Goal: Browse casually: Explore the website without a specific task or goal

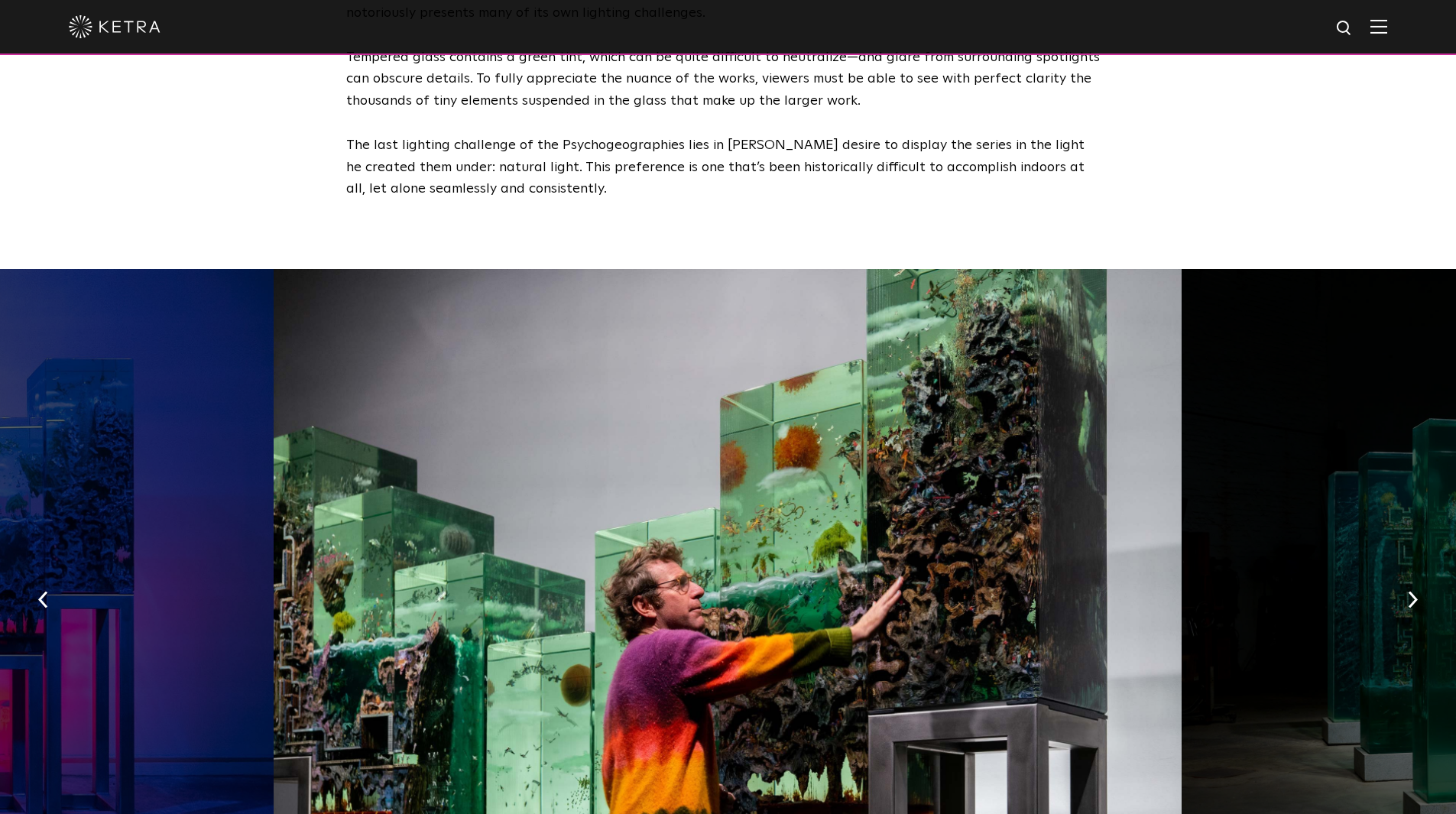
scroll to position [2294, 0]
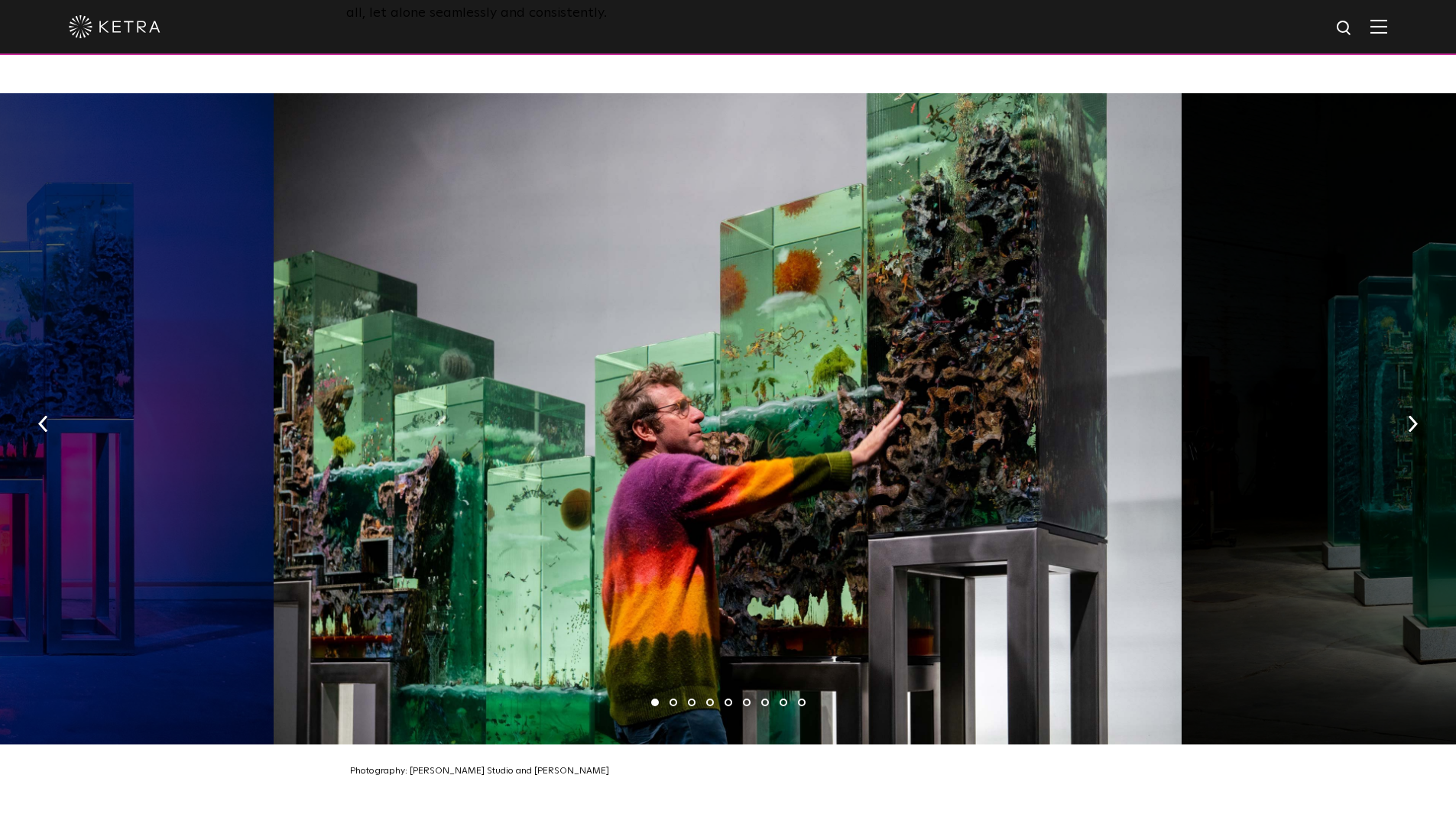
click at [647, 379] on div at bounding box center [727, 419] width 909 height 651
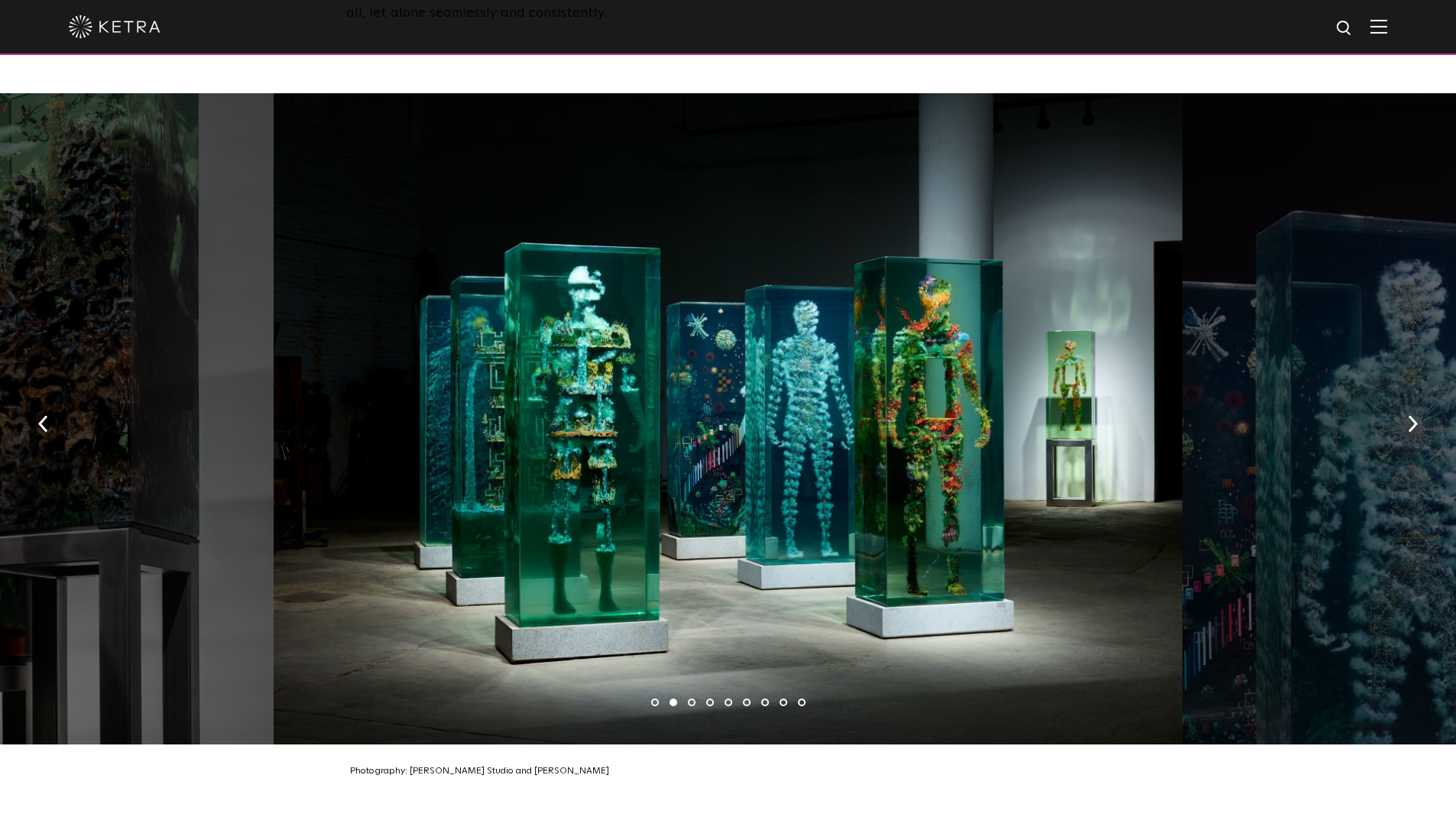
scroll to position [2370, 0]
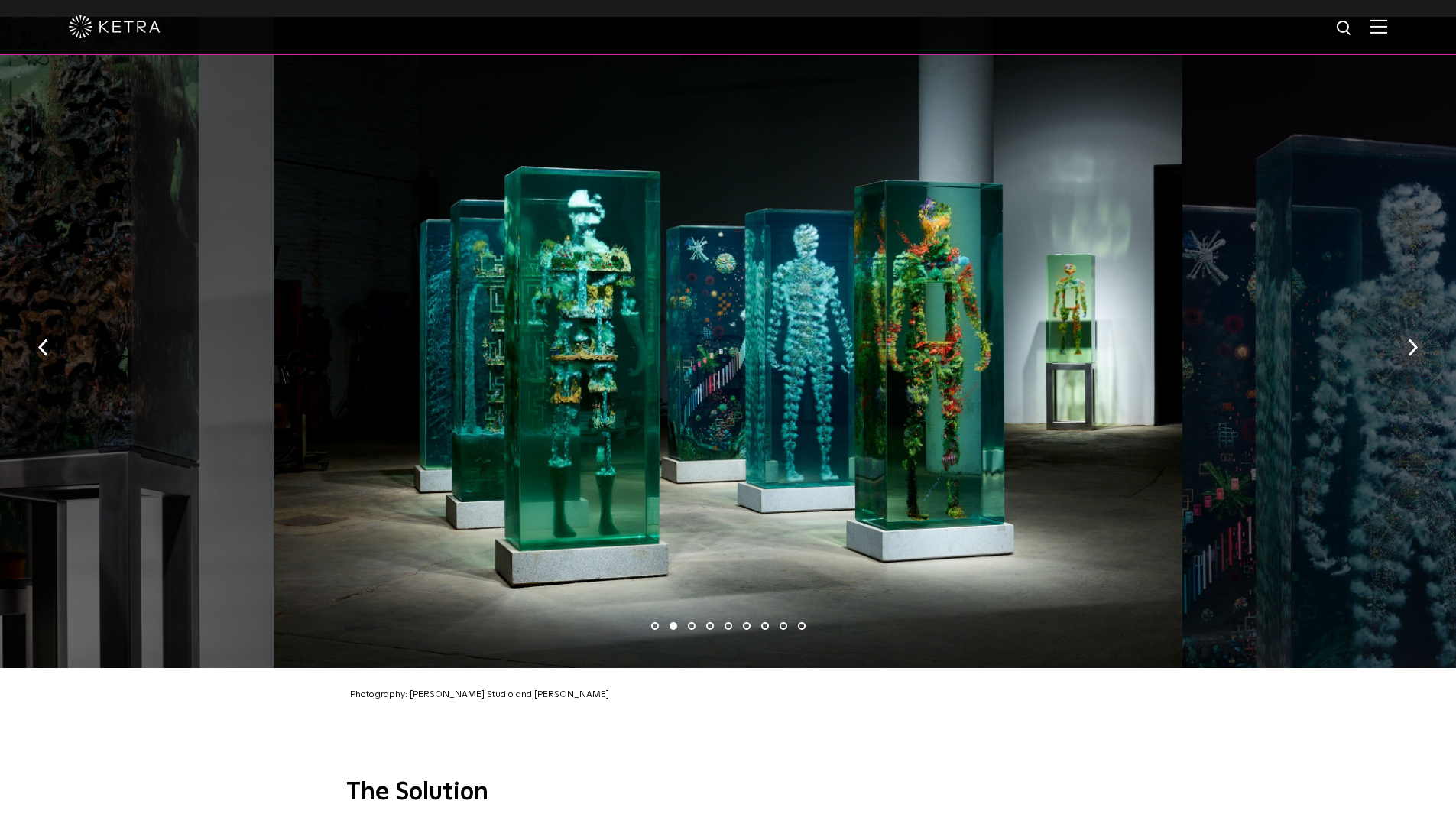
drag, startPoint x: 996, startPoint y: 357, endPoint x: 611, endPoint y: 305, distance: 388.5
click at [823, 351] on div at bounding box center [727, 342] width 909 height 651
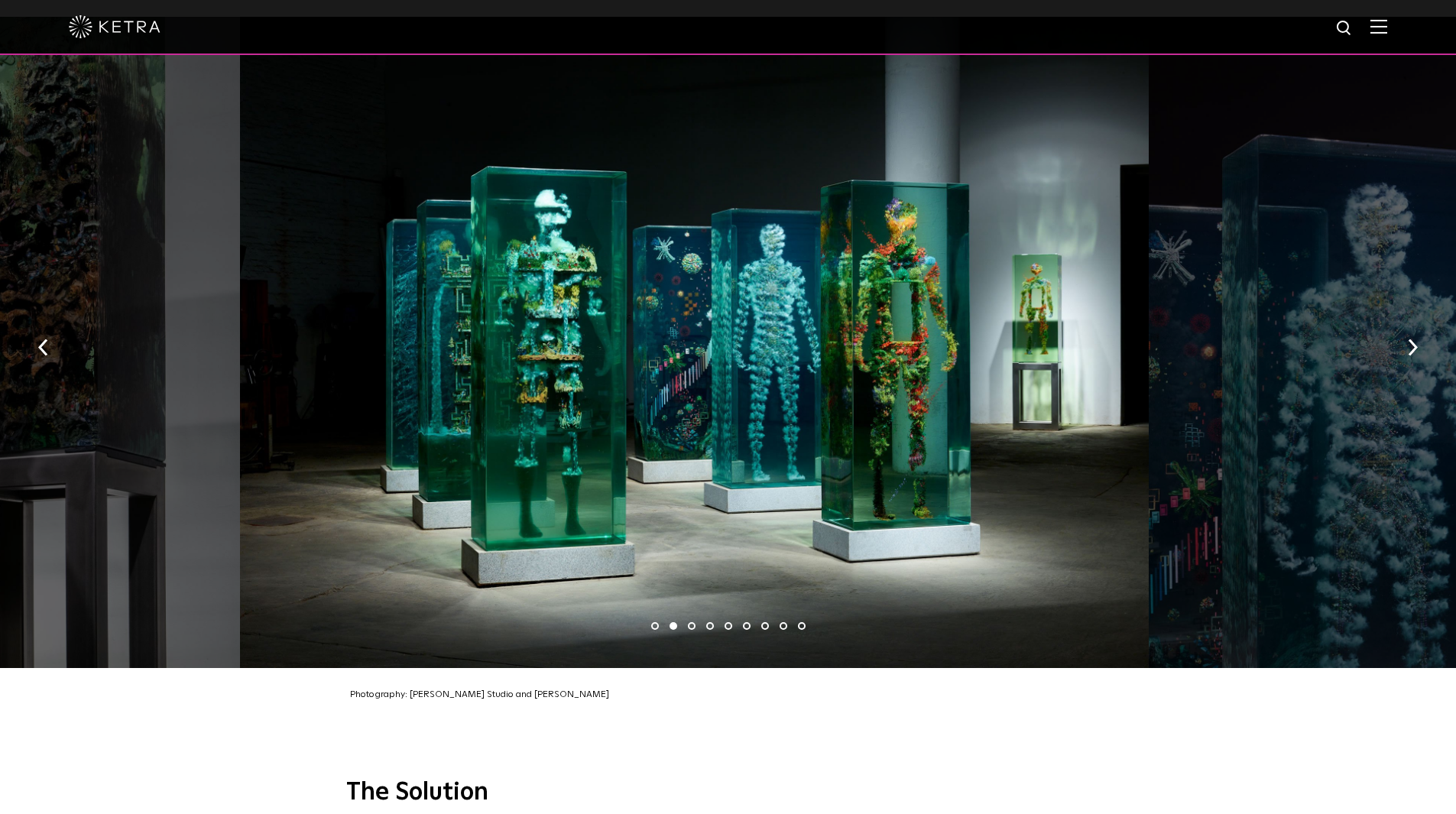
drag, startPoint x: 871, startPoint y: 320, endPoint x: 522, endPoint y: 282, distance: 351.1
click at [559, 294] on div at bounding box center [694, 342] width 909 height 651
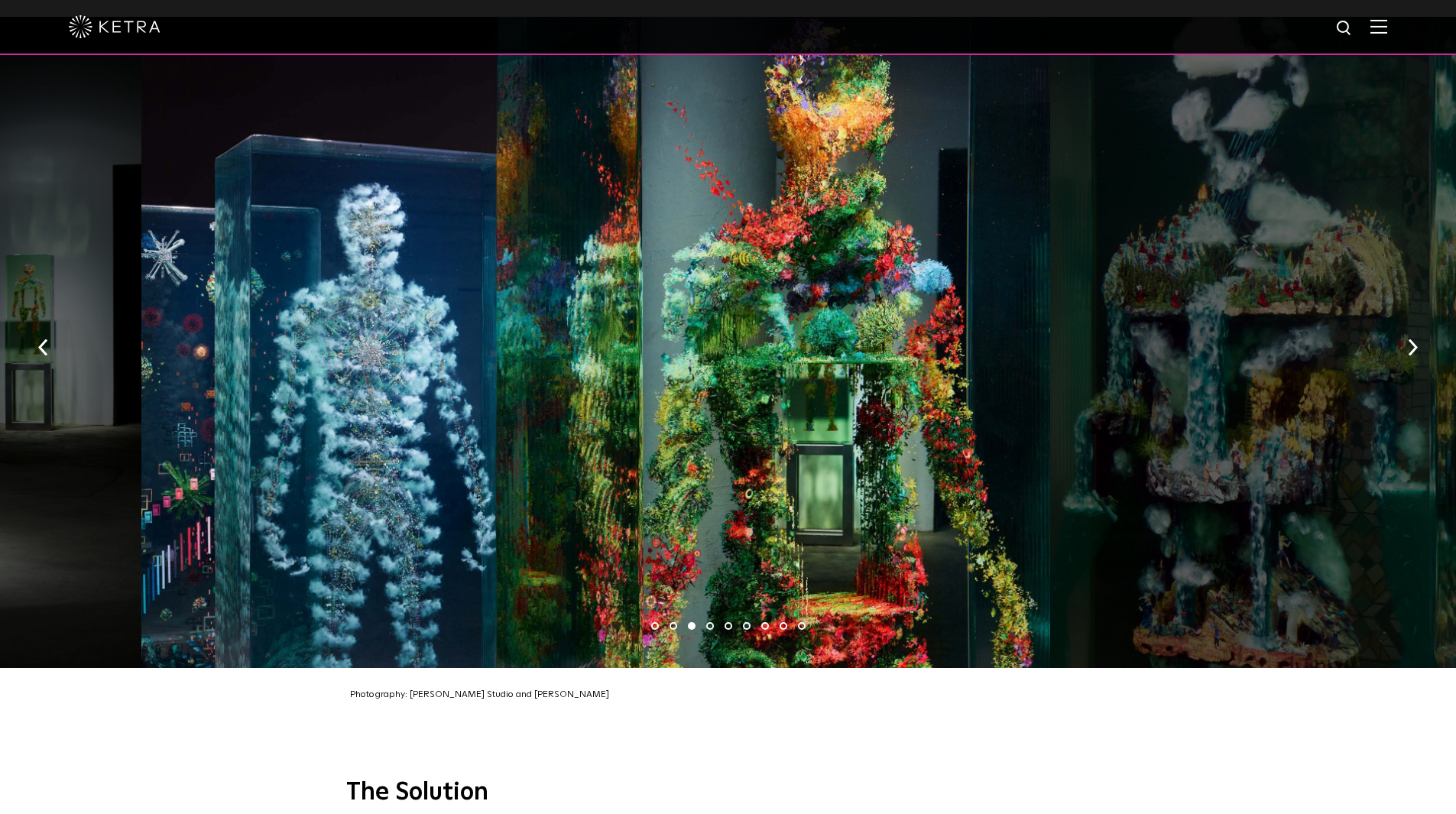
drag, startPoint x: 1067, startPoint y: 401, endPoint x: 596, endPoint y: 321, distance: 477.7
click at [686, 338] on div at bounding box center [595, 342] width 909 height 651
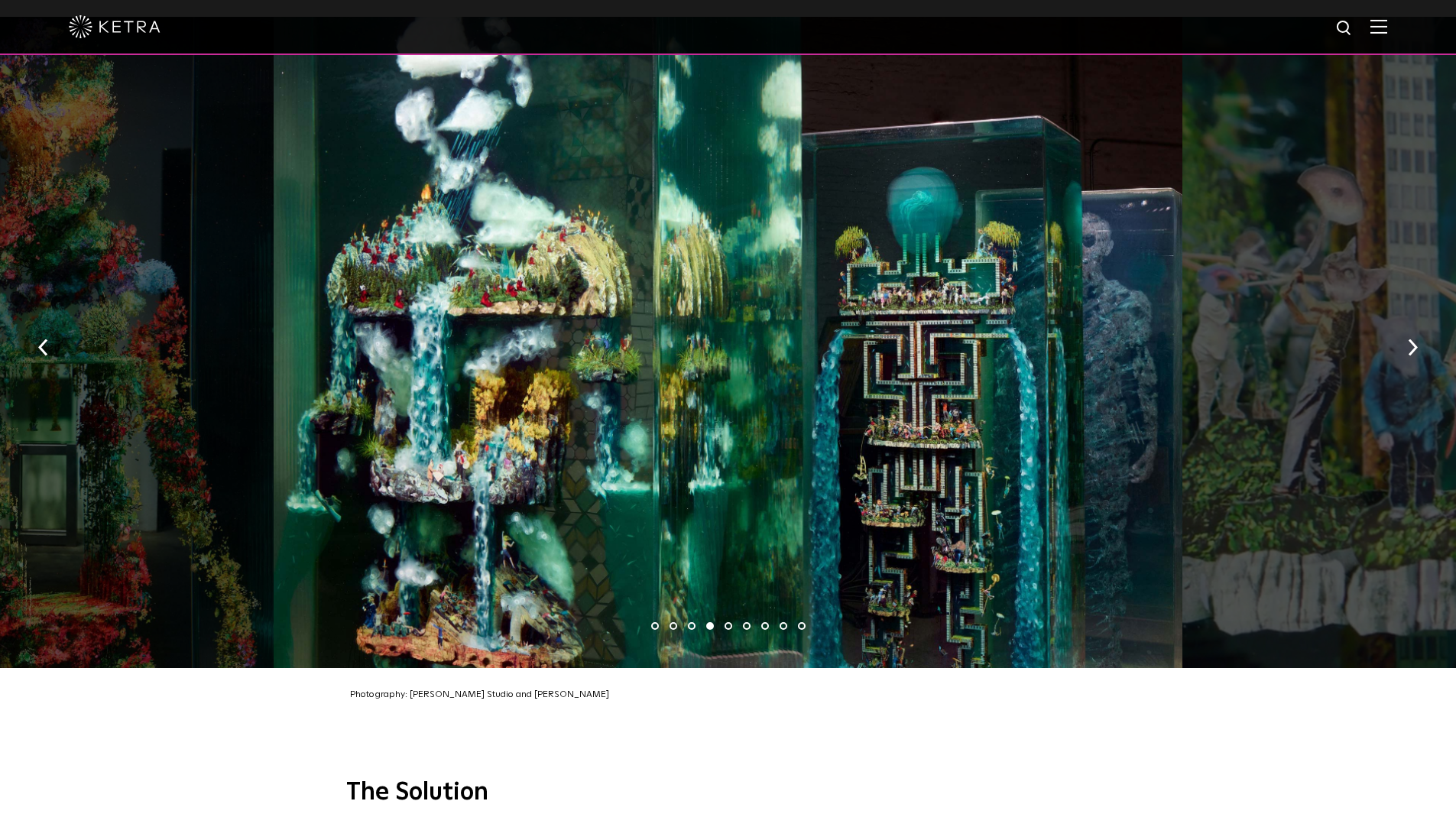
drag, startPoint x: 633, startPoint y: 354, endPoint x: 1249, endPoint y: 378, distance: 616.5
click at [1183, 378] on div at bounding box center [727, 342] width 909 height 651
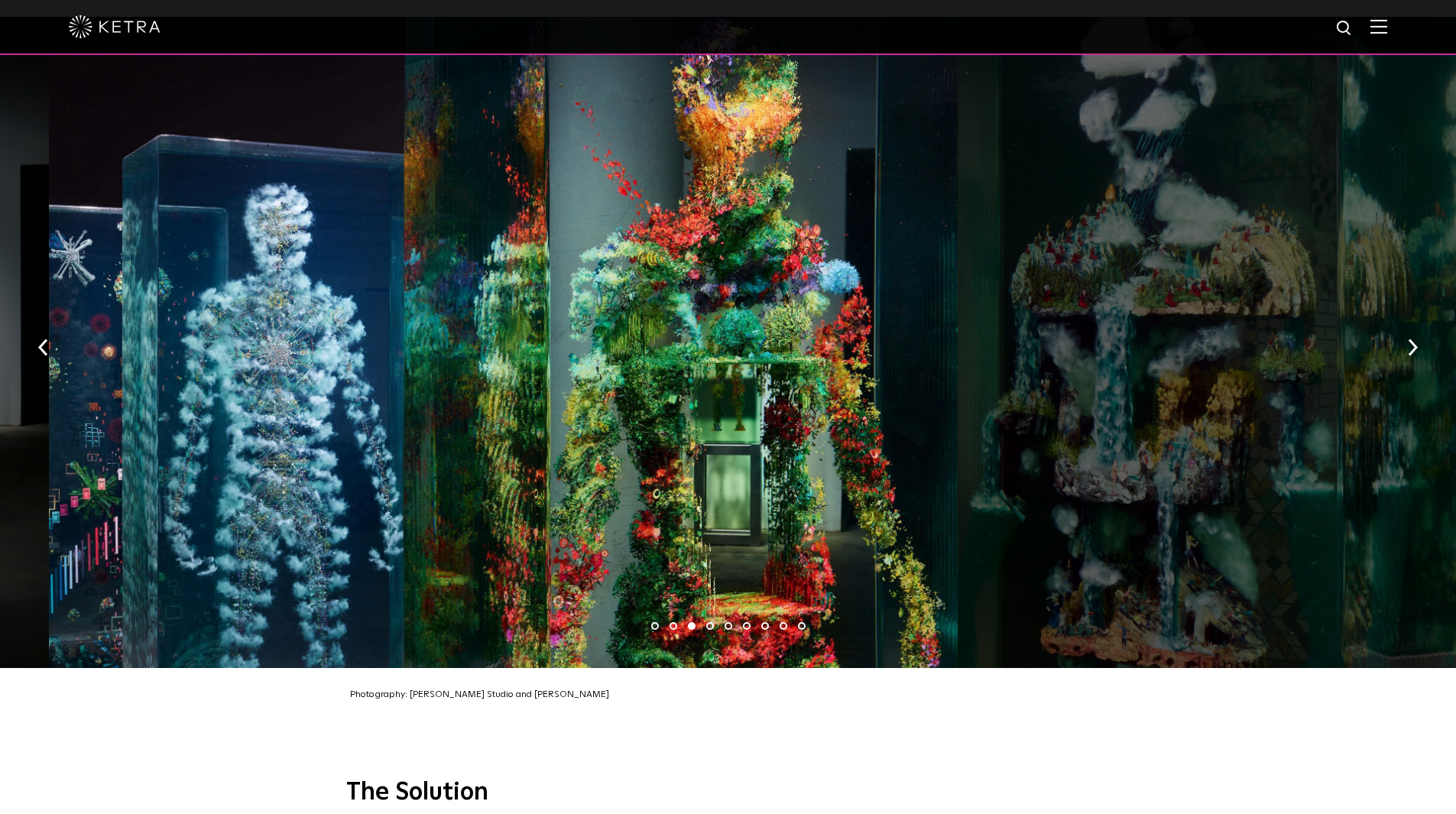
drag, startPoint x: 793, startPoint y: 381, endPoint x: 496, endPoint y: 281, distance: 313.4
click at [627, 318] on div at bounding box center [503, 342] width 909 height 651
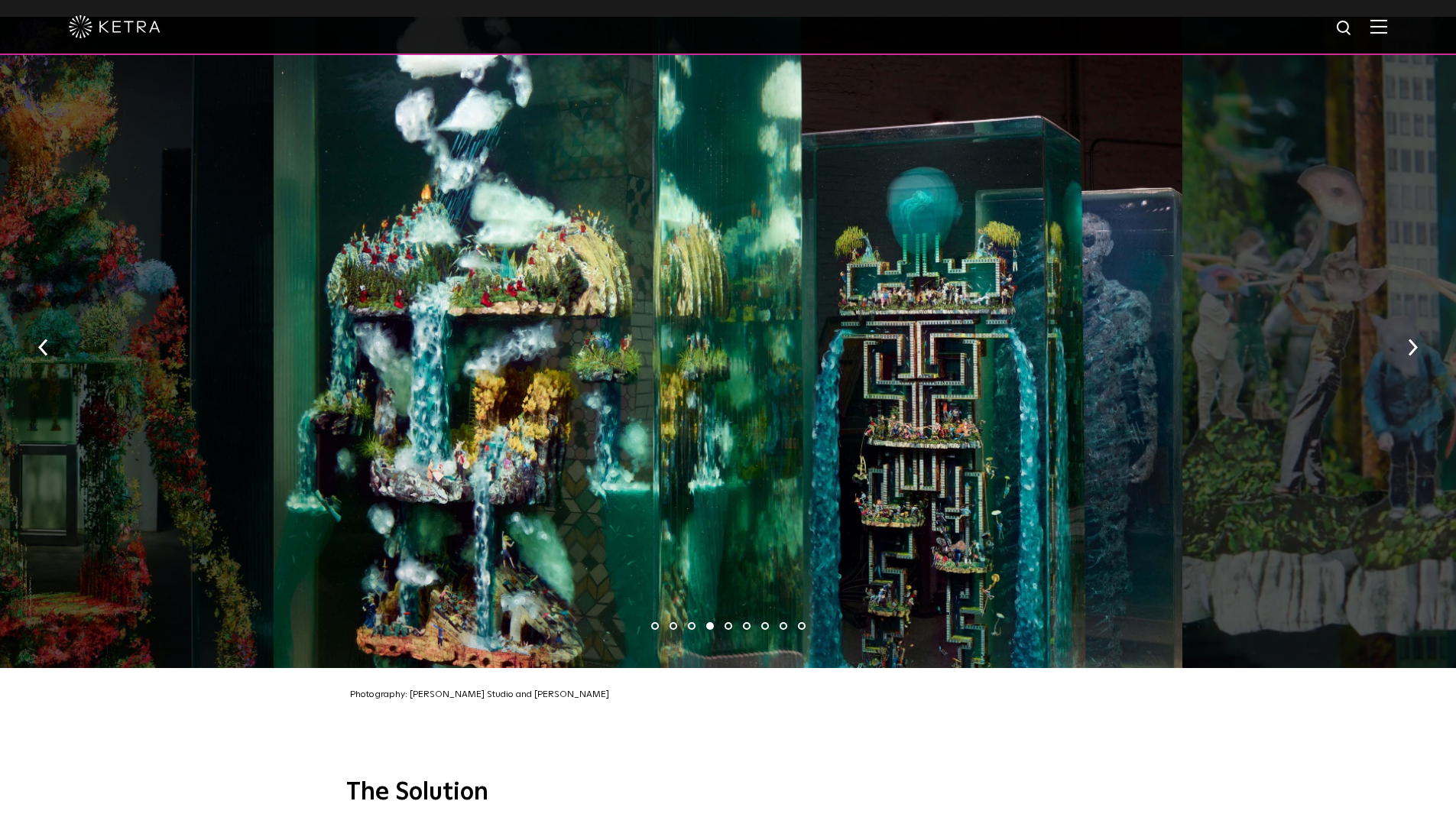
drag, startPoint x: 846, startPoint y: 337, endPoint x: 645, endPoint y: 280, distance: 208.9
click at [678, 290] on div at bounding box center [727, 342] width 909 height 651
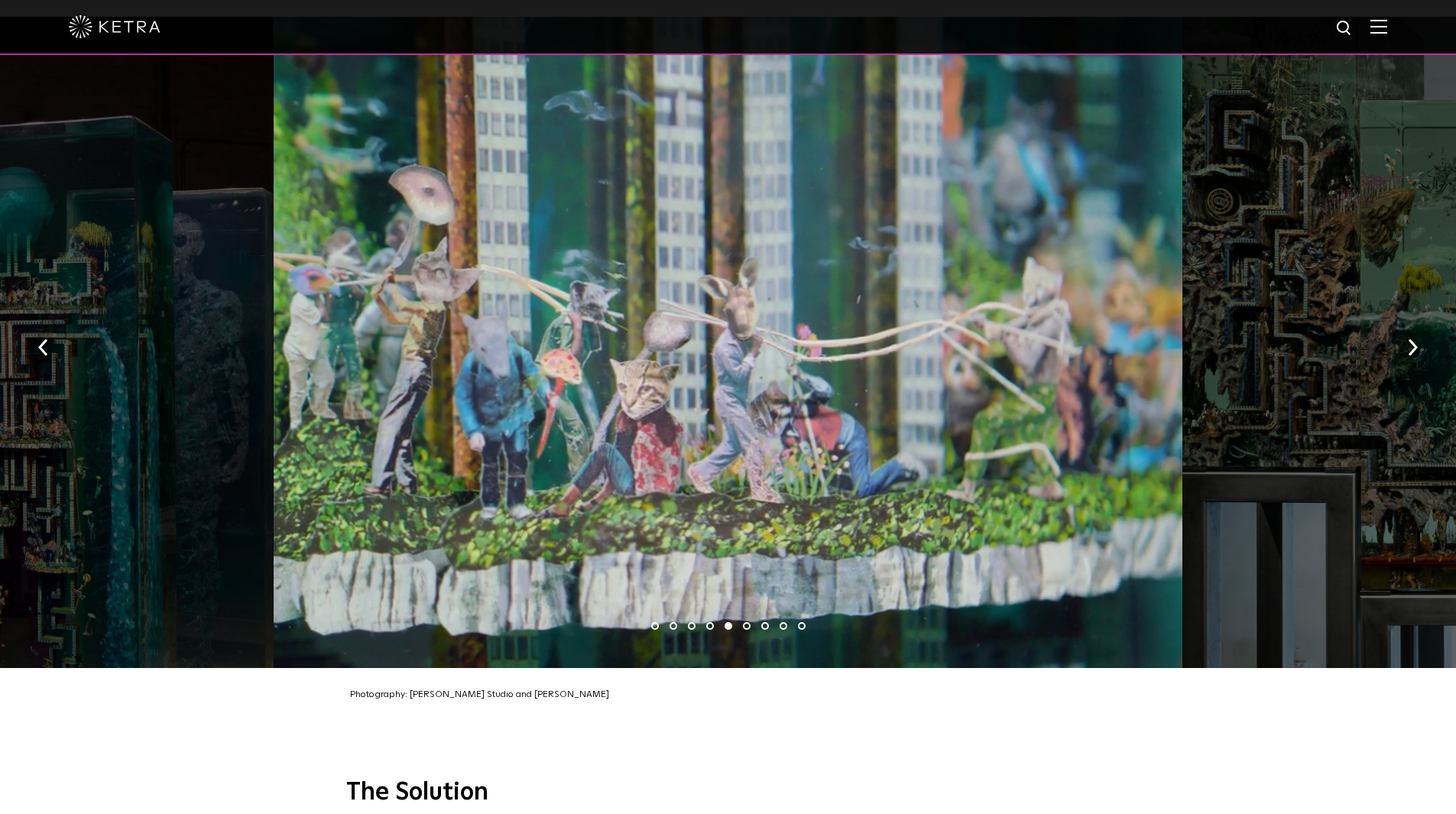
drag, startPoint x: 912, startPoint y: 334, endPoint x: 556, endPoint y: 259, distance: 363.8
click at [649, 282] on div at bounding box center [727, 342] width 909 height 651
drag, startPoint x: 570, startPoint y: 292, endPoint x: 399, endPoint y: 247, distance: 176.8
click at [536, 281] on div at bounding box center [727, 342] width 909 height 651
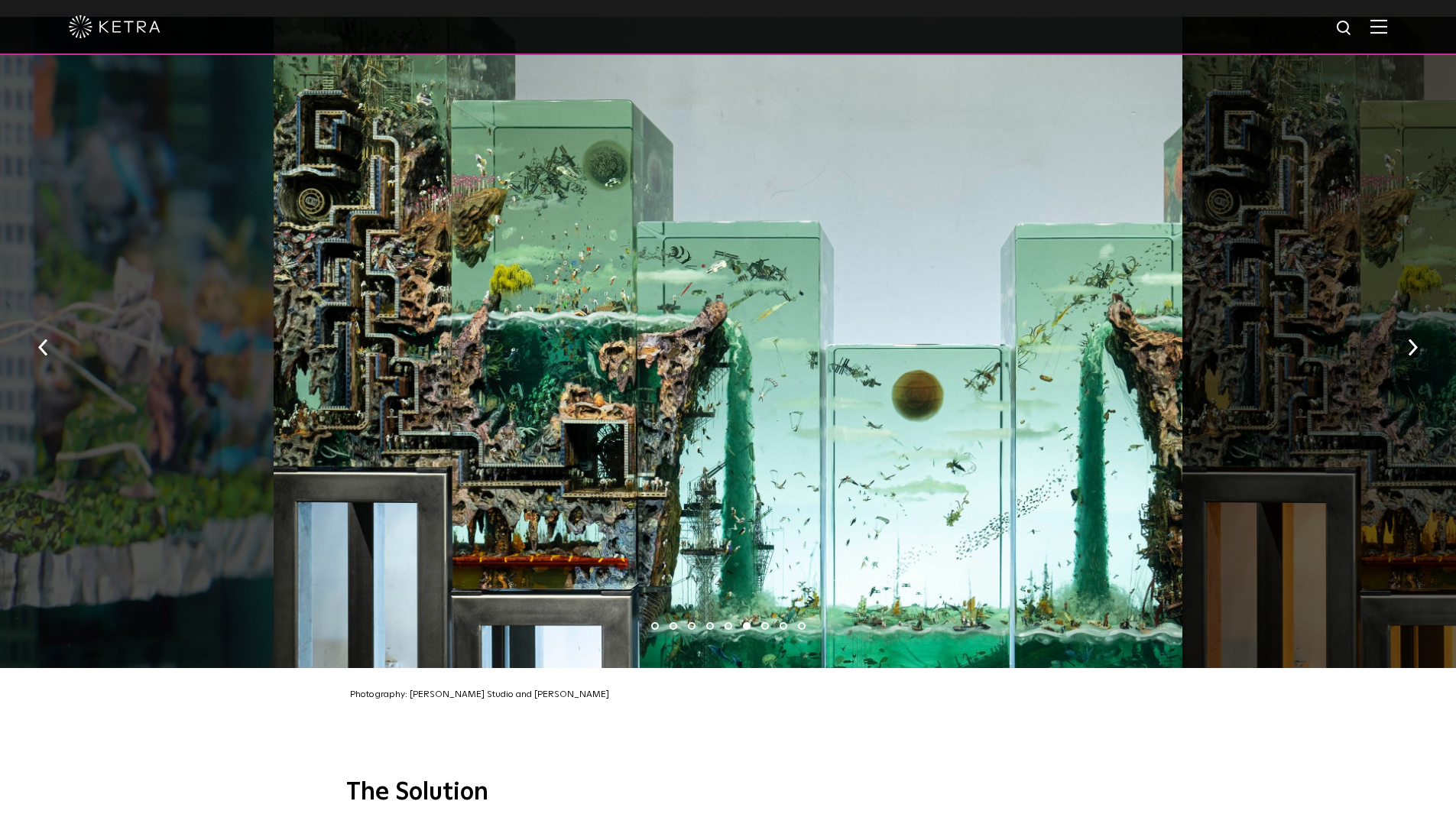
drag, startPoint x: 942, startPoint y: 323, endPoint x: 404, endPoint y: 206, distance: 550.6
click at [541, 241] on div at bounding box center [727, 342] width 909 height 651
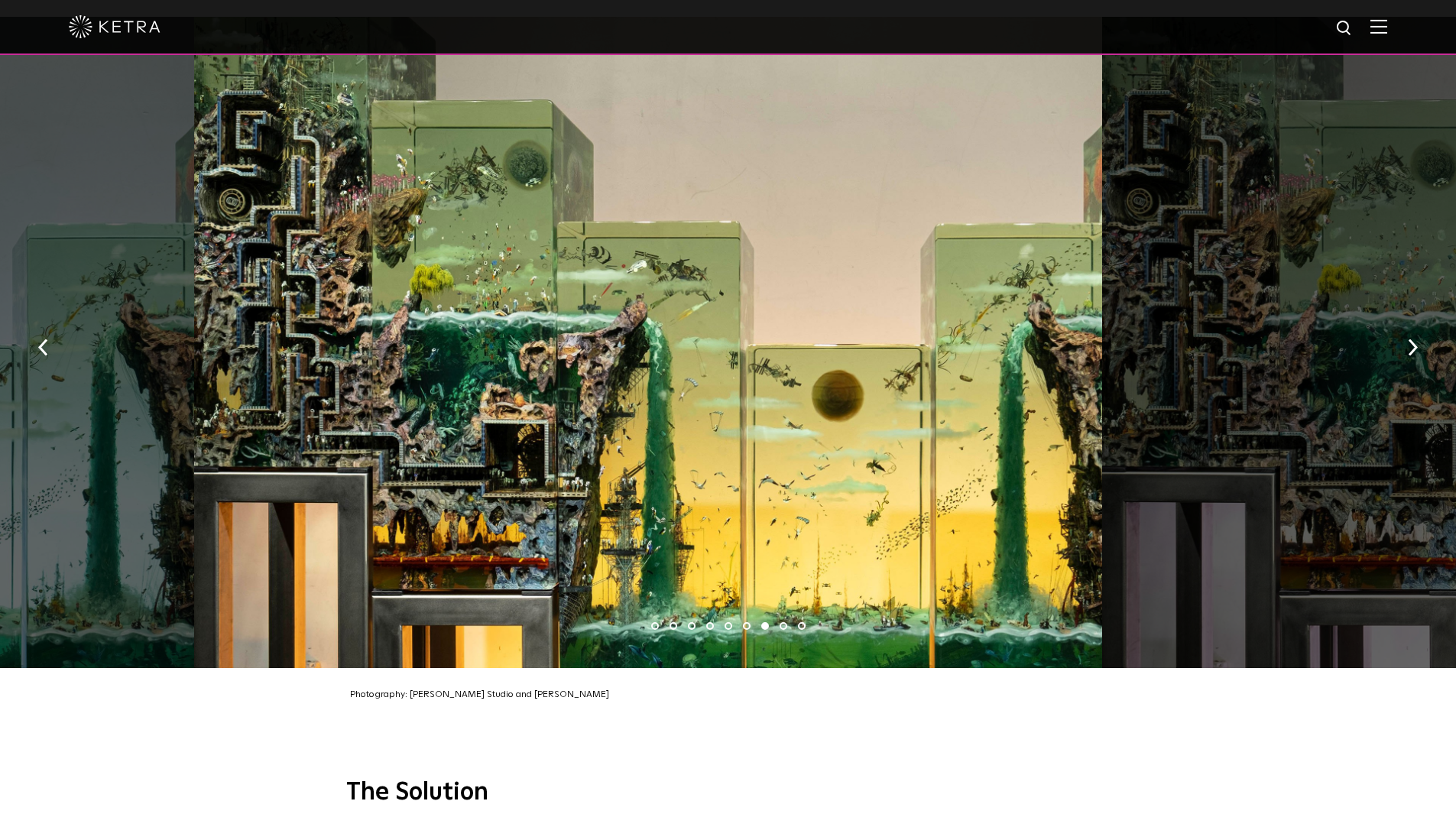
drag, startPoint x: 928, startPoint y: 316, endPoint x: 427, endPoint y: 231, distance: 508.2
click at [556, 267] on div at bounding box center [648, 342] width 909 height 651
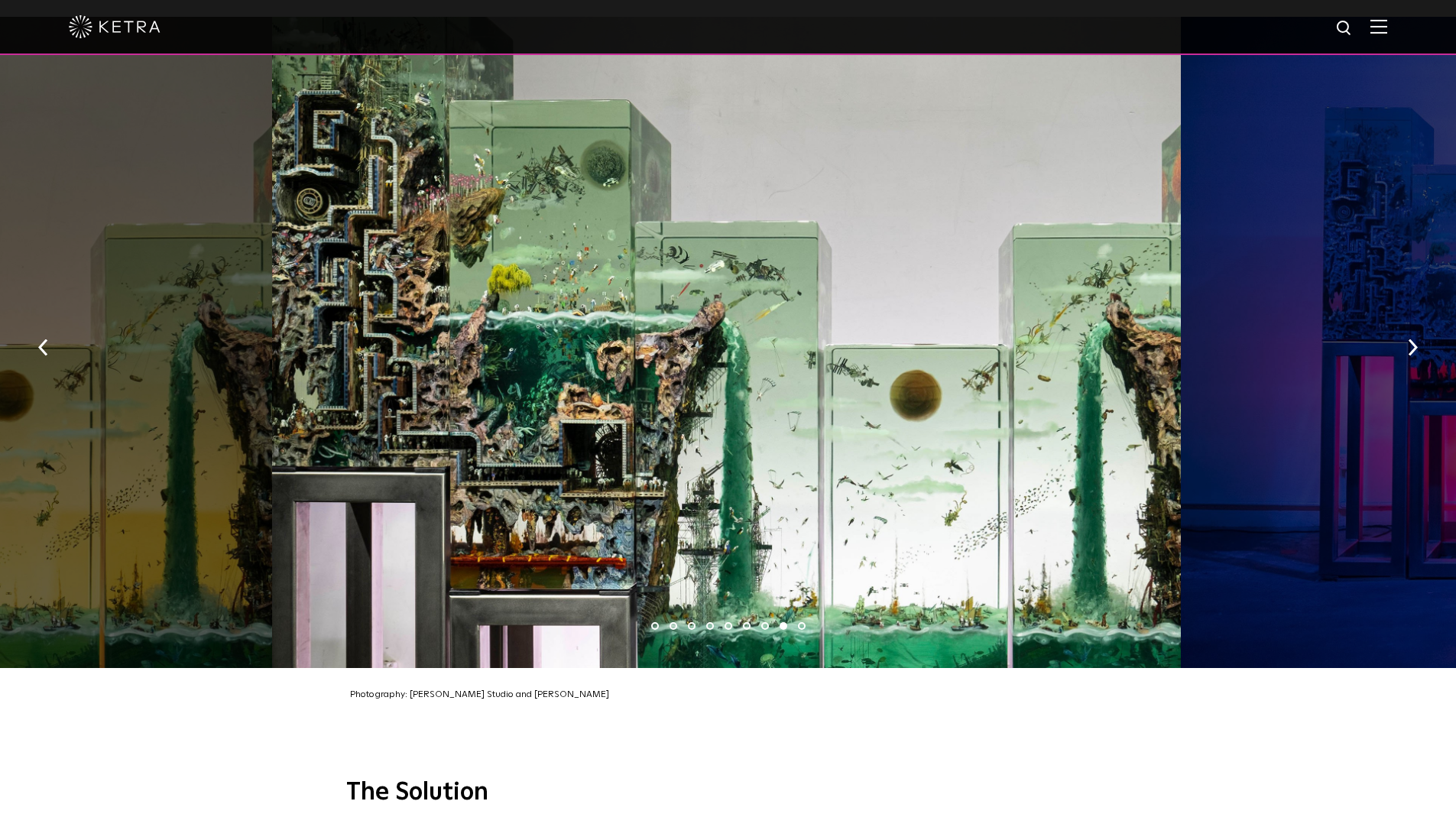
drag, startPoint x: 920, startPoint y: 337, endPoint x: 566, endPoint y: 264, distance: 361.4
click at [573, 266] on div at bounding box center [726, 342] width 909 height 651
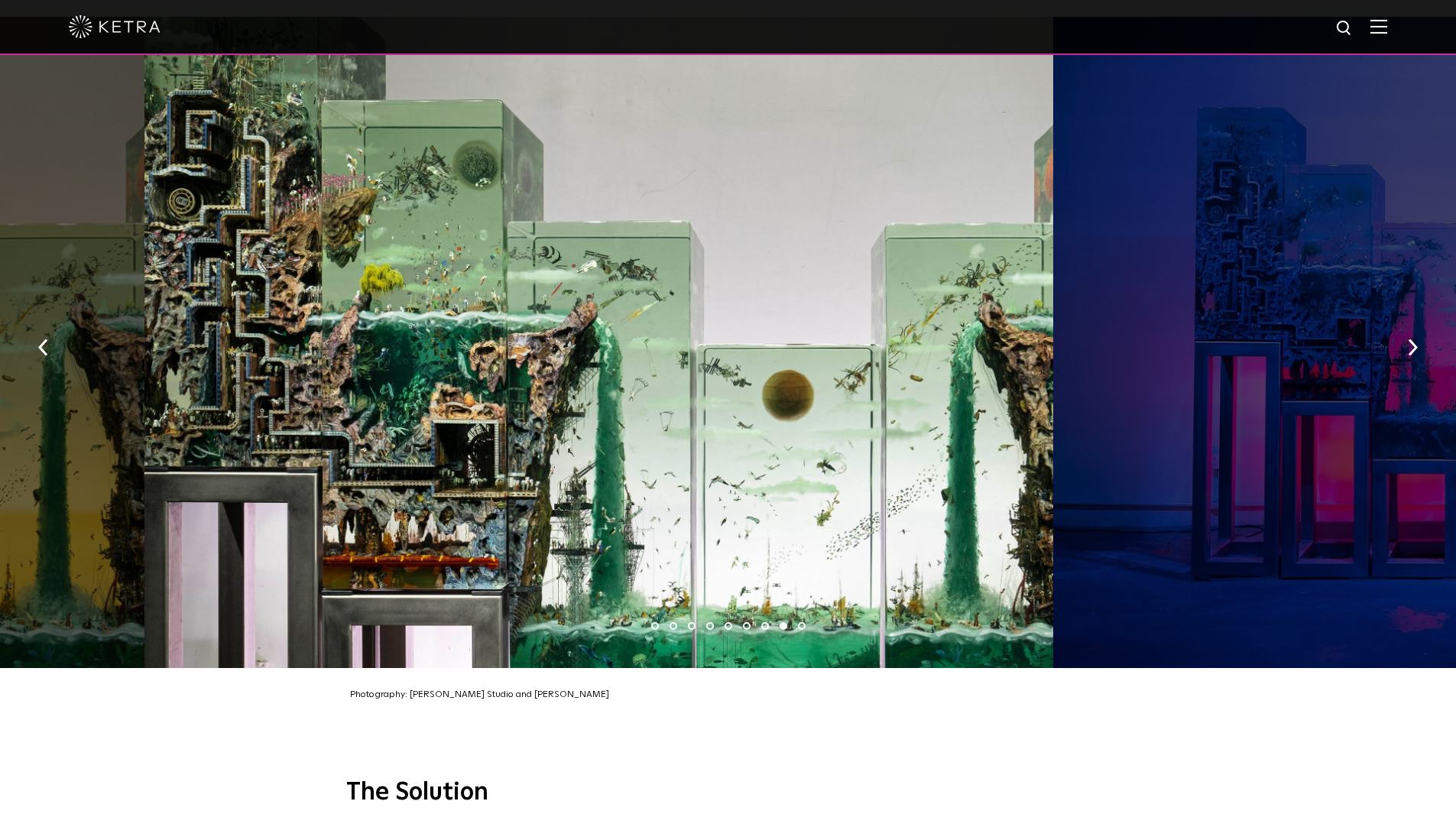
drag, startPoint x: 978, startPoint y: 321, endPoint x: 640, endPoint y: 275, distance: 341.1
click at [657, 279] on div at bounding box center [598, 342] width 909 height 651
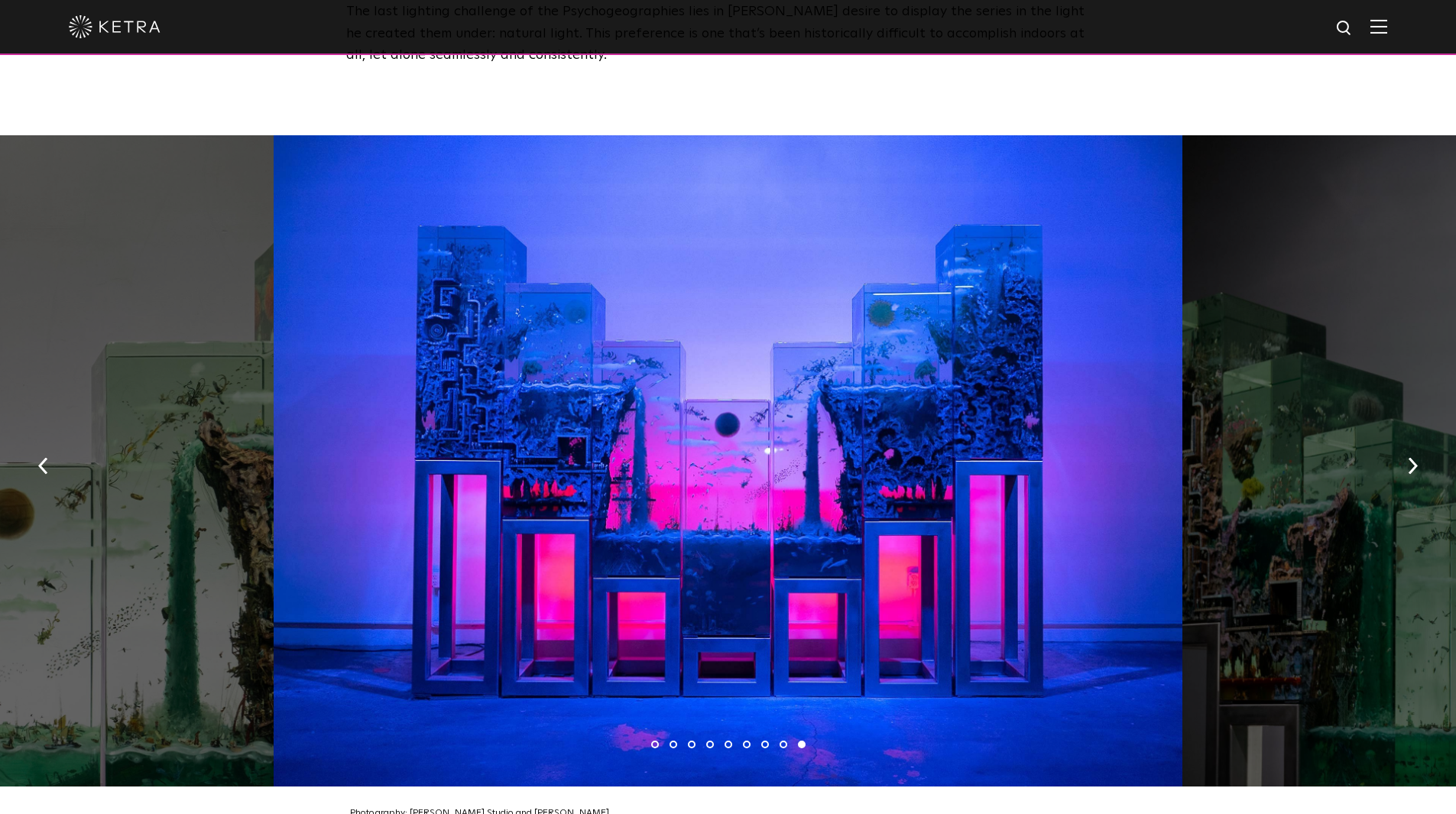
scroll to position [2485, 0]
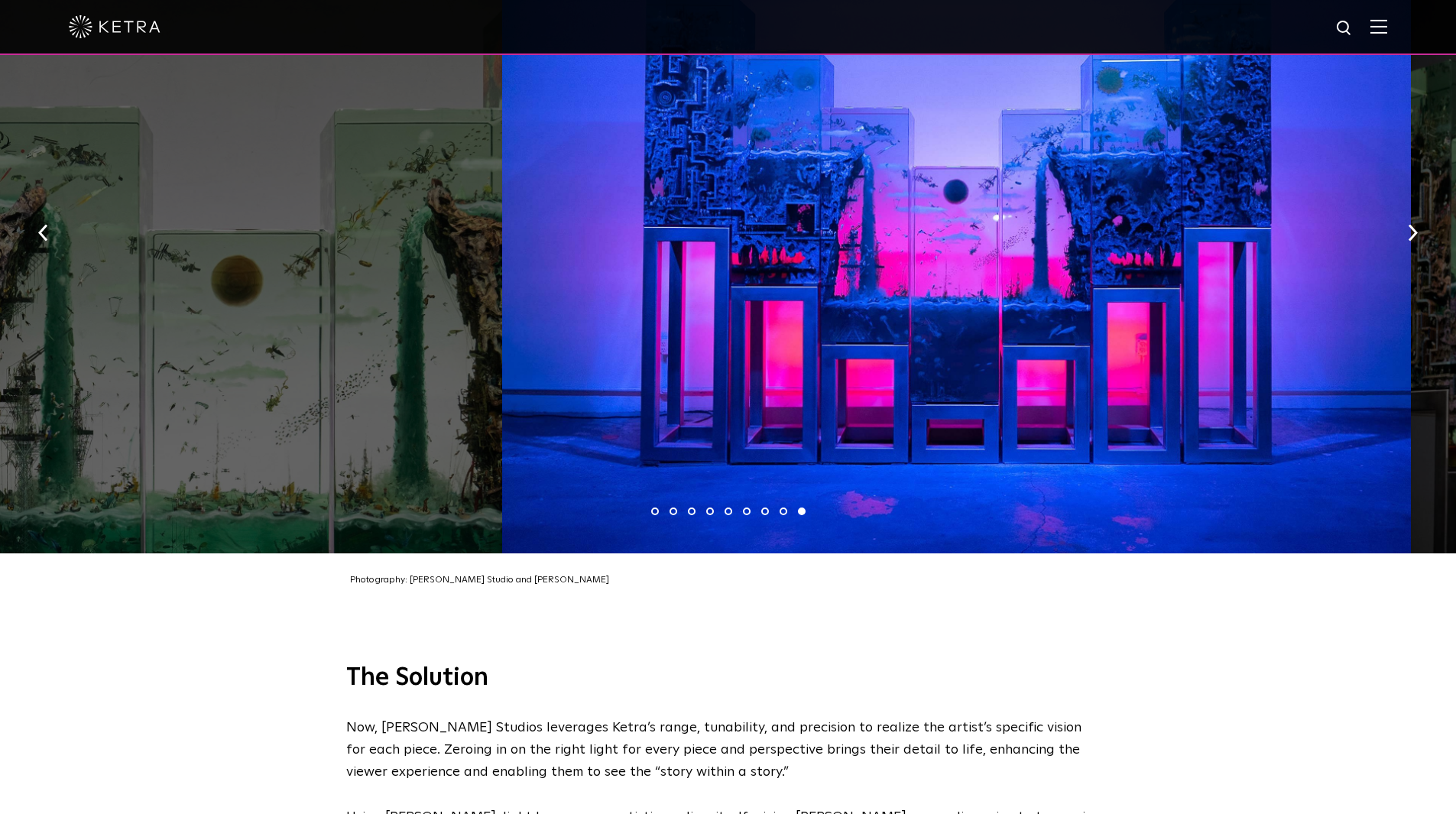
drag, startPoint x: 584, startPoint y: 400, endPoint x: 1073, endPoint y: 362, distance: 490.5
click at [1064, 365] on div at bounding box center [956, 227] width 909 height 651
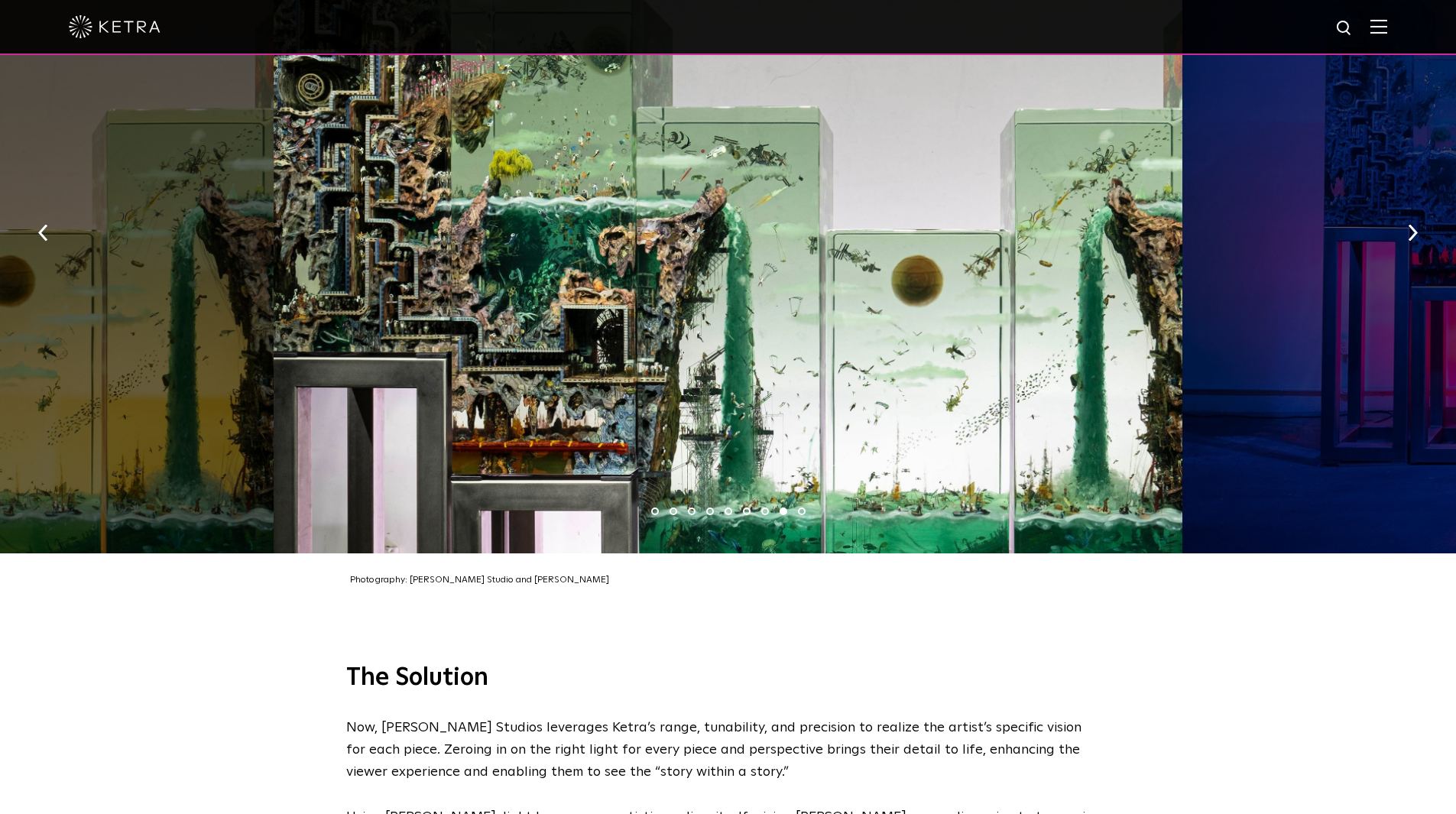
drag, startPoint x: 792, startPoint y: 369, endPoint x: 1200, endPoint y: 370, distance: 408.0
click at [1183, 370] on div at bounding box center [727, 227] width 909 height 651
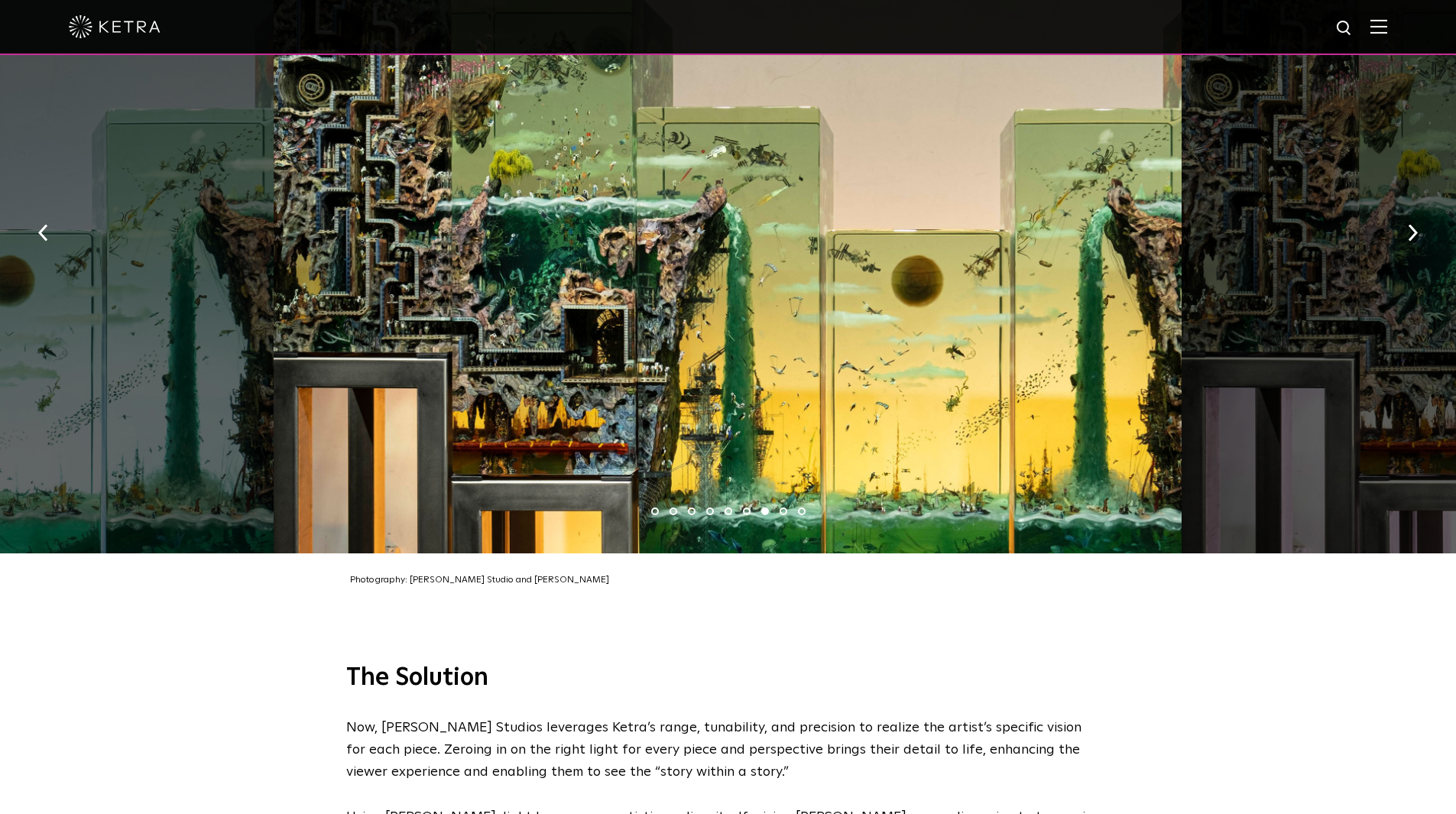
drag, startPoint x: 884, startPoint y: 364, endPoint x: 1195, endPoint y: 366, distance: 311.0
click at [1183, 362] on div at bounding box center [727, 227] width 909 height 651
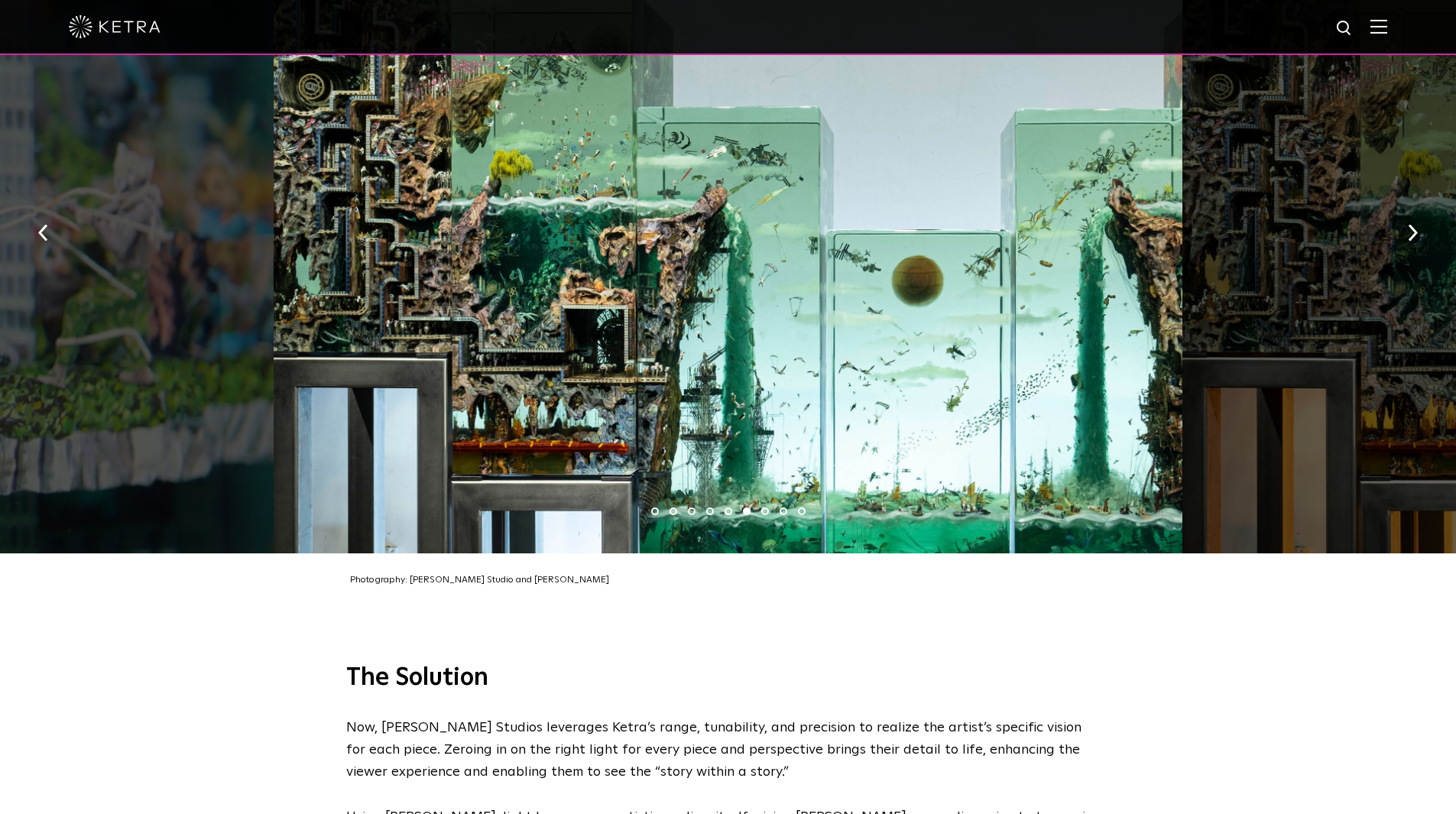
drag, startPoint x: 623, startPoint y: 361, endPoint x: 1123, endPoint y: 350, distance: 500.1
click at [1095, 350] on div at bounding box center [727, 227] width 909 height 651
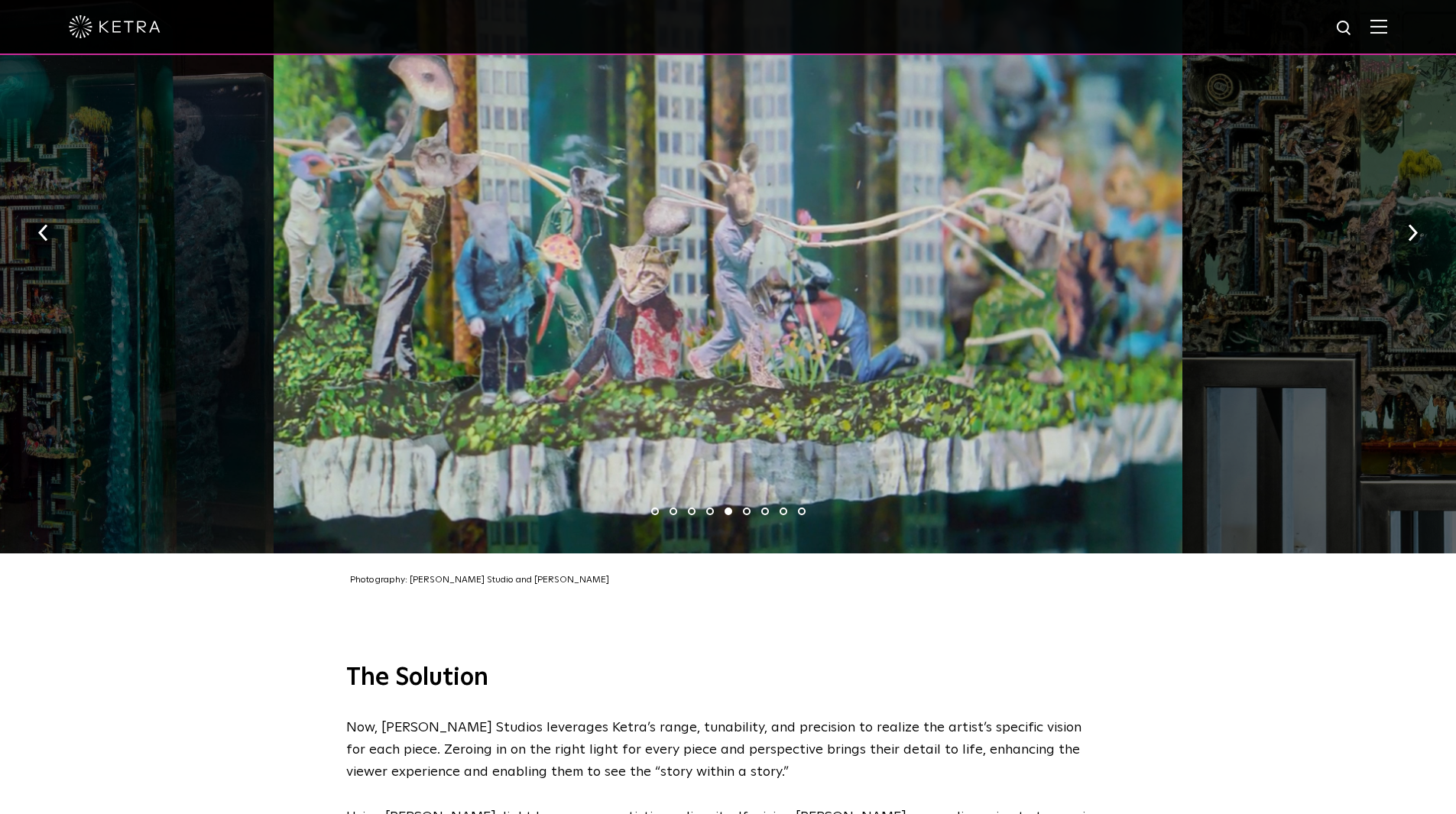
drag, startPoint x: 570, startPoint y: 366, endPoint x: 1053, endPoint y: 355, distance: 483.1
click at [1010, 361] on div at bounding box center [727, 227] width 909 height 651
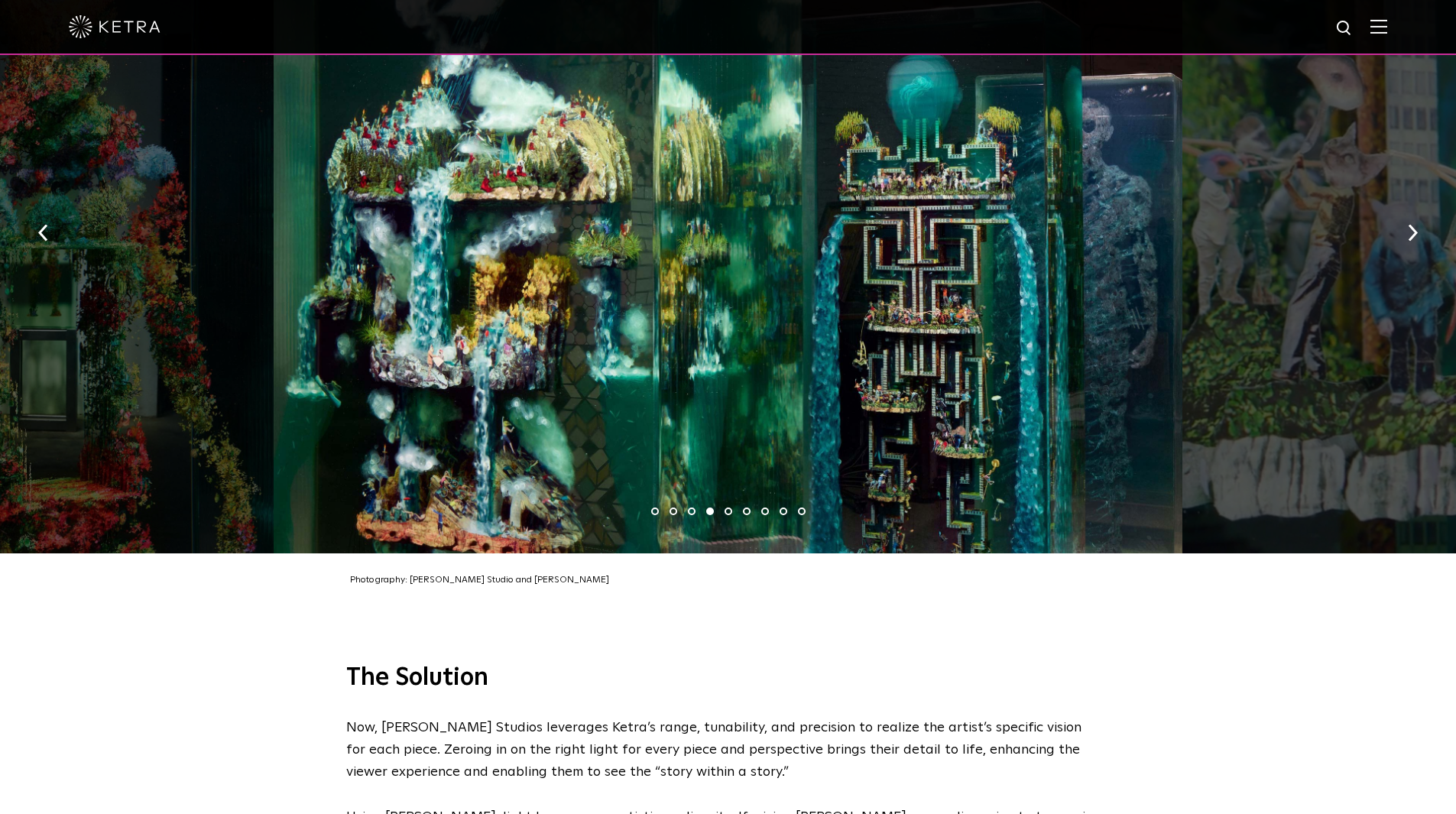
drag, startPoint x: 569, startPoint y: 369, endPoint x: 1071, endPoint y: 367, distance: 502.0
click at [1022, 367] on div at bounding box center [727, 227] width 909 height 651
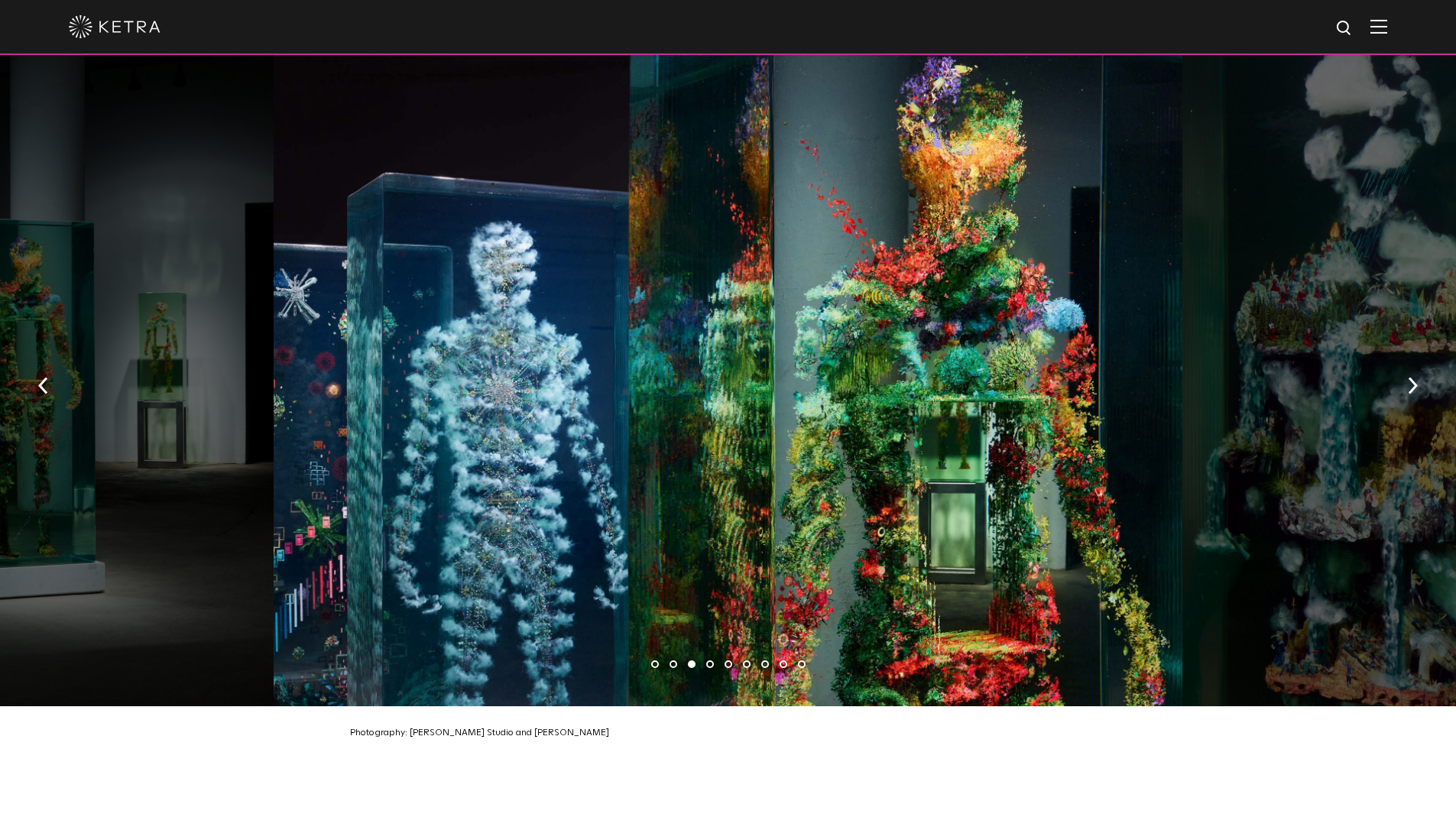
scroll to position [2256, 0]
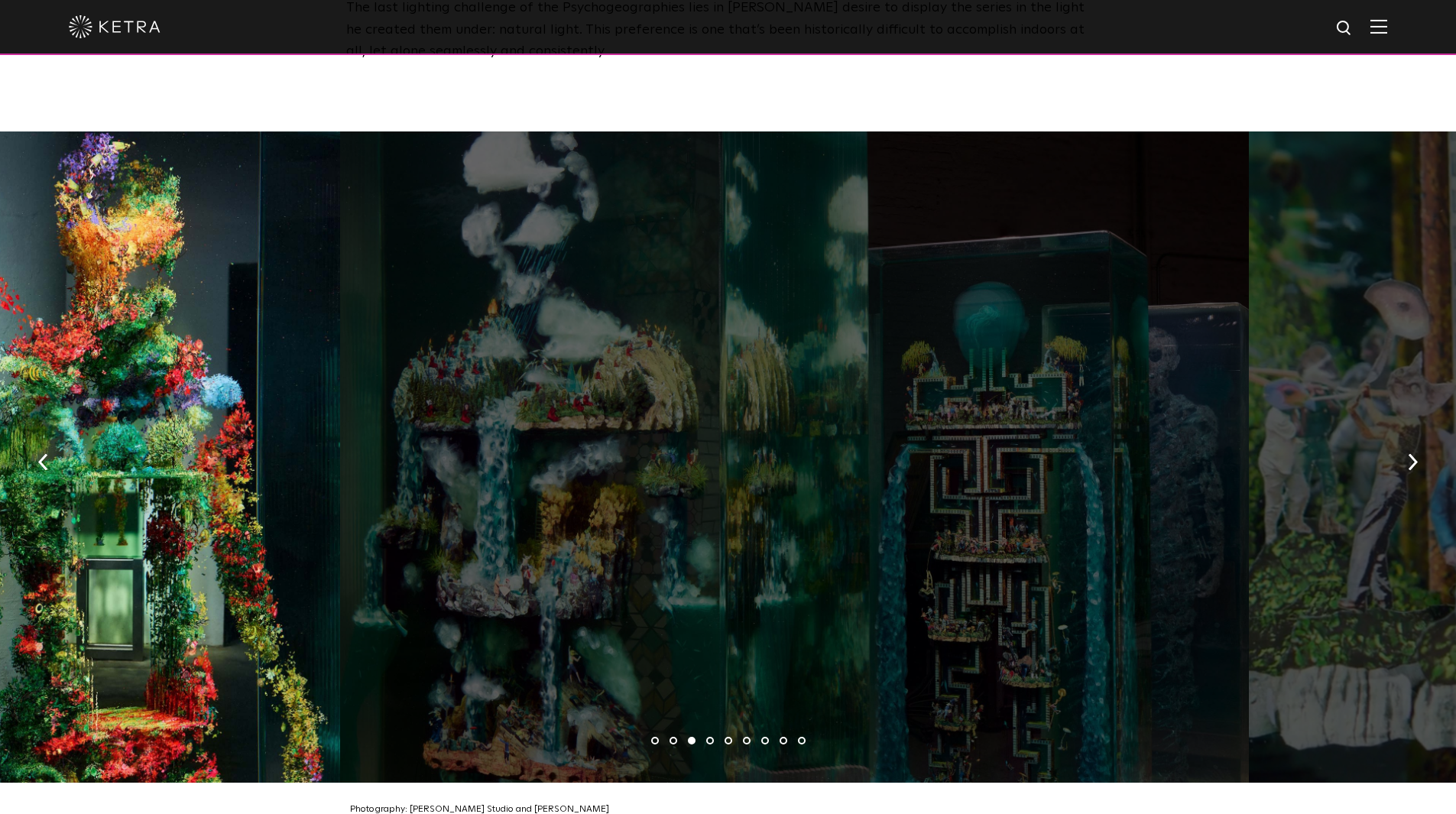
drag, startPoint x: 824, startPoint y: 423, endPoint x: 0, endPoint y: 288, distance: 835.0
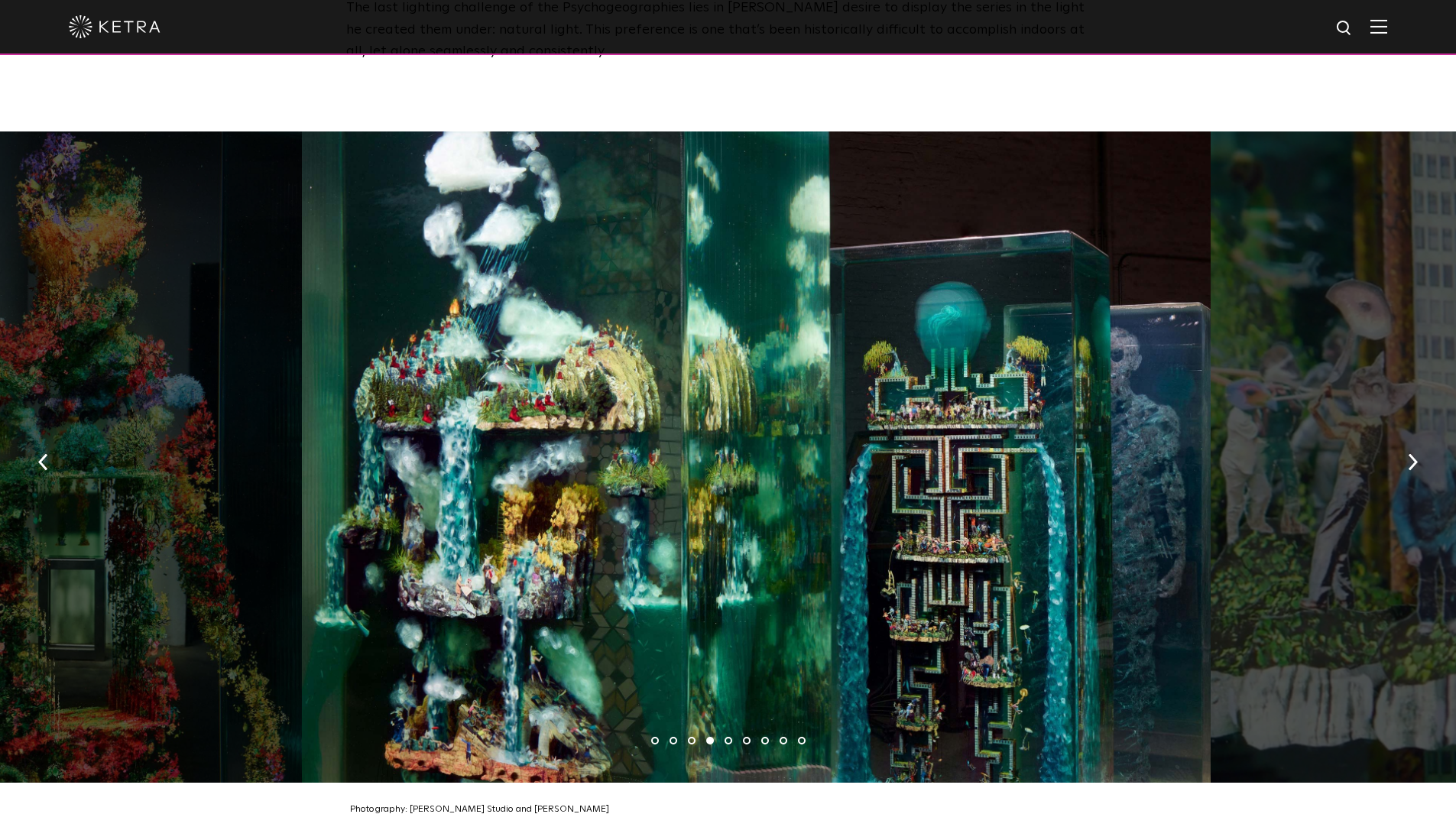
drag, startPoint x: 311, startPoint y: 400, endPoint x: 845, endPoint y: 443, distance: 535.7
click at [731, 432] on div at bounding box center [755, 457] width 909 height 651
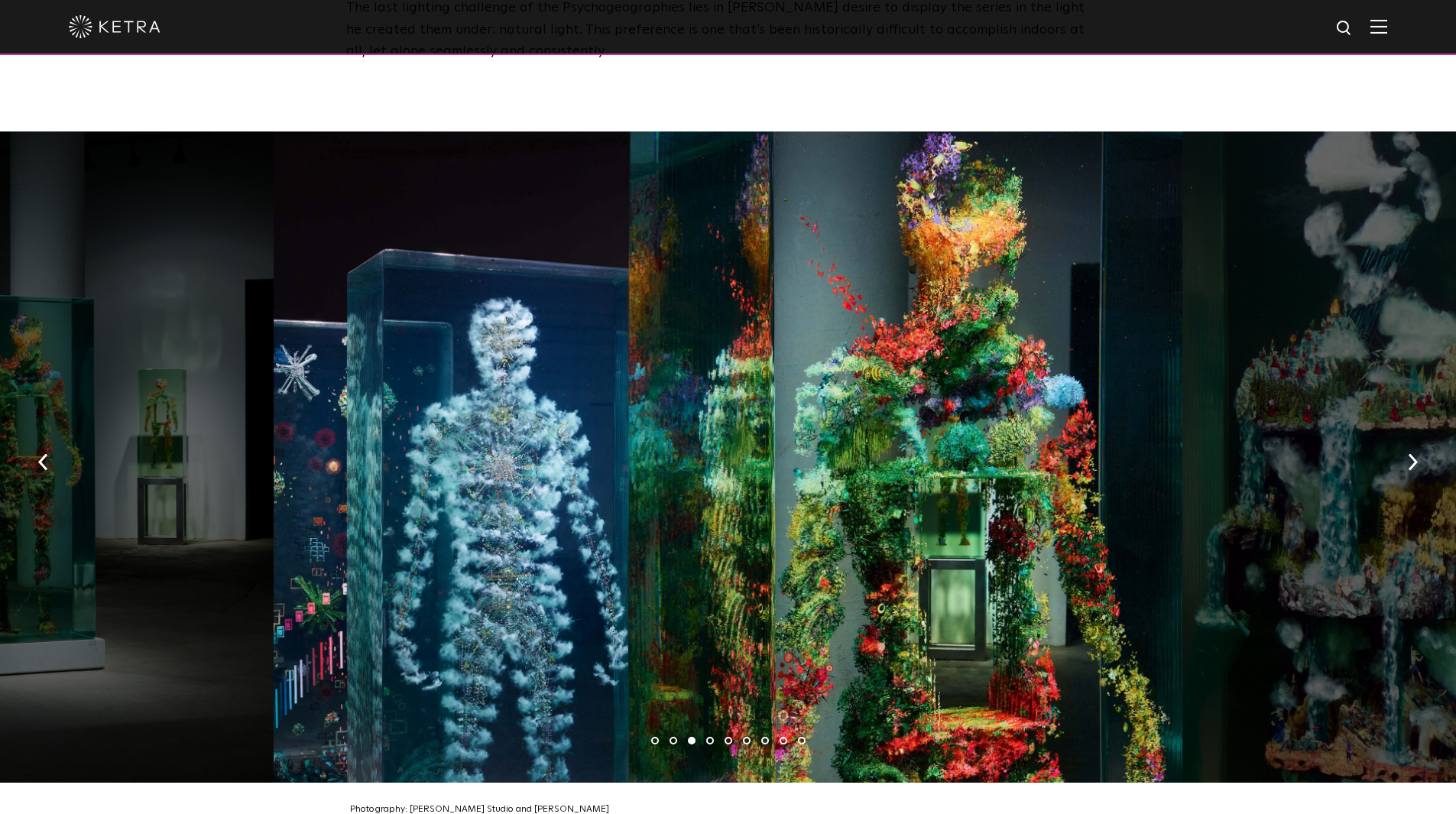
drag, startPoint x: 650, startPoint y: 305, endPoint x: 538, endPoint y: 274, distance: 116.2
click at [563, 281] on div at bounding box center [727, 457] width 909 height 651
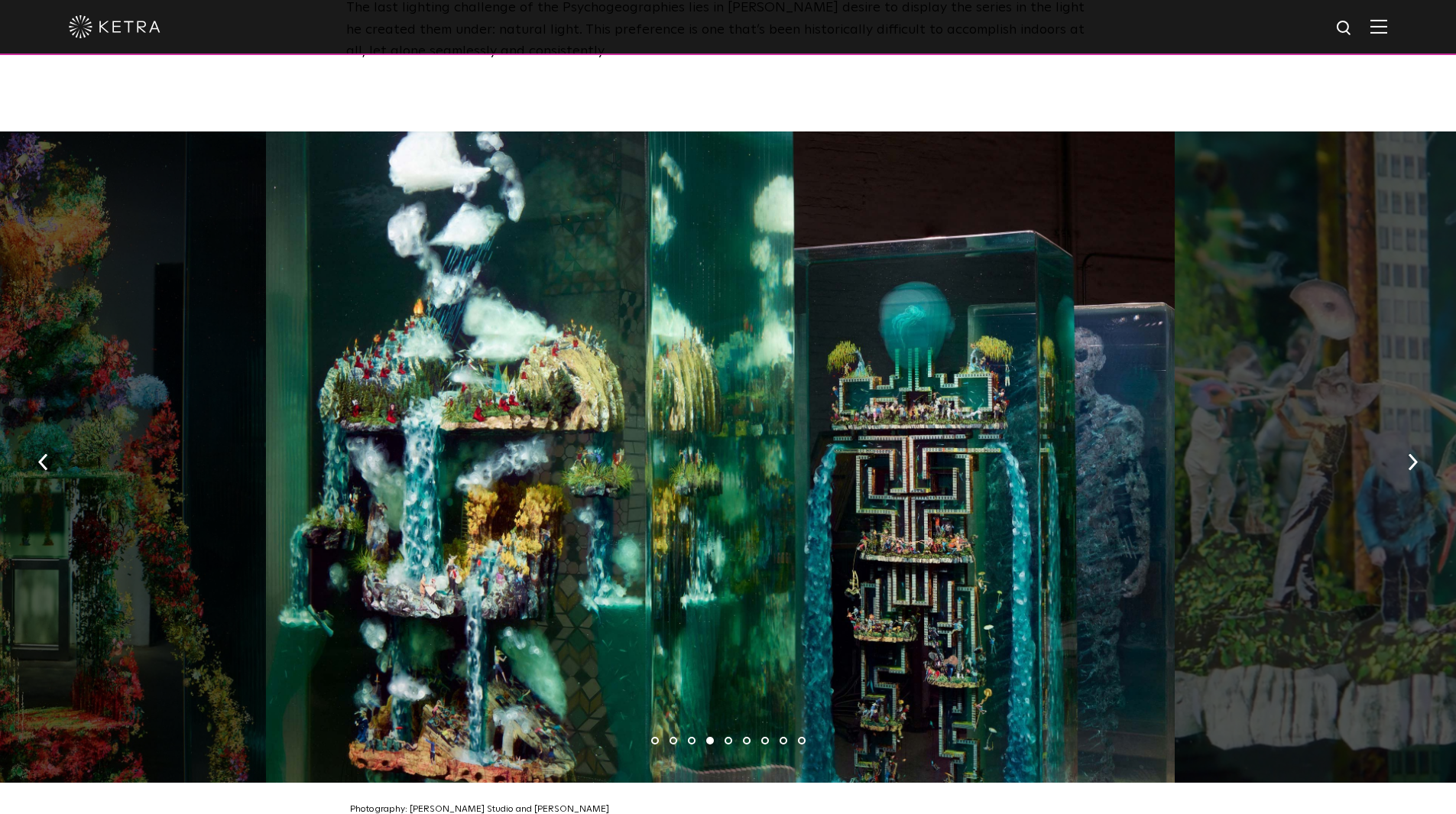
drag, startPoint x: 913, startPoint y: 388, endPoint x: 667, endPoint y: 335, distance: 251.6
click at [733, 365] on div at bounding box center [720, 457] width 909 height 651
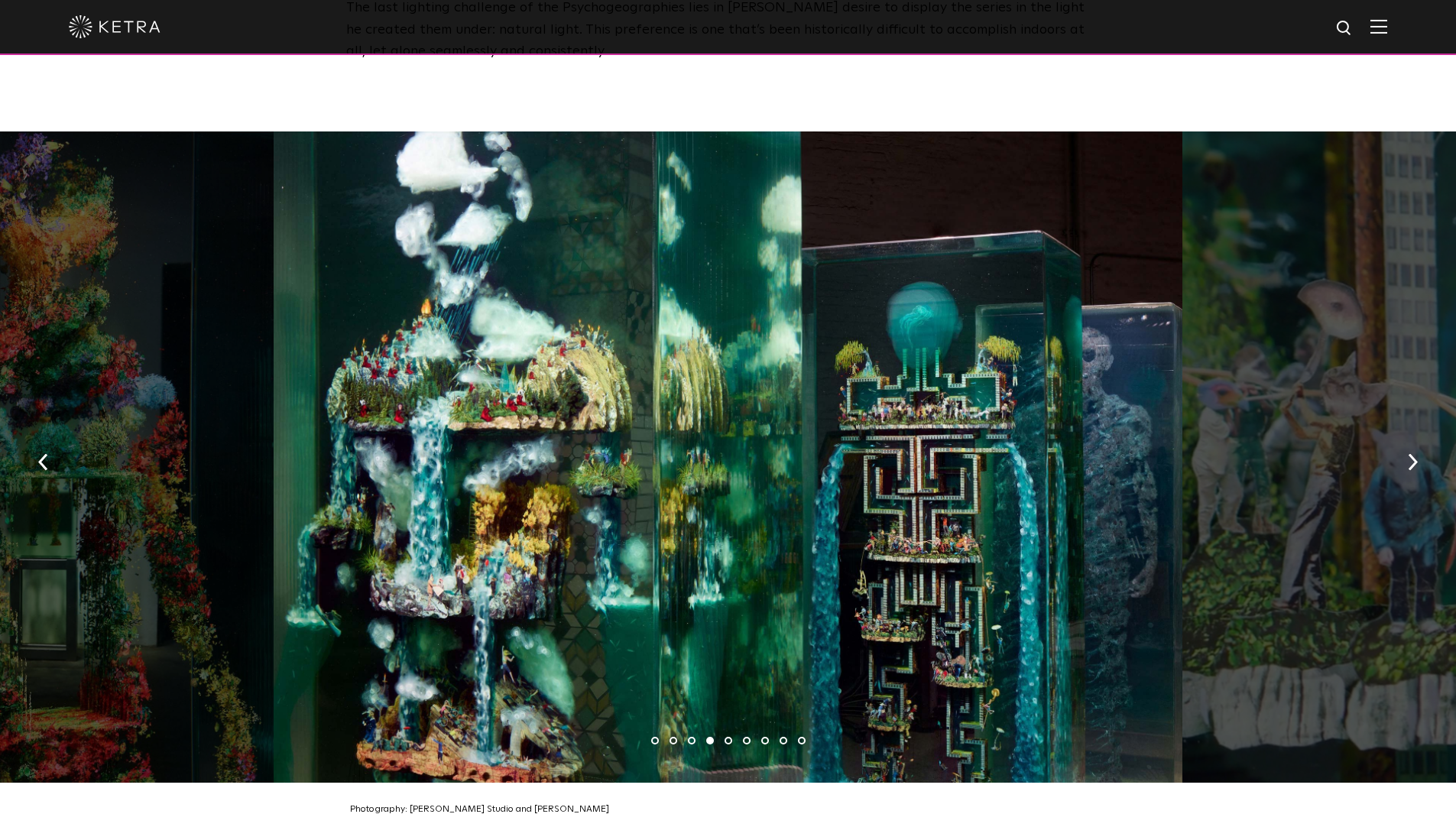
drag, startPoint x: 1081, startPoint y: 410, endPoint x: 565, endPoint y: 346, distance: 520.0
click at [589, 351] on div at bounding box center [727, 457] width 909 height 651
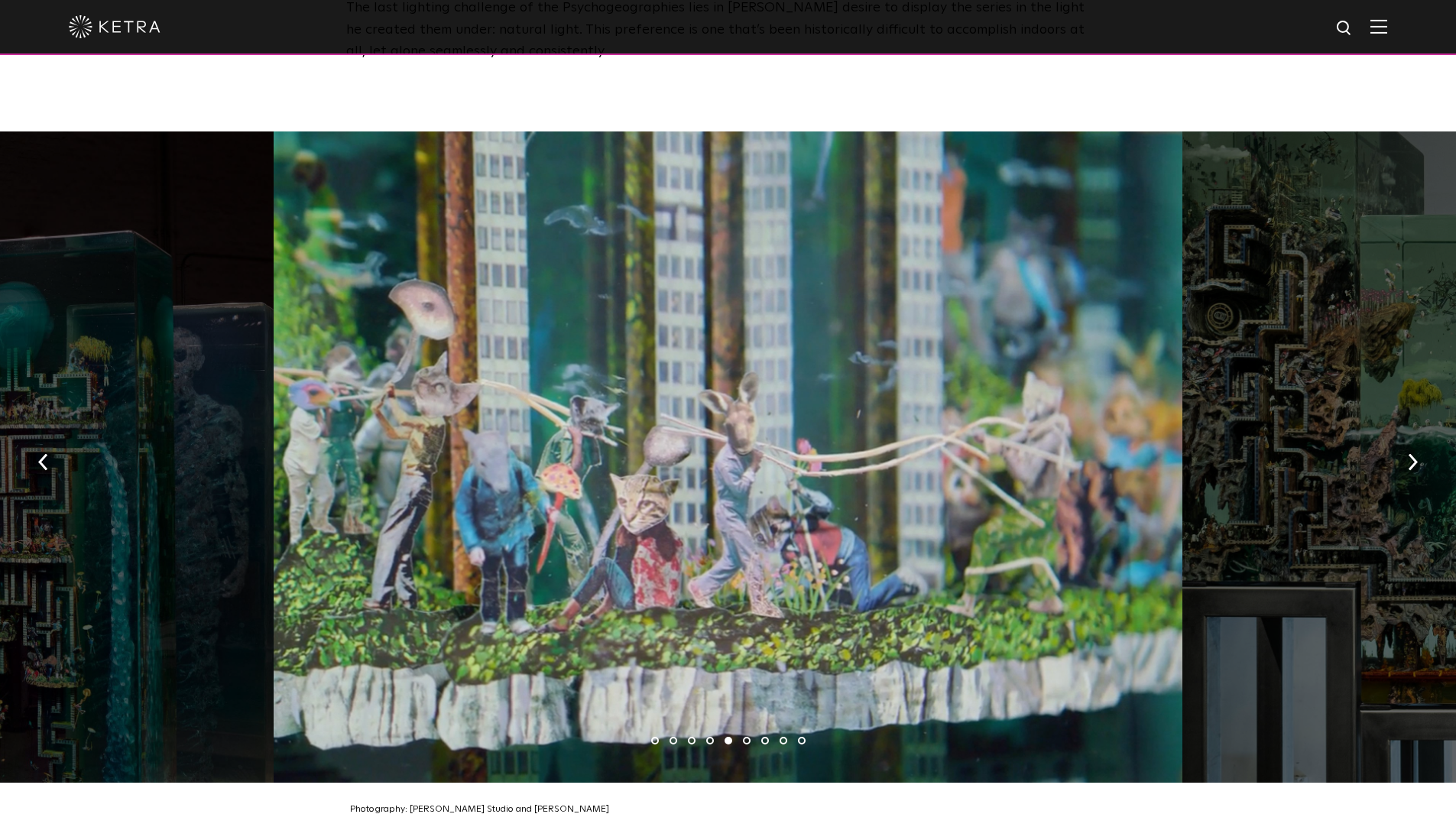
drag, startPoint x: 900, startPoint y: 414, endPoint x: 434, endPoint y: 334, distance: 472.8
click at [456, 340] on div at bounding box center [727, 457] width 909 height 651
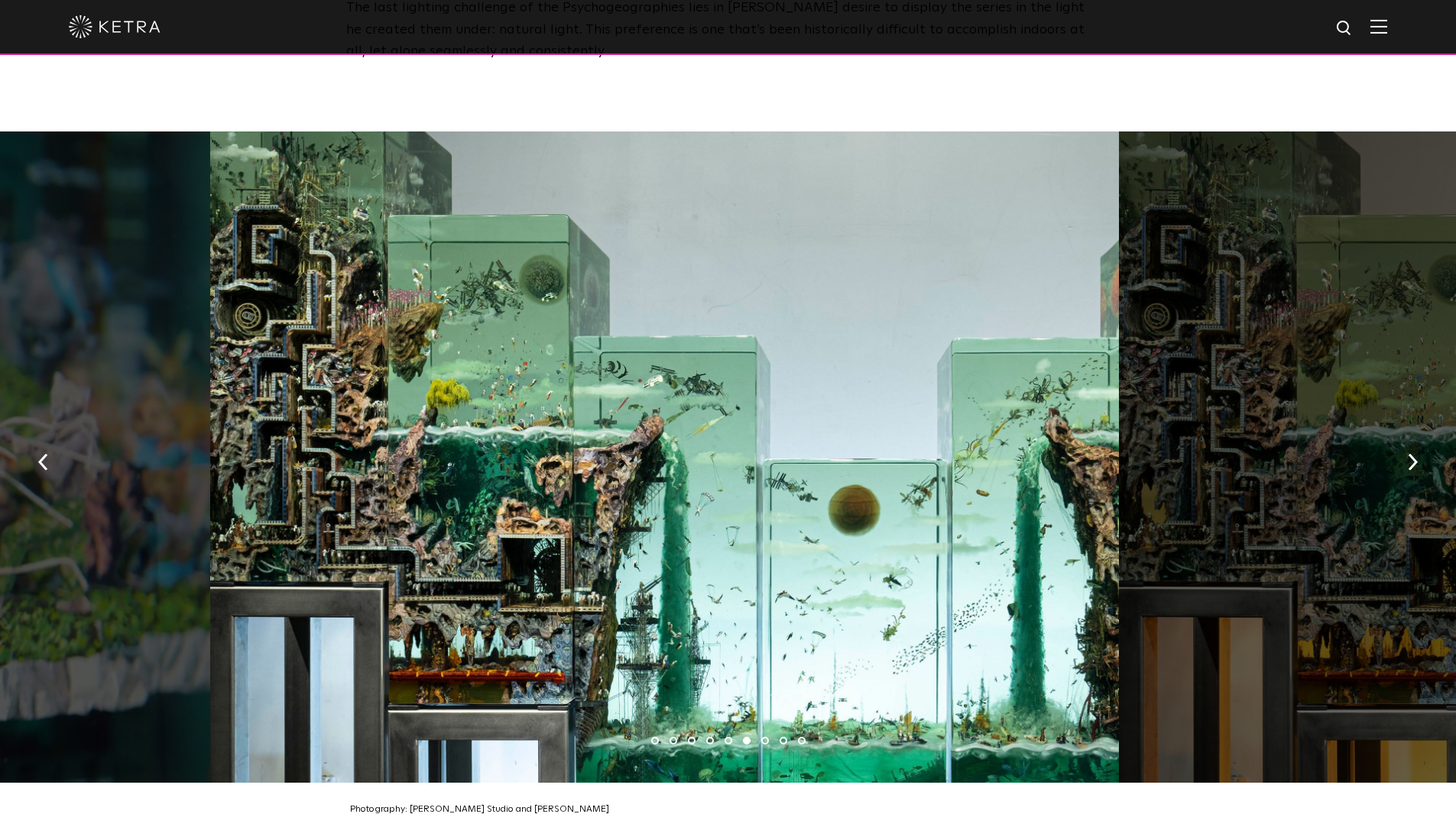
drag, startPoint x: 889, startPoint y: 362, endPoint x: 484, endPoint y: 291, distance: 411.2
click at [510, 298] on div at bounding box center [664, 457] width 909 height 651
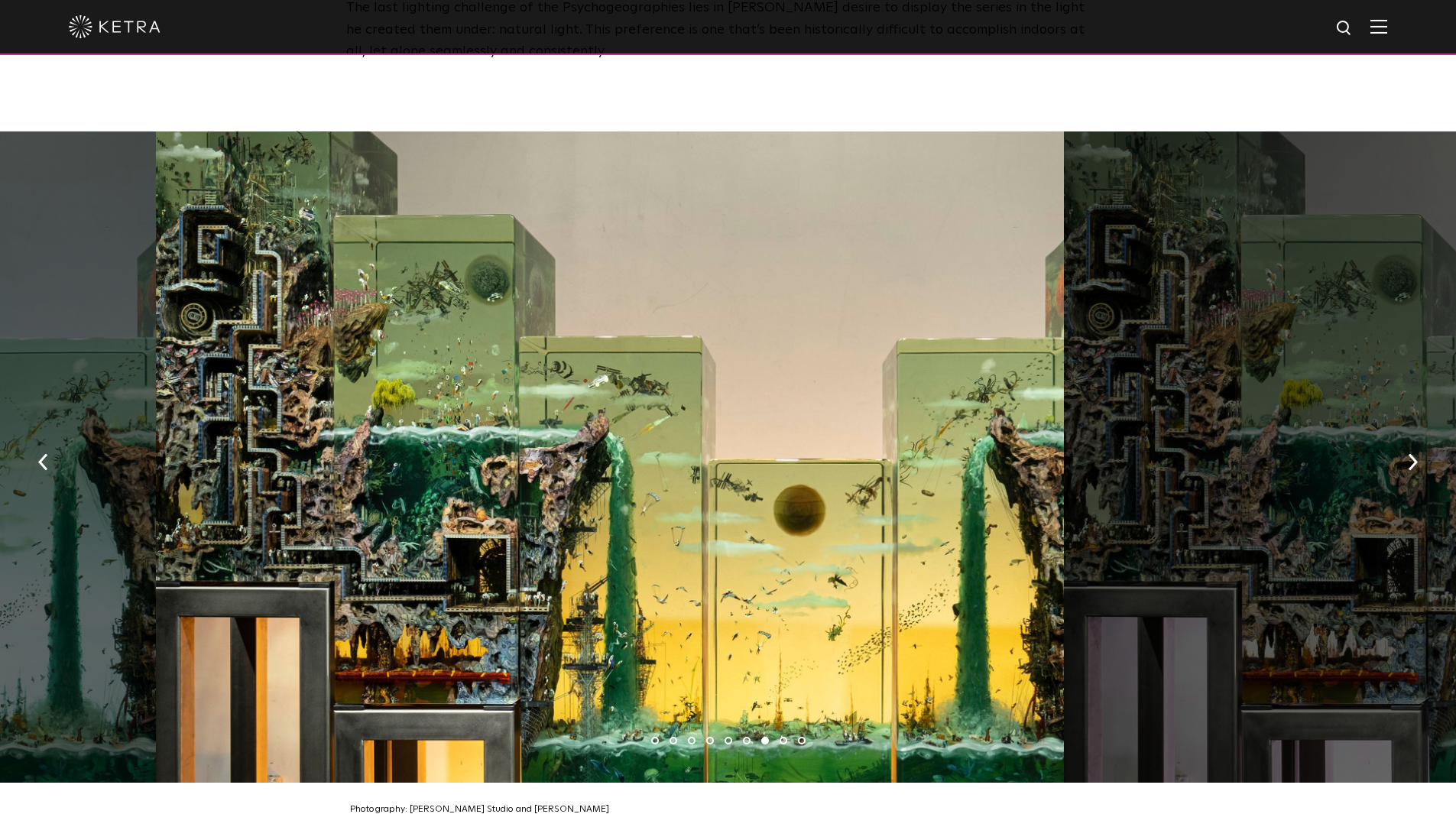
drag, startPoint x: 950, startPoint y: 323, endPoint x: 517, endPoint y: 240, distance: 440.9
click at [620, 259] on div at bounding box center [610, 457] width 909 height 651
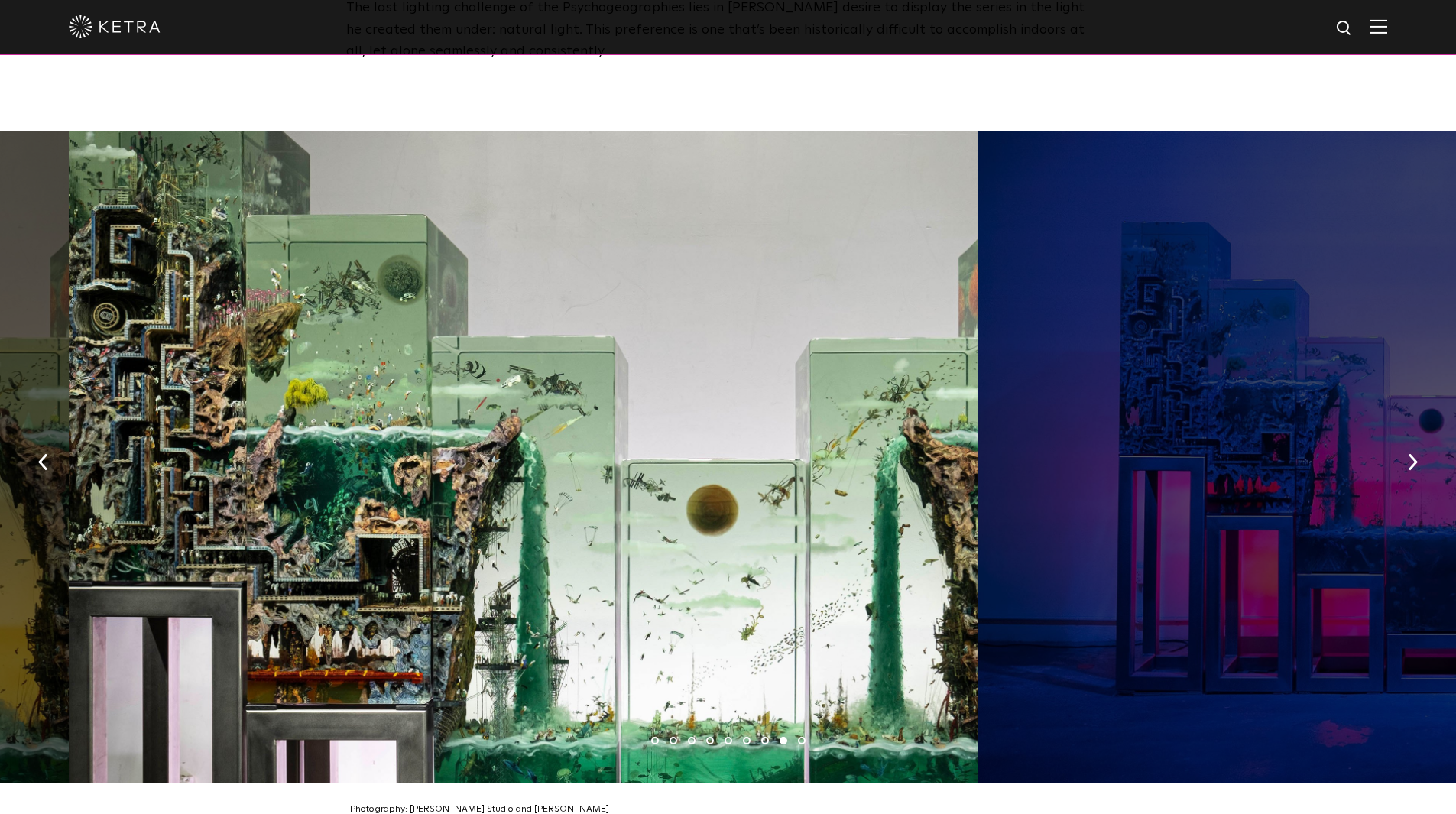
drag, startPoint x: 869, startPoint y: 334, endPoint x: 585, endPoint y: 312, distance: 284.9
click at [607, 318] on div at bounding box center [522, 457] width 909 height 651
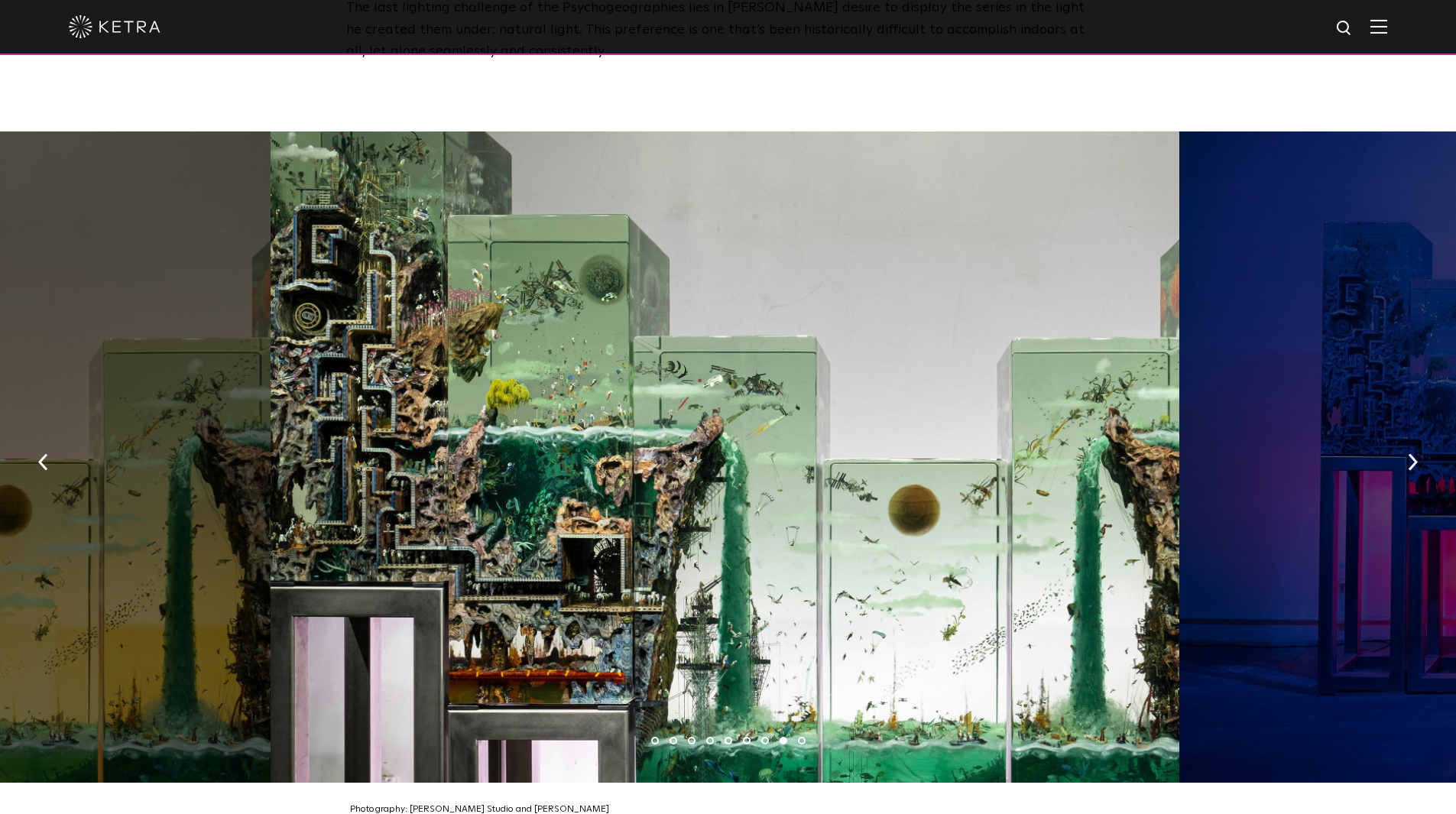
drag, startPoint x: 508, startPoint y: 300, endPoint x: 175, endPoint y: 273, distance: 334.1
click at [270, 273] on div at bounding box center [724, 457] width 909 height 651
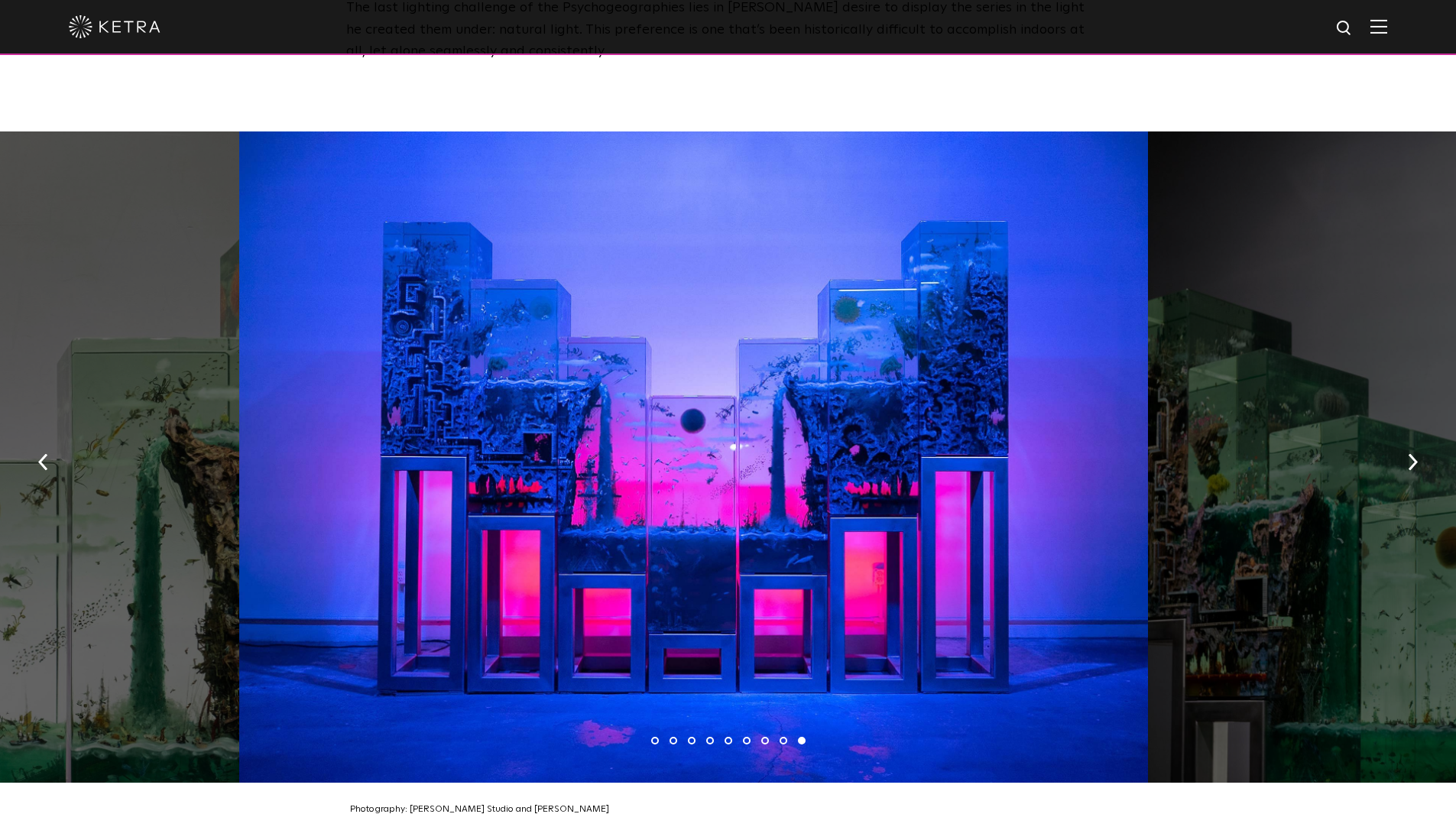
drag, startPoint x: 996, startPoint y: 387, endPoint x: 446, endPoint y: 278, distance: 560.7
click at [653, 327] on div at bounding box center [693, 457] width 909 height 651
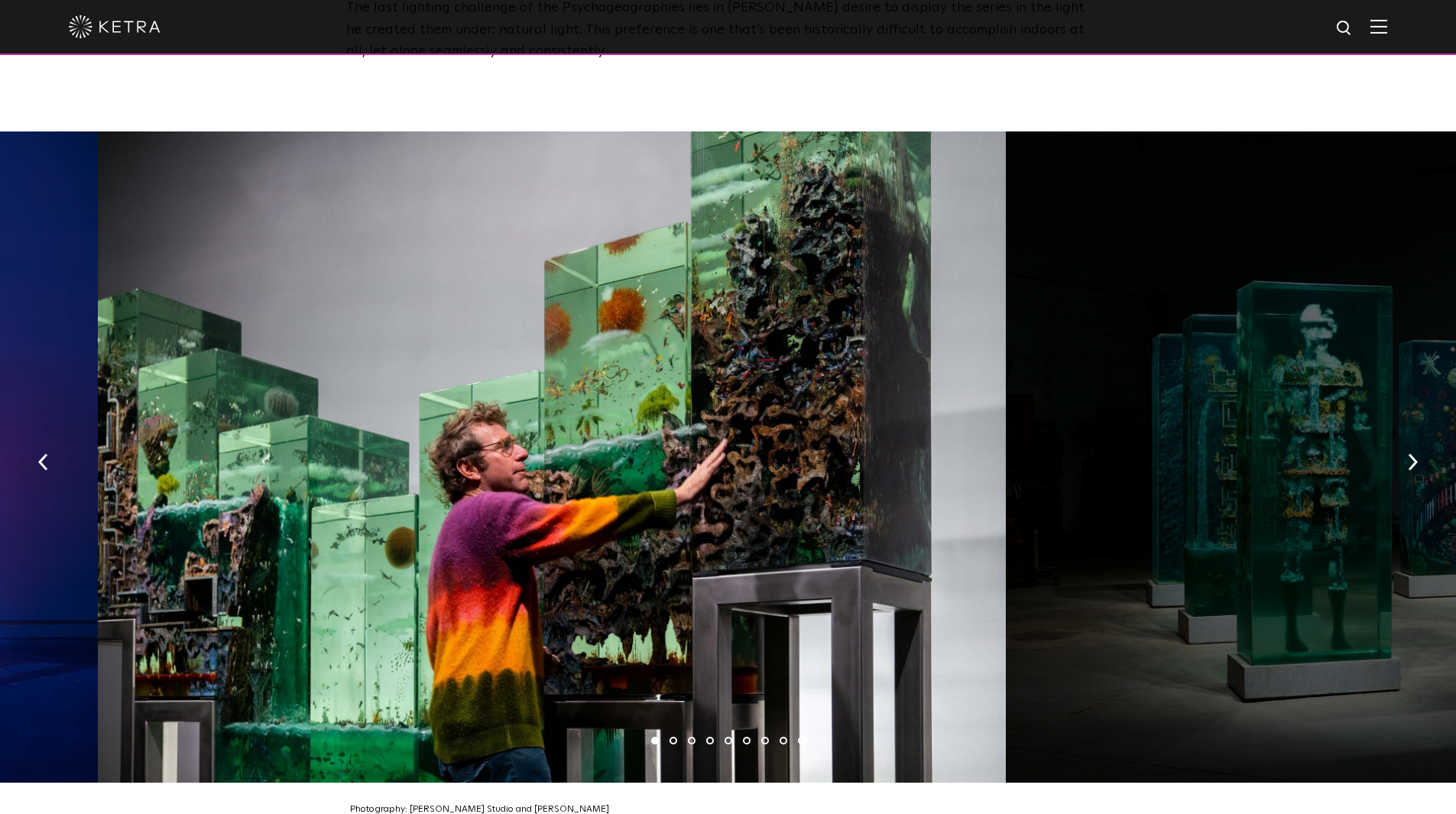
drag, startPoint x: 1031, startPoint y: 416, endPoint x: 520, endPoint y: 369, distance: 513.2
click at [627, 386] on div at bounding box center [551, 457] width 909 height 651
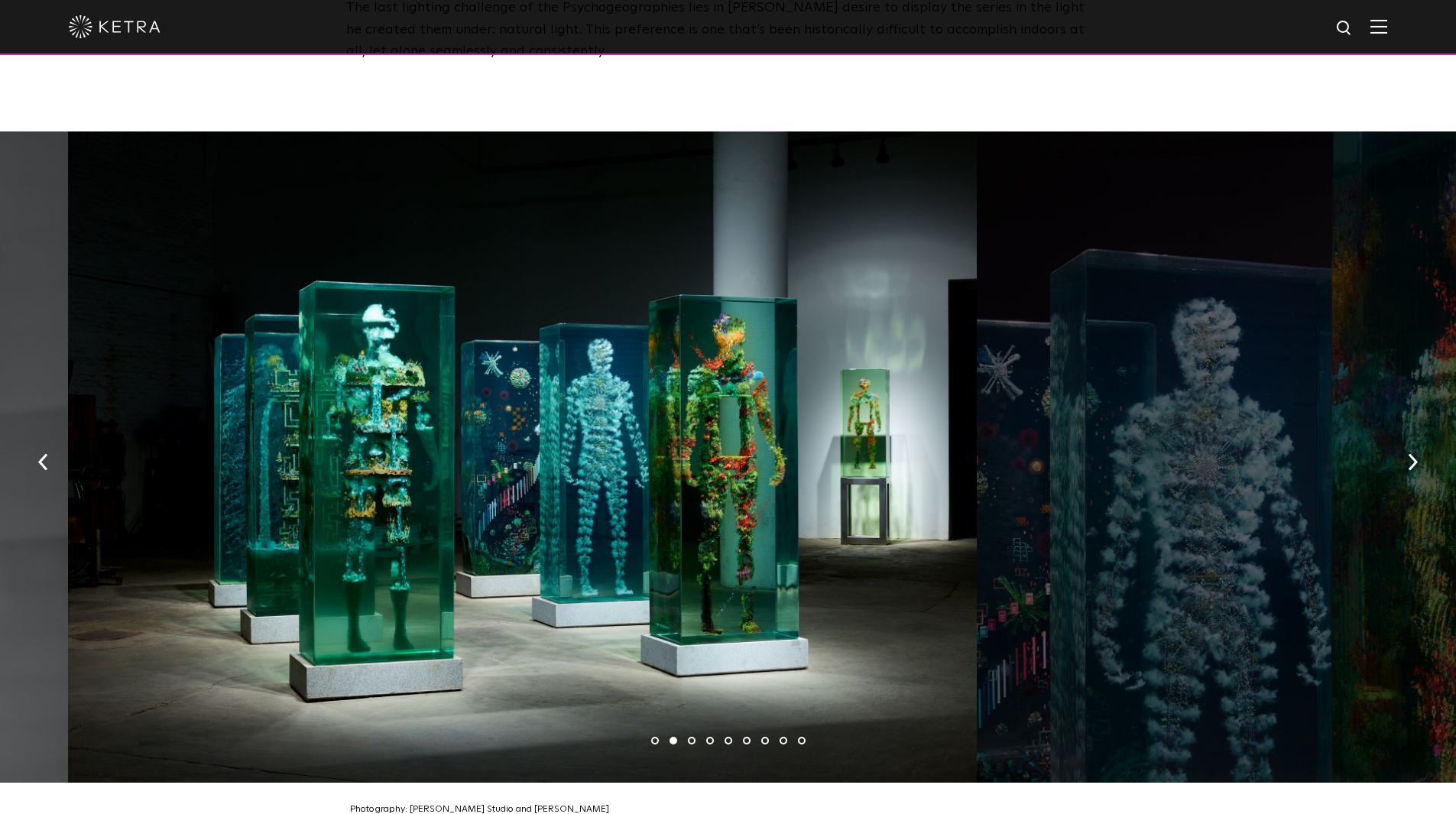
drag, startPoint x: 649, startPoint y: 422, endPoint x: 367, endPoint y: 393, distance: 283.5
click at [401, 397] on div at bounding box center [522, 457] width 909 height 651
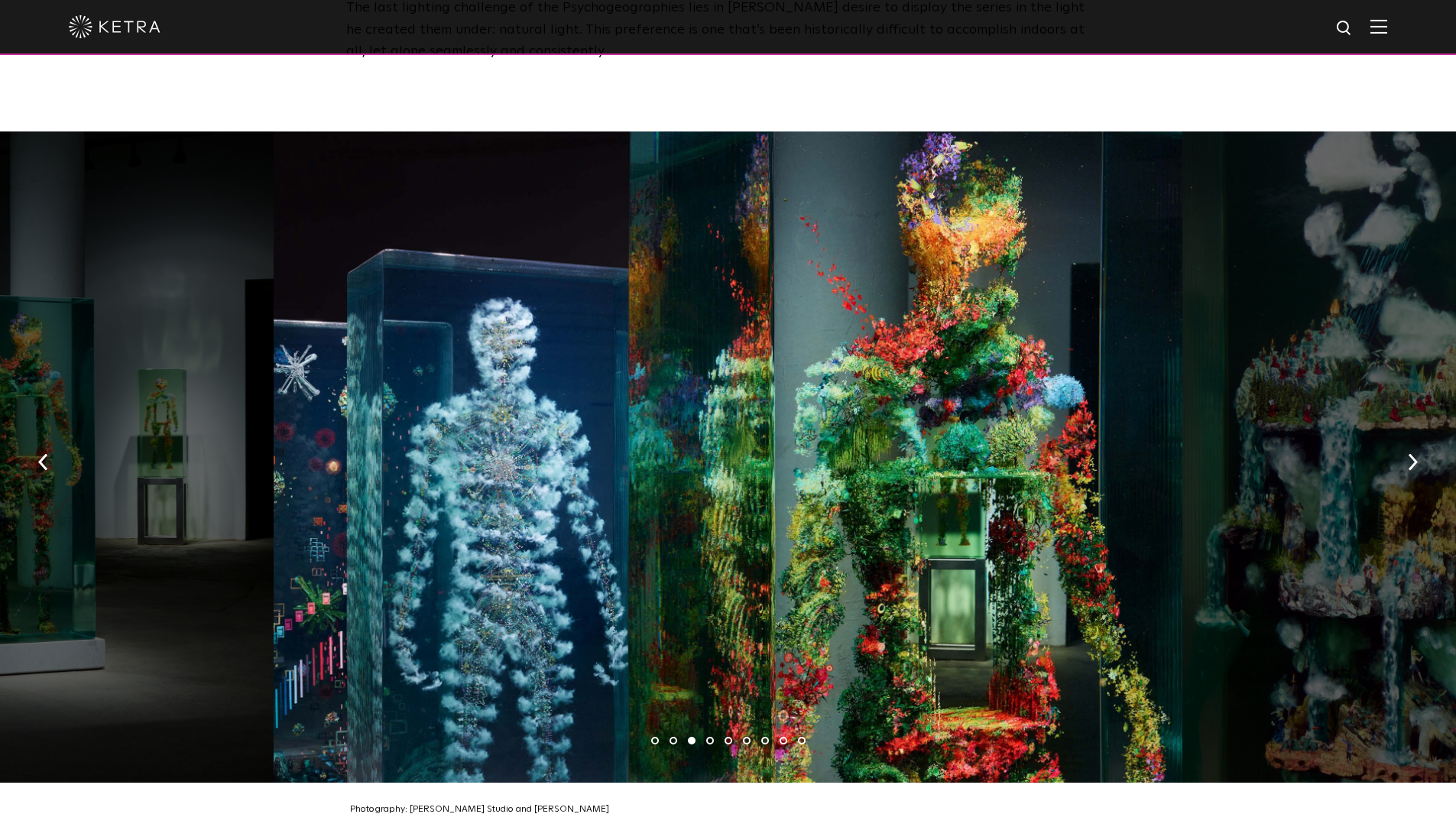
click at [492, 423] on div at bounding box center [727, 457] width 909 height 651
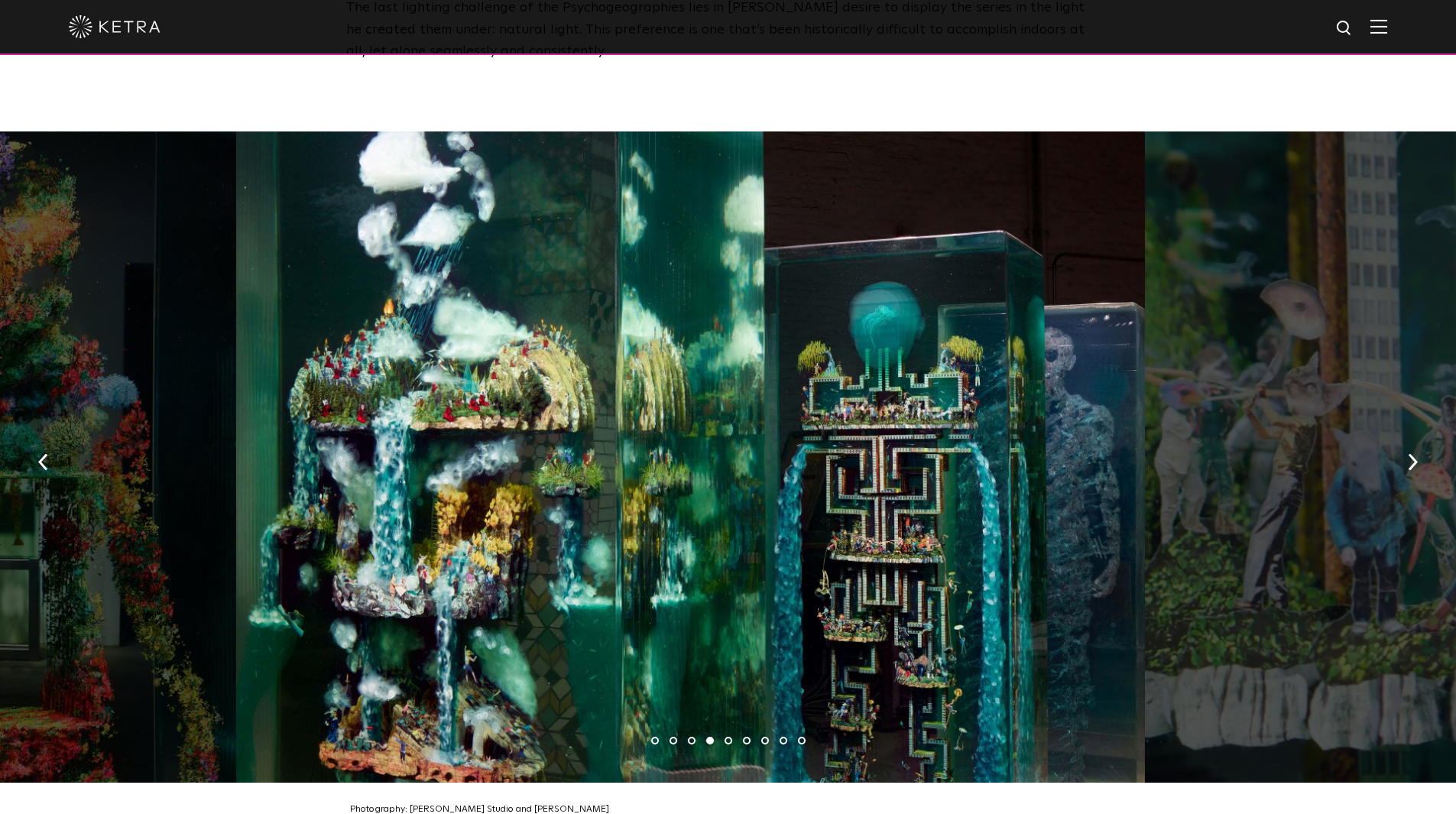
drag, startPoint x: 1075, startPoint y: 453, endPoint x: 681, endPoint y: 451, distance: 394.0
click at [709, 453] on div at bounding box center [690, 457] width 909 height 651
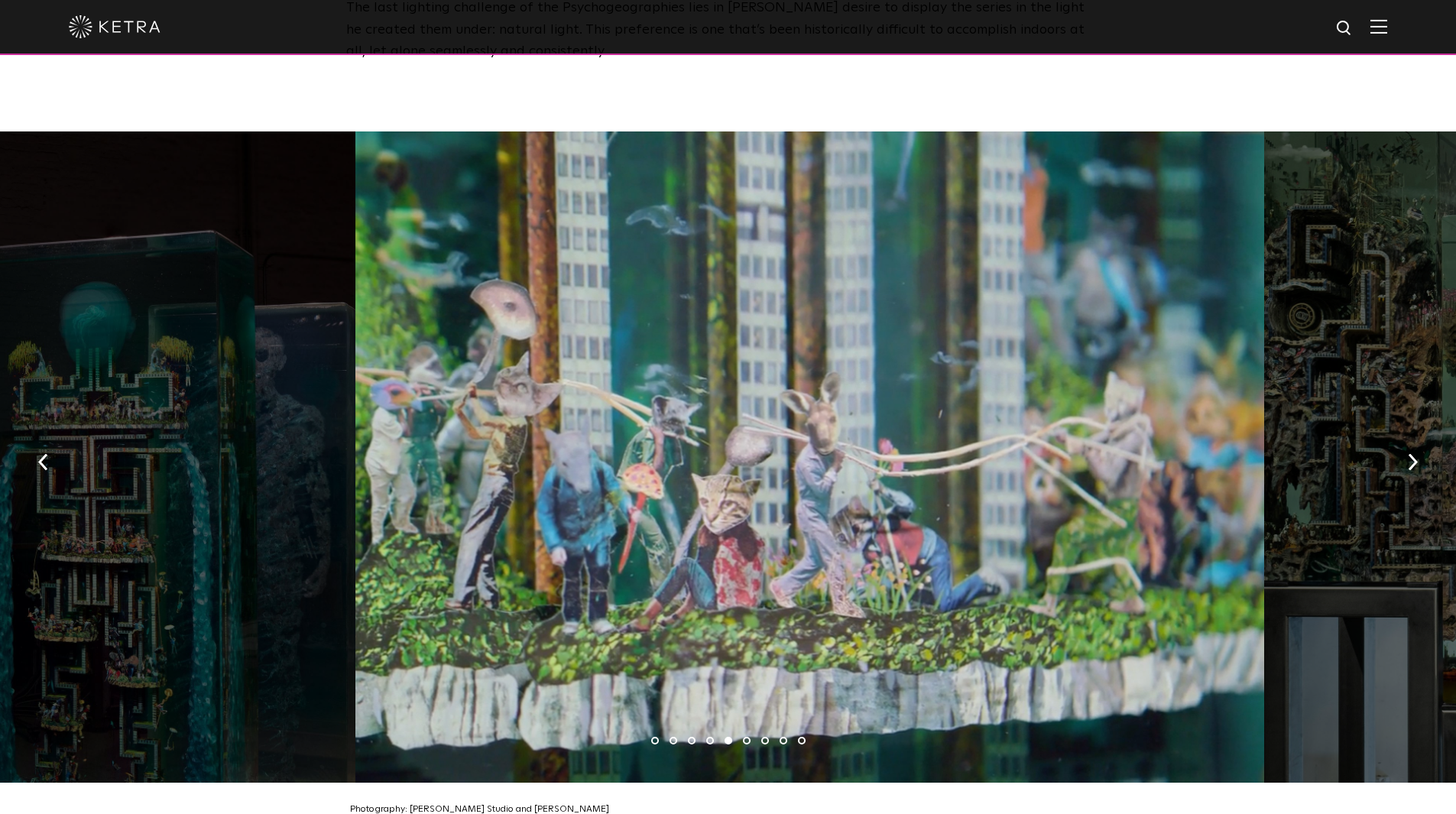
drag, startPoint x: 437, startPoint y: 451, endPoint x: 48, endPoint y: 356, distance: 400.4
click at [355, 360] on div at bounding box center [809, 457] width 909 height 651
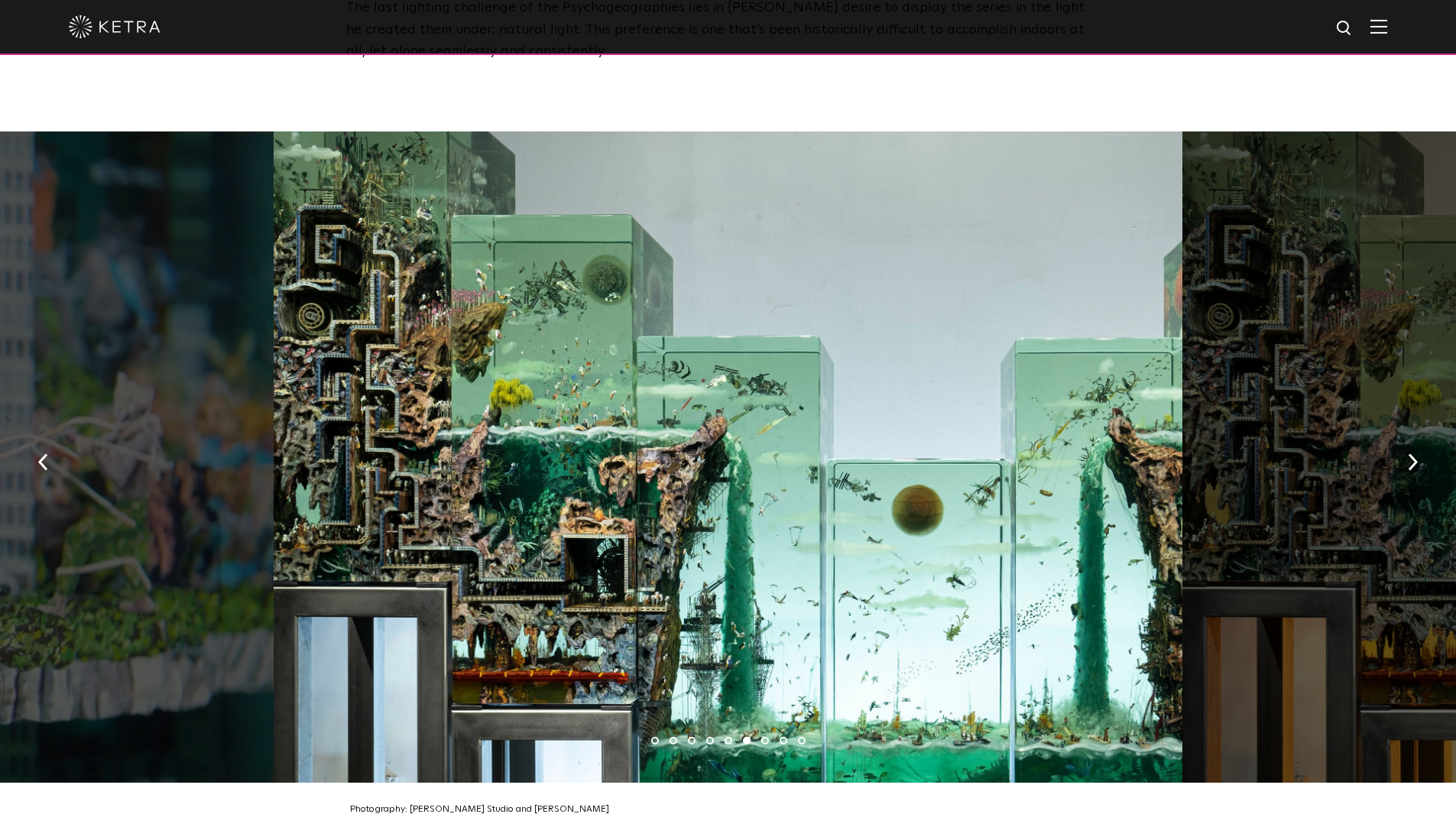
scroll to position [2332, 0]
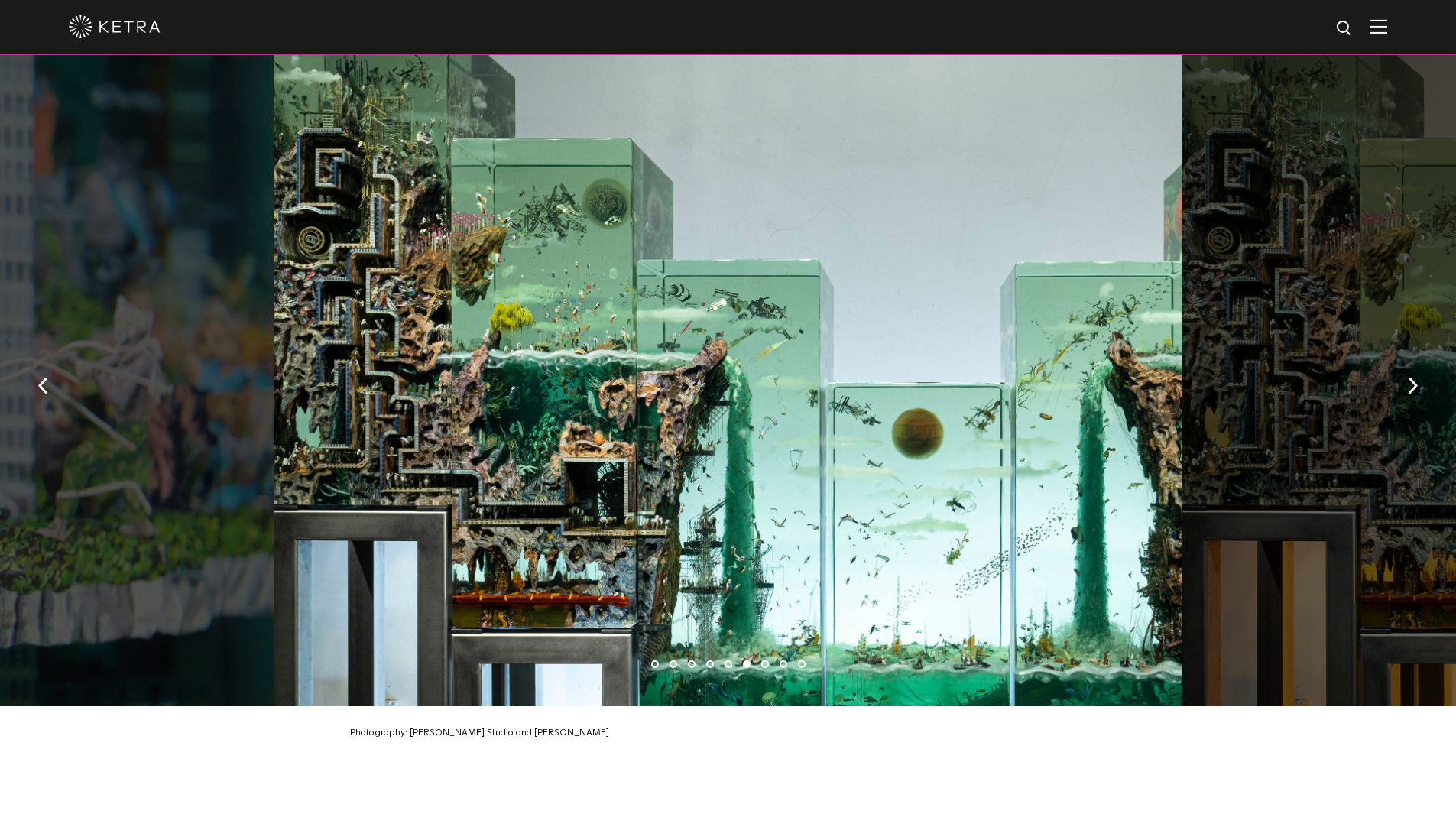
drag, startPoint x: 824, startPoint y: 445, endPoint x: 544, endPoint y: 404, distance: 283.0
click at [568, 410] on div at bounding box center [727, 380] width 909 height 651
drag, startPoint x: 942, startPoint y: 472, endPoint x: 563, endPoint y: 417, distance: 383.0
click at [672, 431] on div at bounding box center [727, 380] width 909 height 651
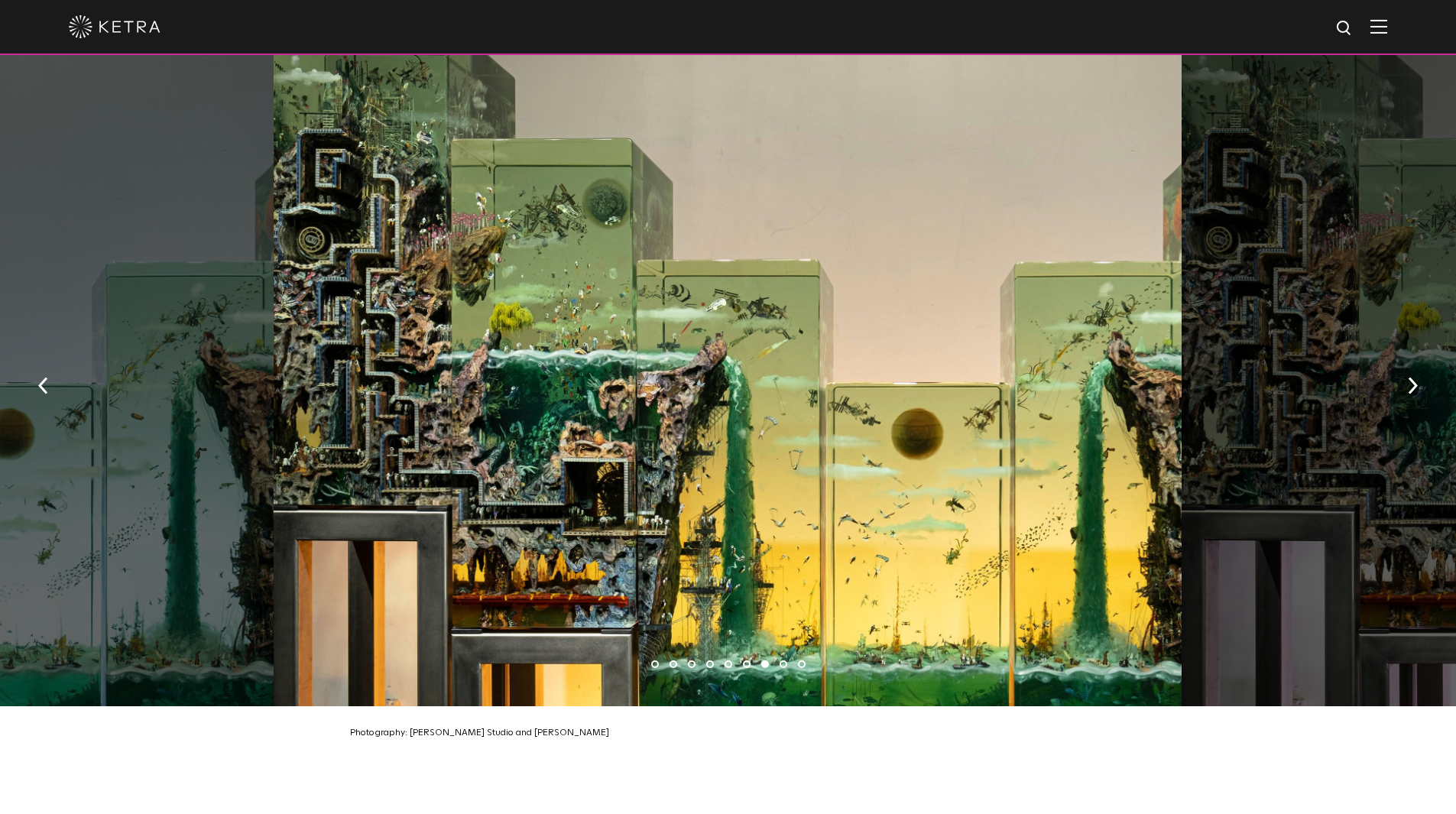
drag, startPoint x: 1048, startPoint y: 468, endPoint x: 610, endPoint y: 422, distance: 440.4
click at [644, 427] on div at bounding box center [727, 380] width 909 height 651
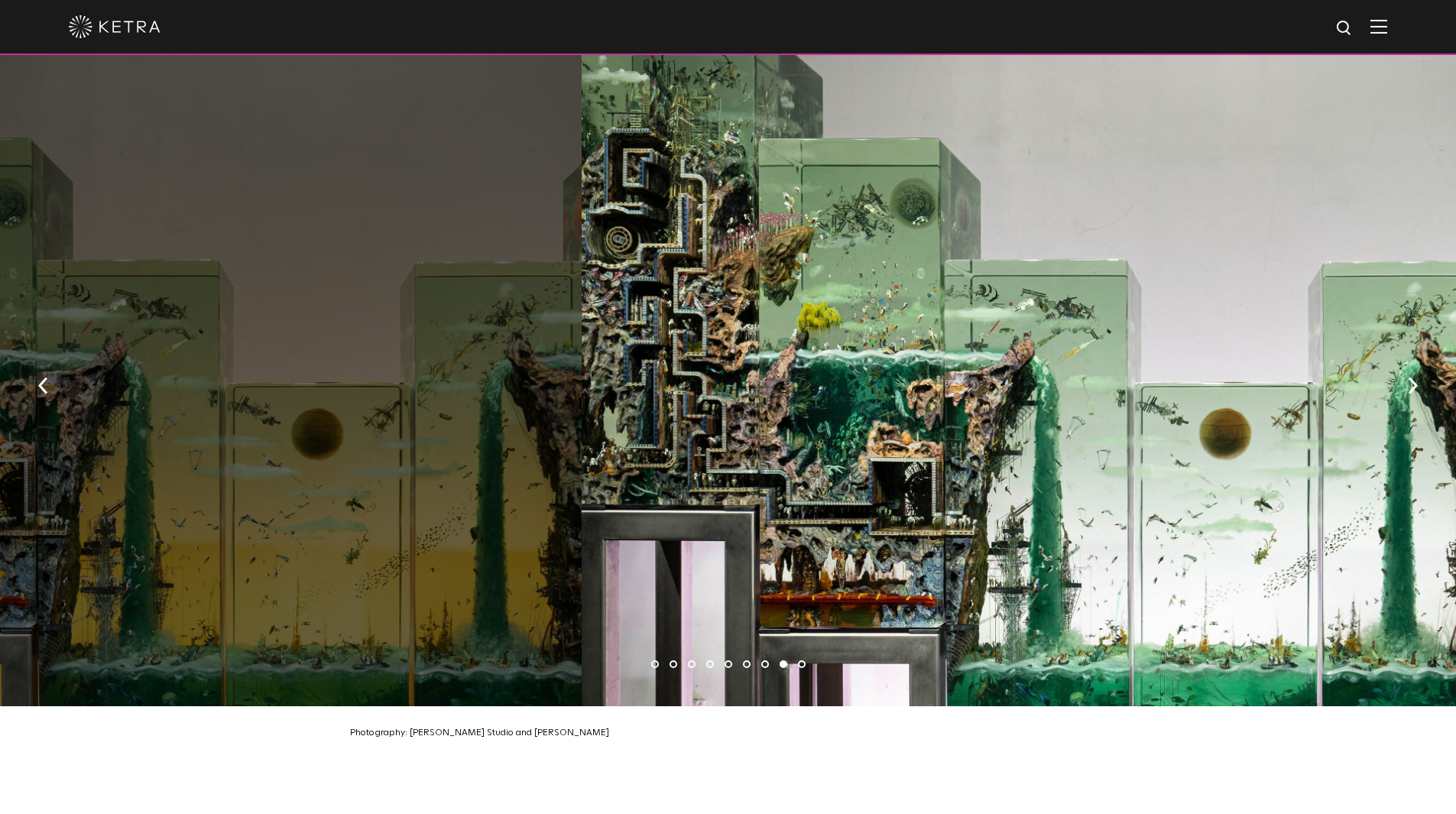
drag, startPoint x: 431, startPoint y: 497, endPoint x: 831, endPoint y: 485, distance: 400.2
click at [784, 495] on div at bounding box center [1035, 380] width 909 height 651
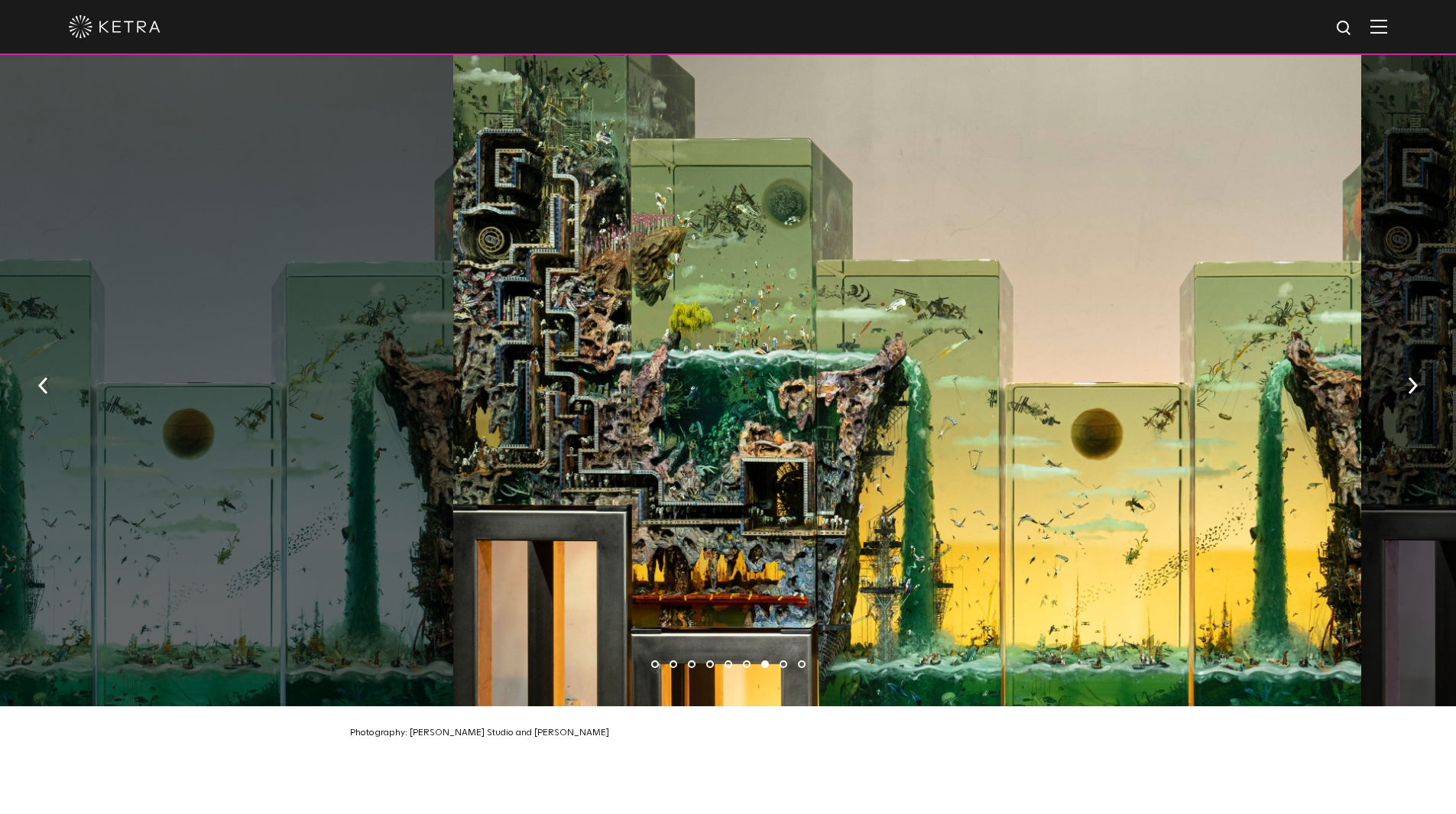
drag, startPoint x: 434, startPoint y: 491, endPoint x: 794, endPoint y: 489, distance: 360.0
click at [744, 491] on div at bounding box center [907, 380] width 909 height 651
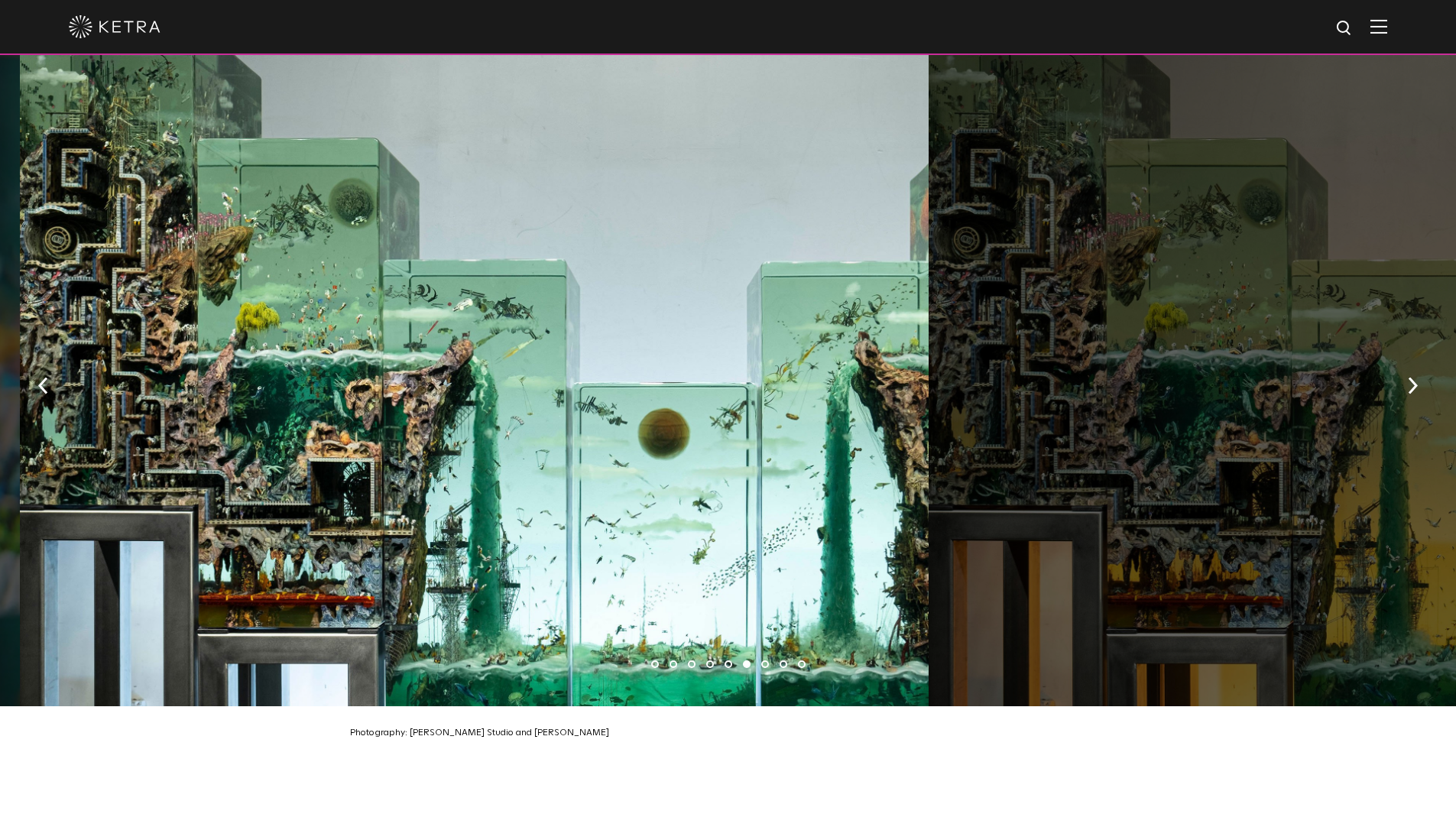
drag, startPoint x: 603, startPoint y: 467, endPoint x: 410, endPoint y: 411, distance: 201.0
click at [438, 422] on div at bounding box center [473, 380] width 909 height 651
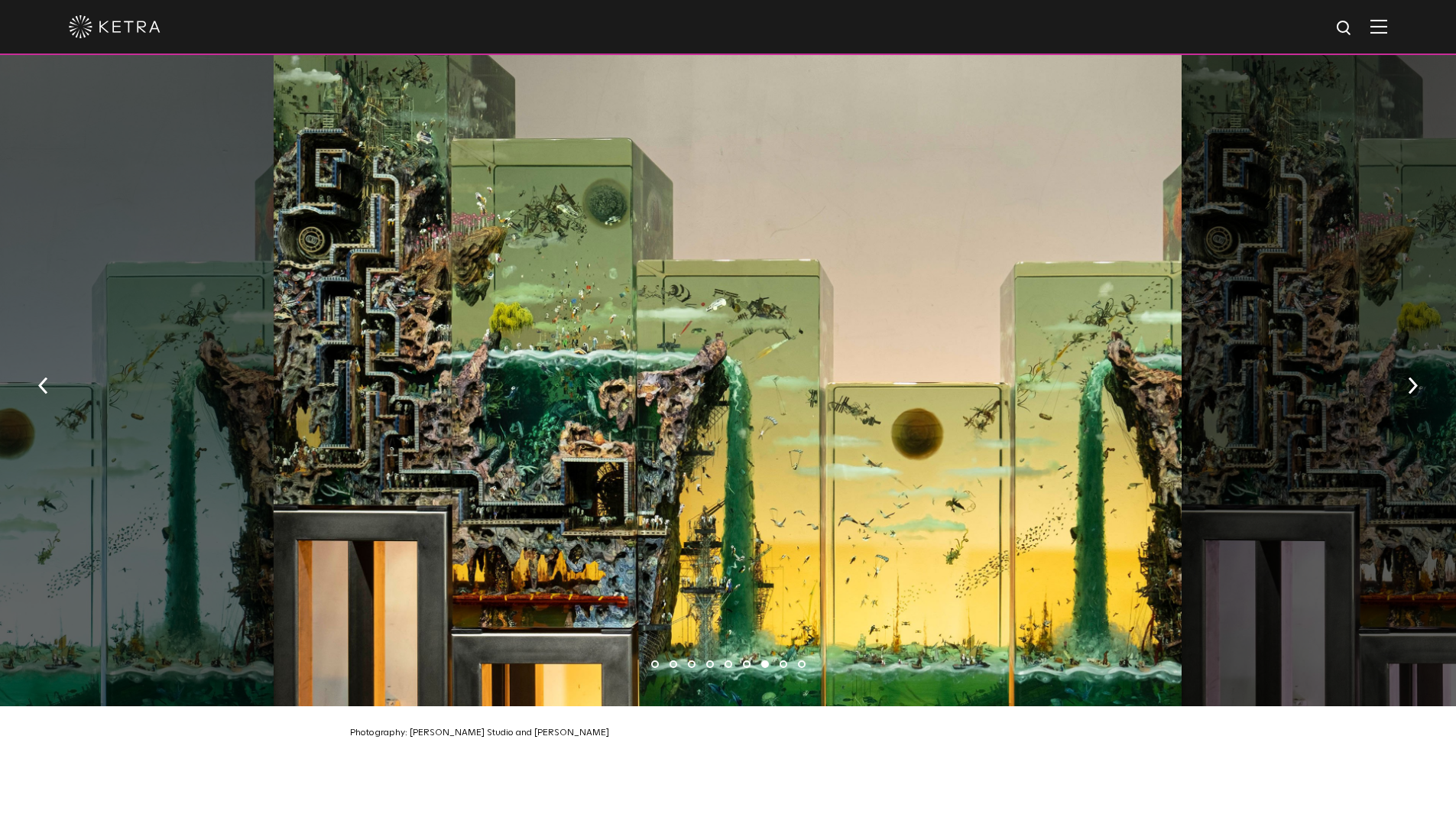
click at [629, 446] on div at bounding box center [727, 380] width 909 height 651
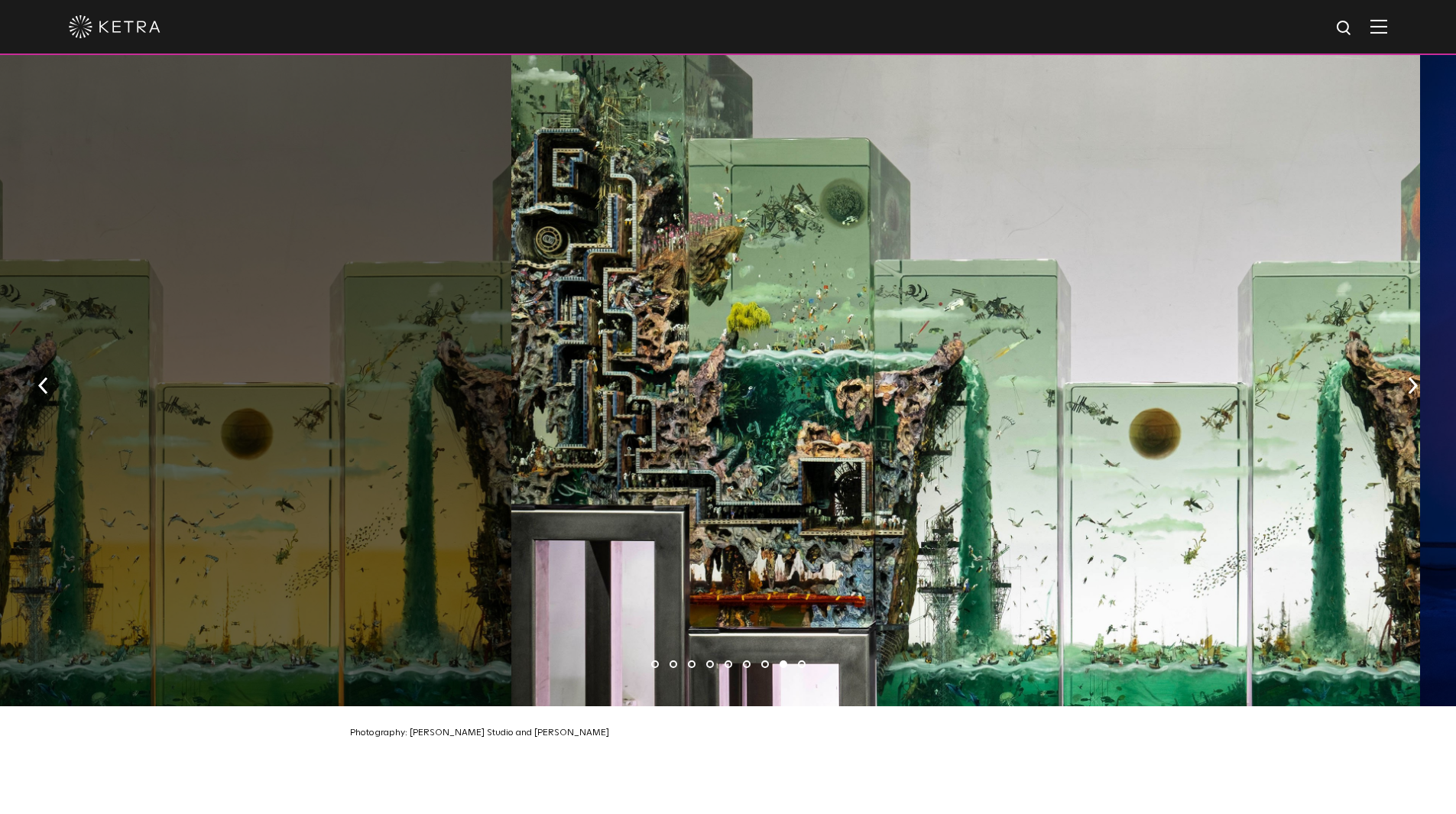
drag, startPoint x: 414, startPoint y: 442, endPoint x: 971, endPoint y: 480, distance: 558.3
click at [963, 478] on div at bounding box center [965, 380] width 909 height 651
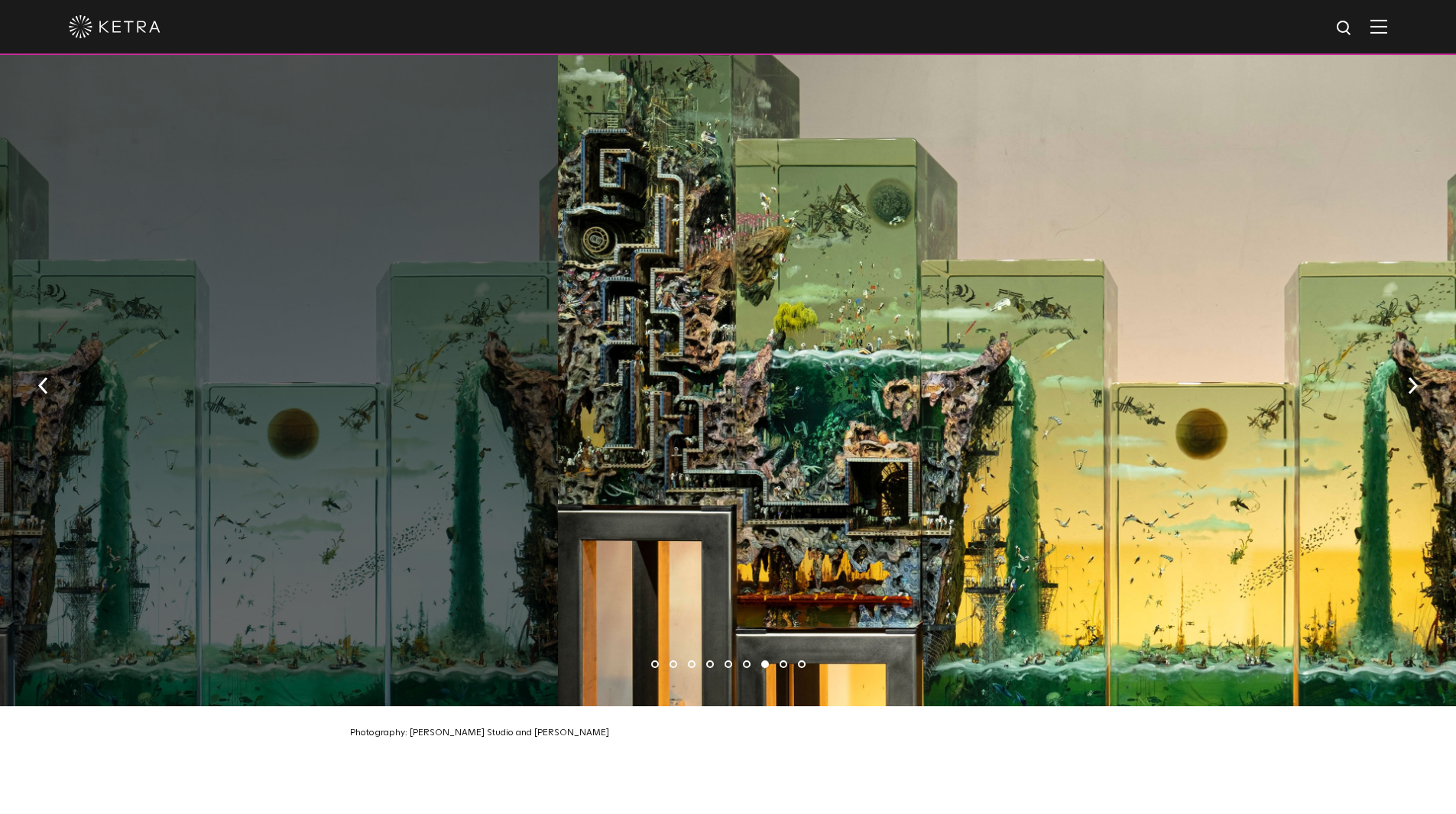
drag, startPoint x: 510, startPoint y: 461, endPoint x: 890, endPoint y: 461, distance: 380.0
click at [873, 461] on div at bounding box center [1012, 380] width 909 height 651
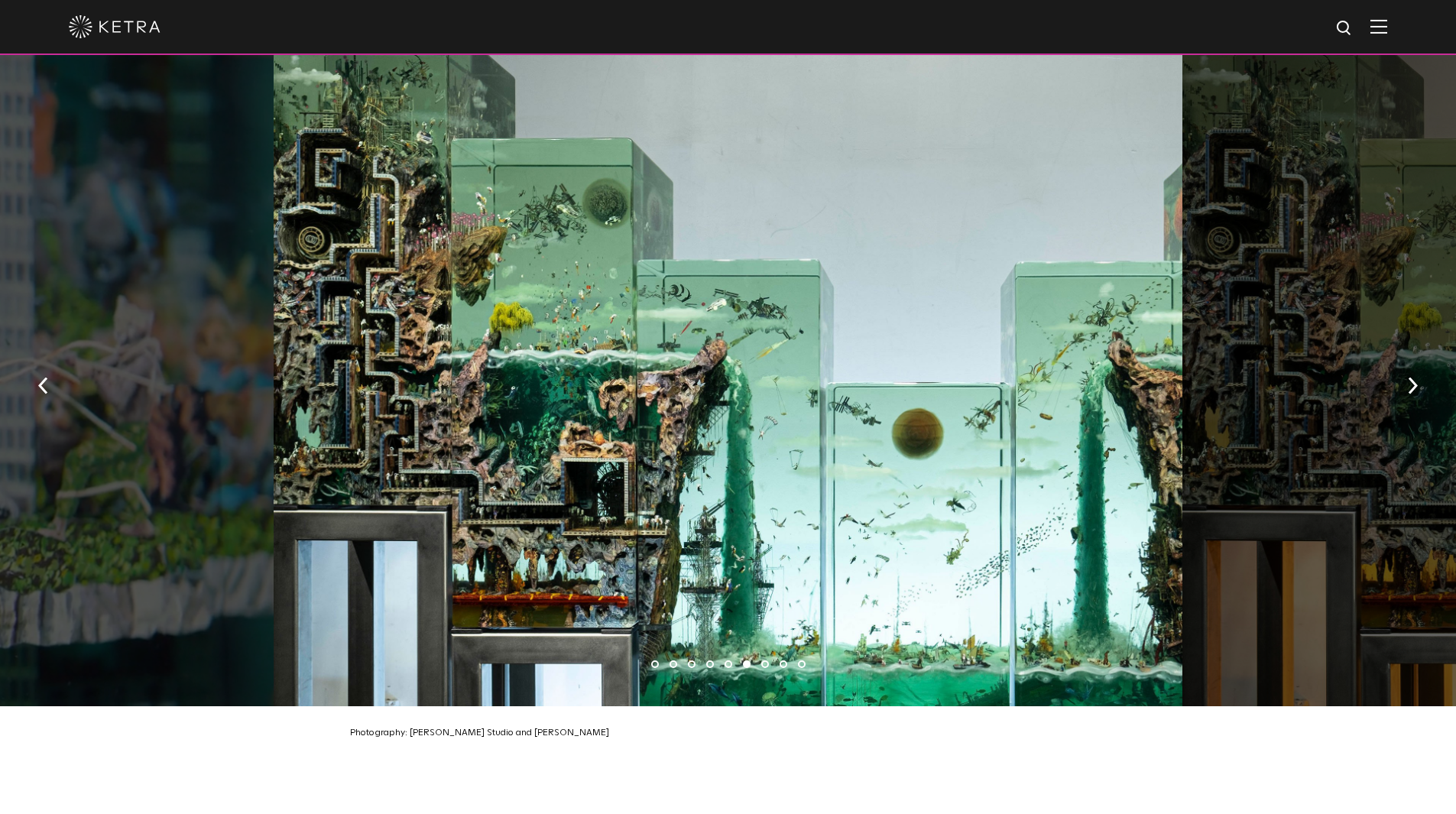
drag, startPoint x: 498, startPoint y: 396, endPoint x: 405, endPoint y: 370, distance: 96.6
click at [422, 375] on div at bounding box center [727, 380] width 909 height 651
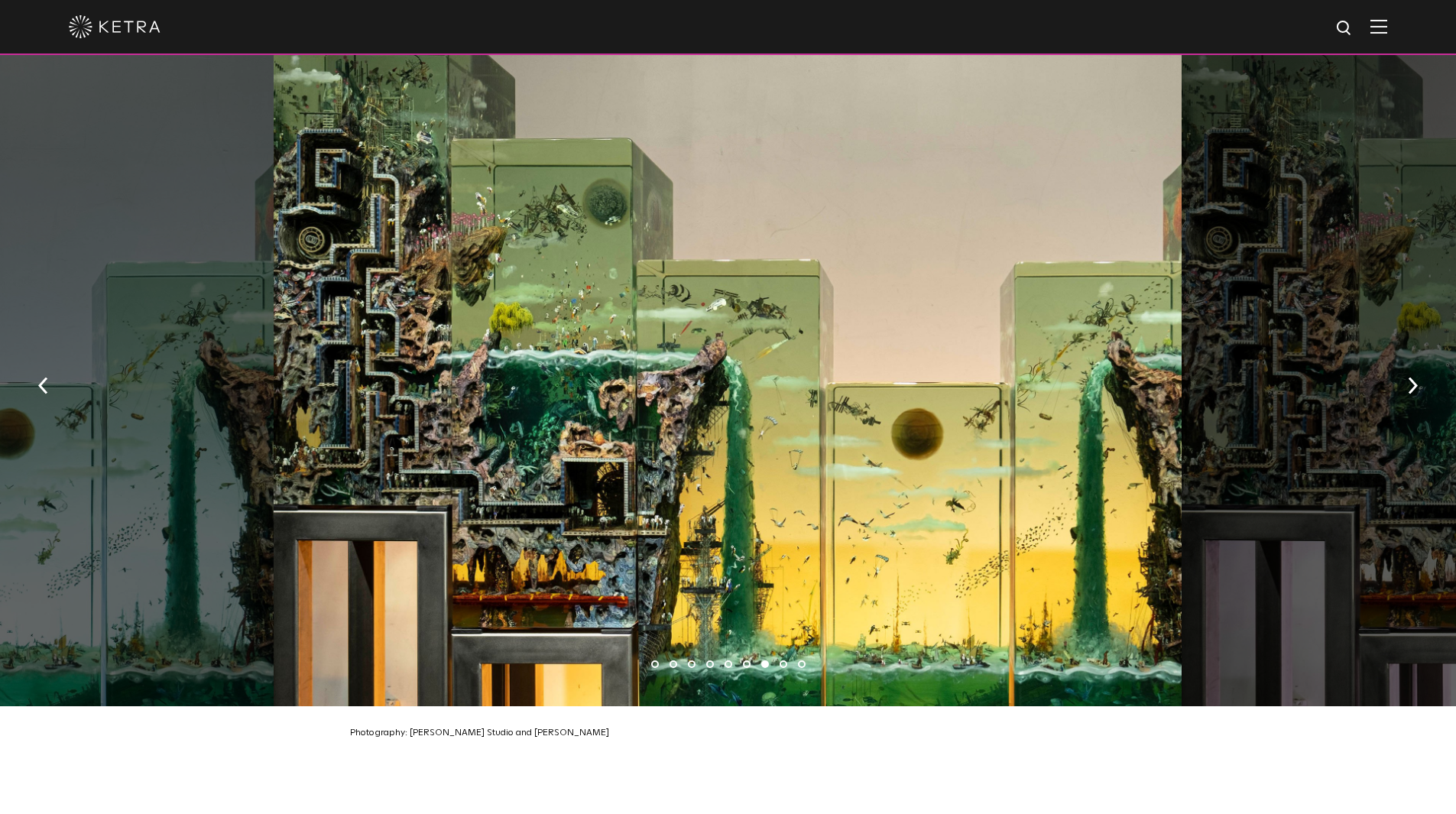
click at [636, 416] on div at bounding box center [727, 380] width 909 height 651
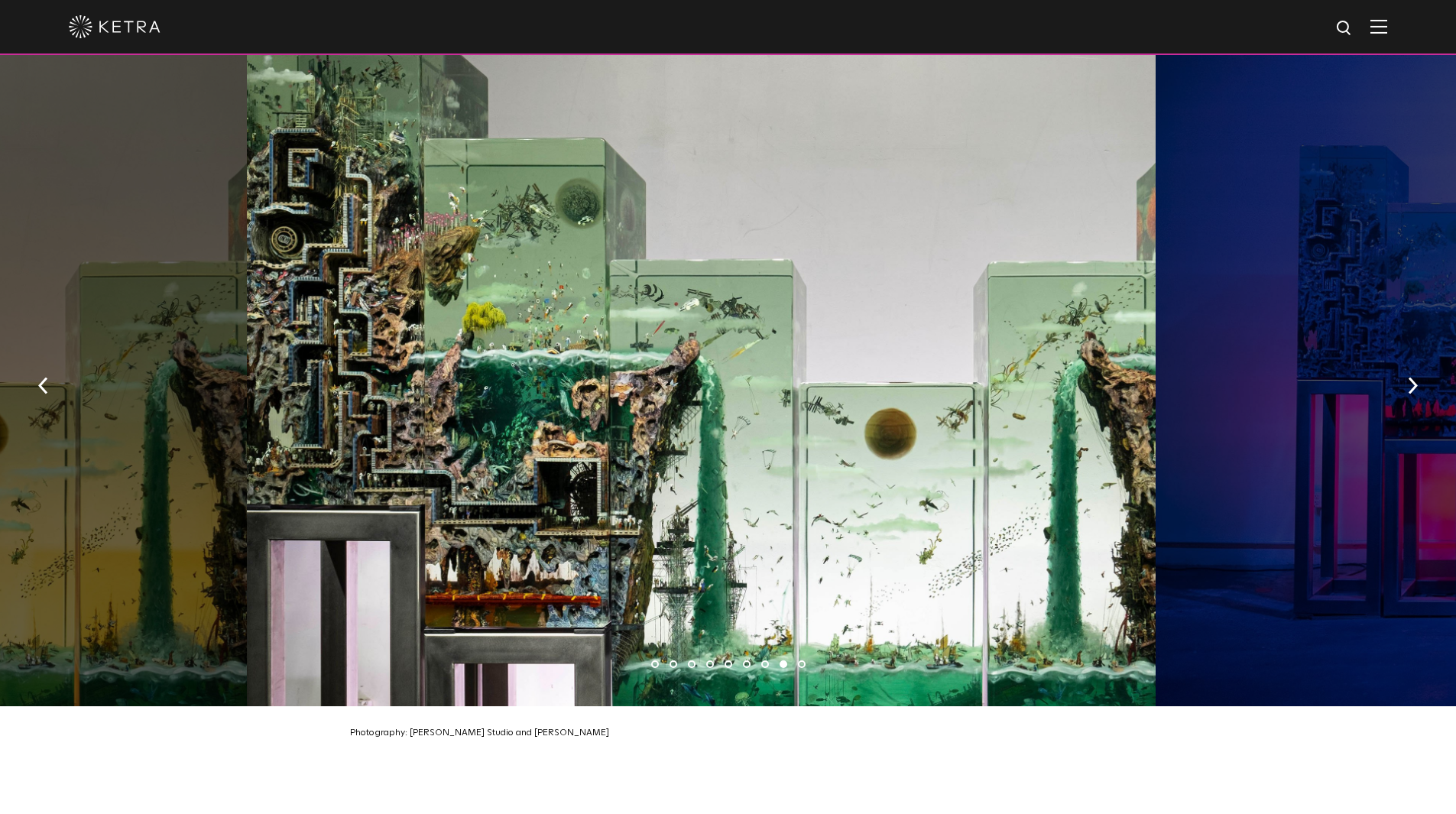
drag, startPoint x: 927, startPoint y: 432, endPoint x: 508, endPoint y: 390, distance: 421.1
click at [670, 404] on div at bounding box center [701, 380] width 909 height 651
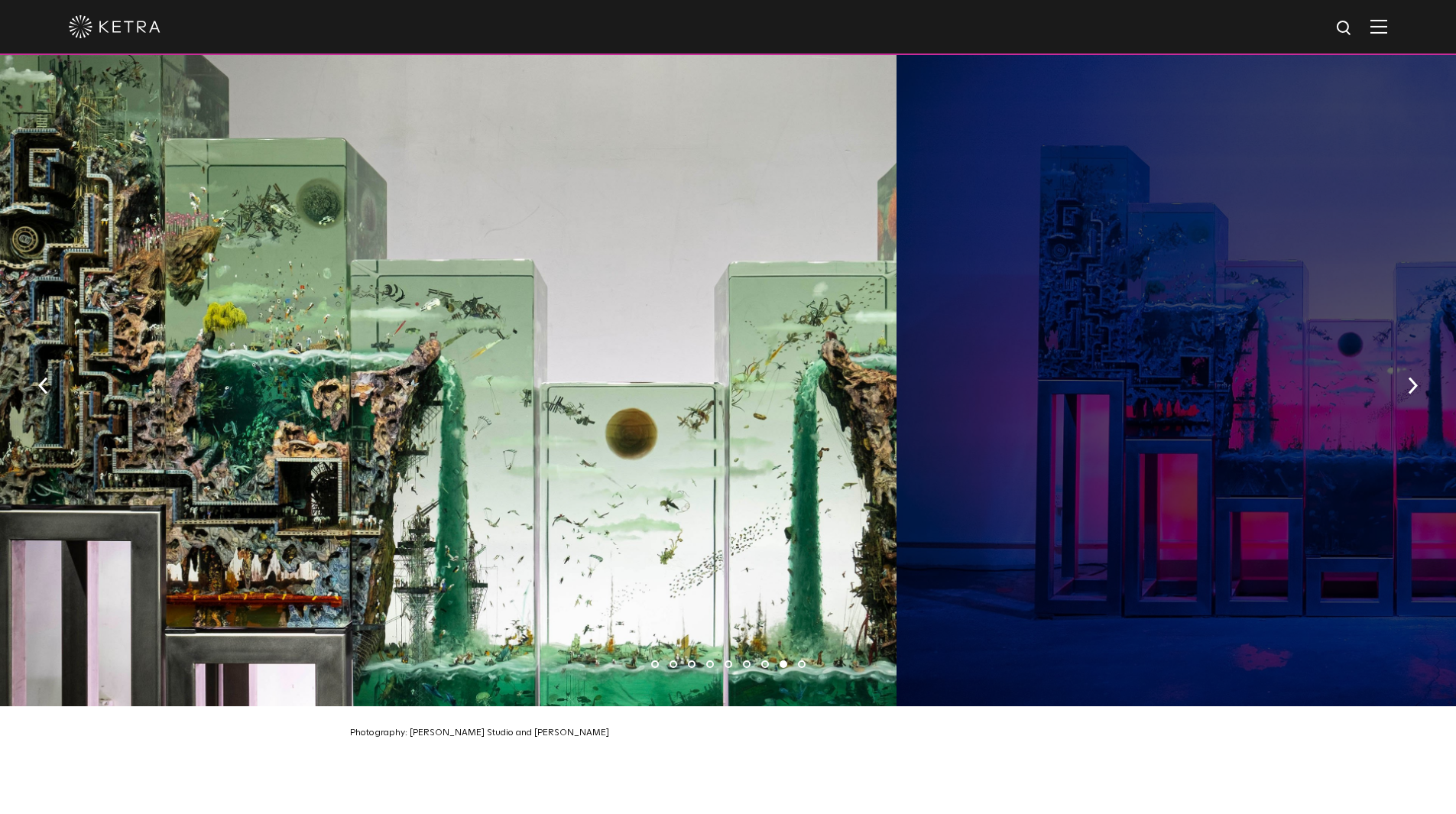
drag, startPoint x: 802, startPoint y: 461, endPoint x: 570, endPoint y: 428, distance: 234.3
click at [604, 432] on div at bounding box center [441, 380] width 909 height 651
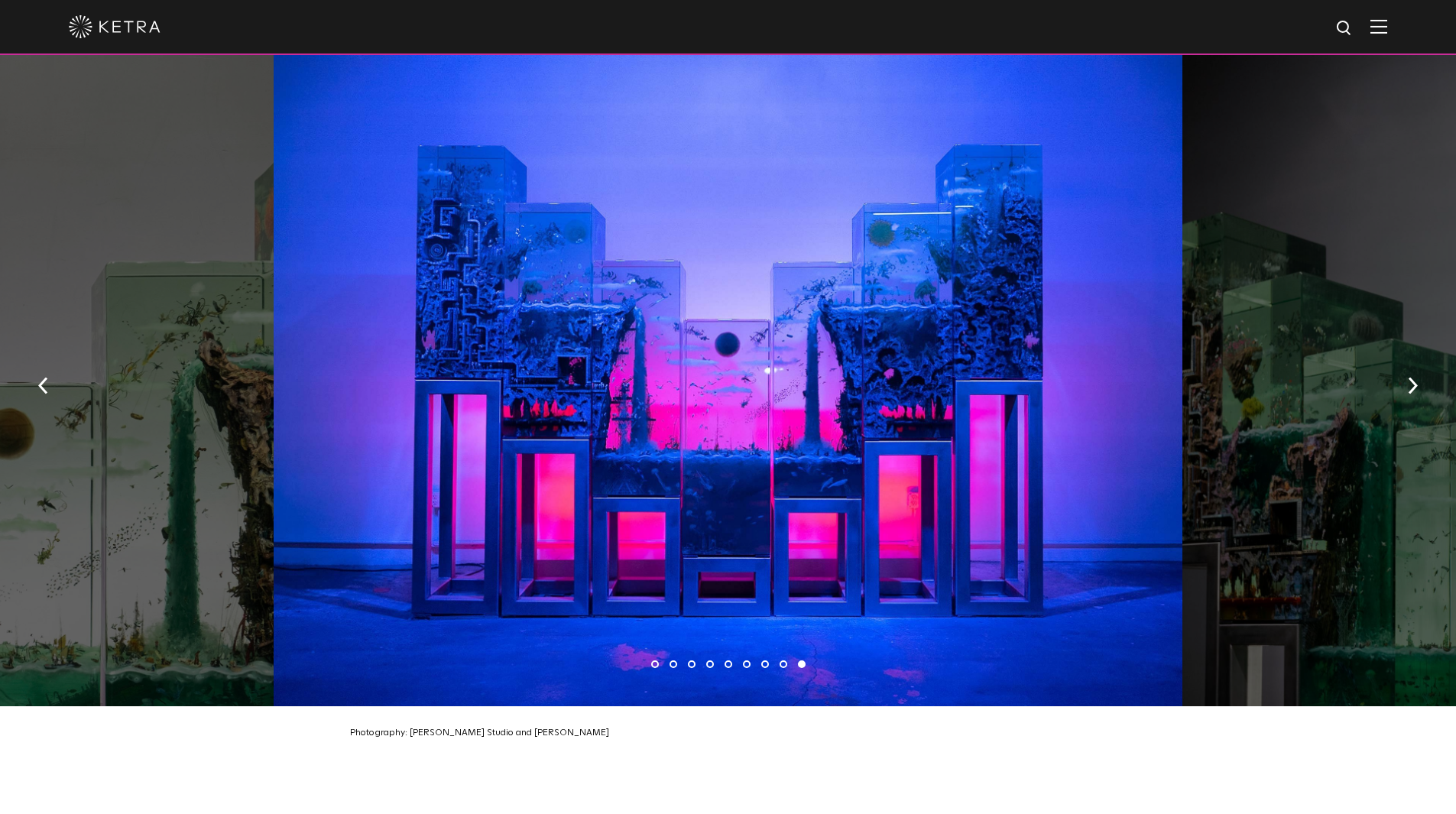
drag, startPoint x: 770, startPoint y: 408, endPoint x: 1270, endPoint y: 410, distance: 500.0
click at [1183, 408] on div at bounding box center [727, 380] width 909 height 651
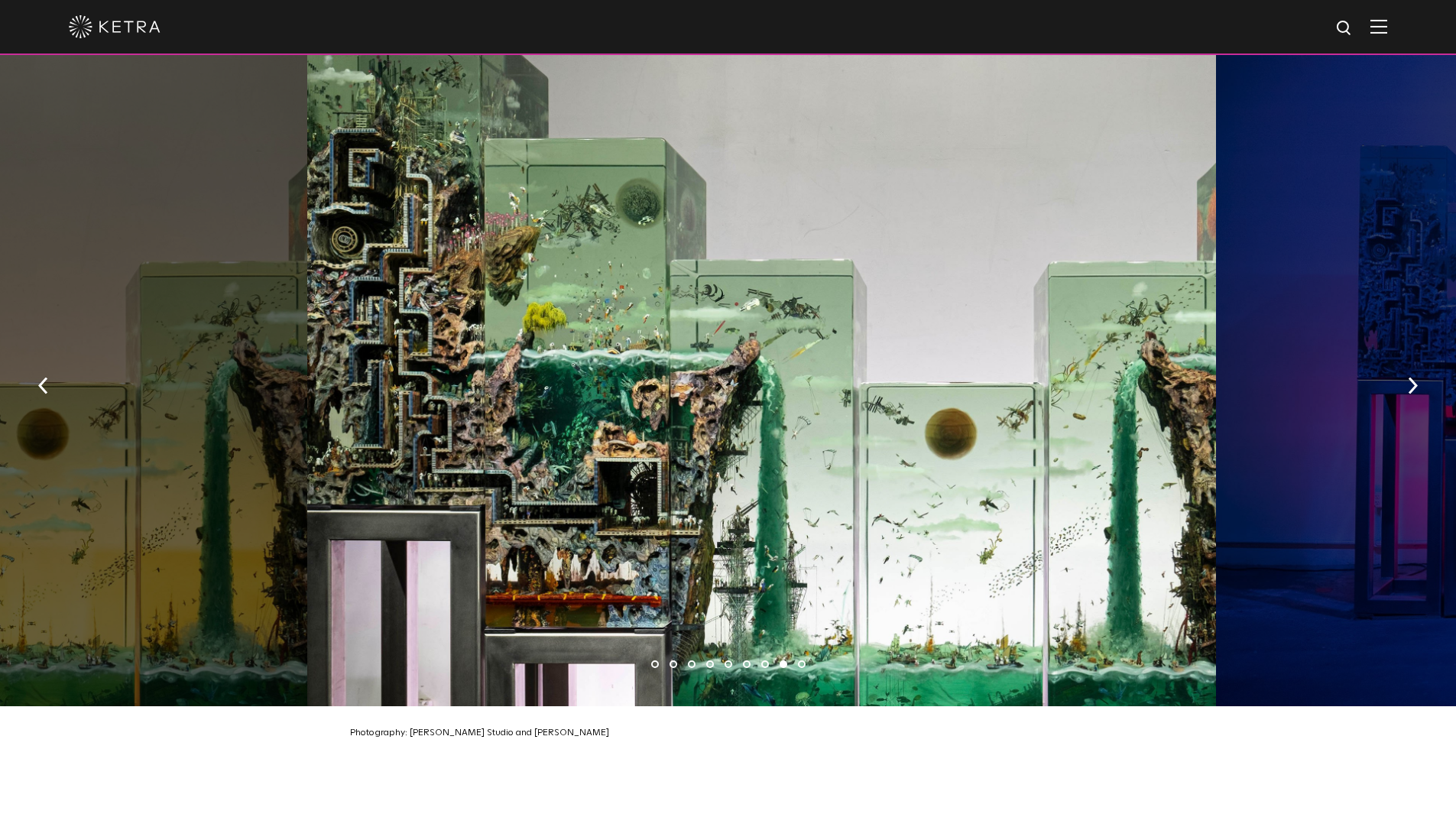
drag, startPoint x: 658, startPoint y: 441, endPoint x: 1148, endPoint y: 439, distance: 490.0
click at [1142, 439] on div at bounding box center [761, 380] width 909 height 651
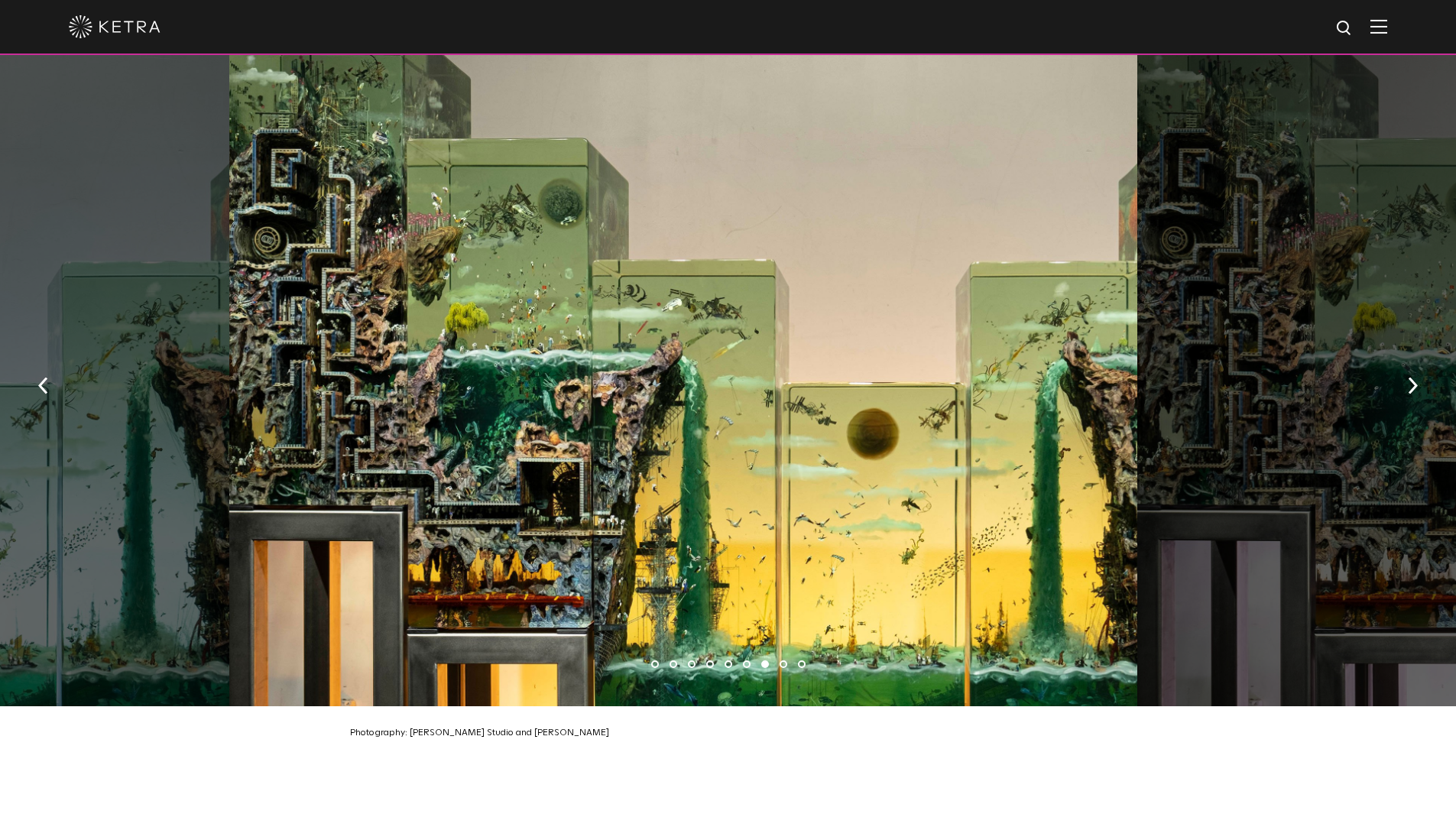
drag, startPoint x: 855, startPoint y: 452, endPoint x: 464, endPoint y: 398, distance: 394.7
click at [503, 404] on div at bounding box center [683, 380] width 909 height 651
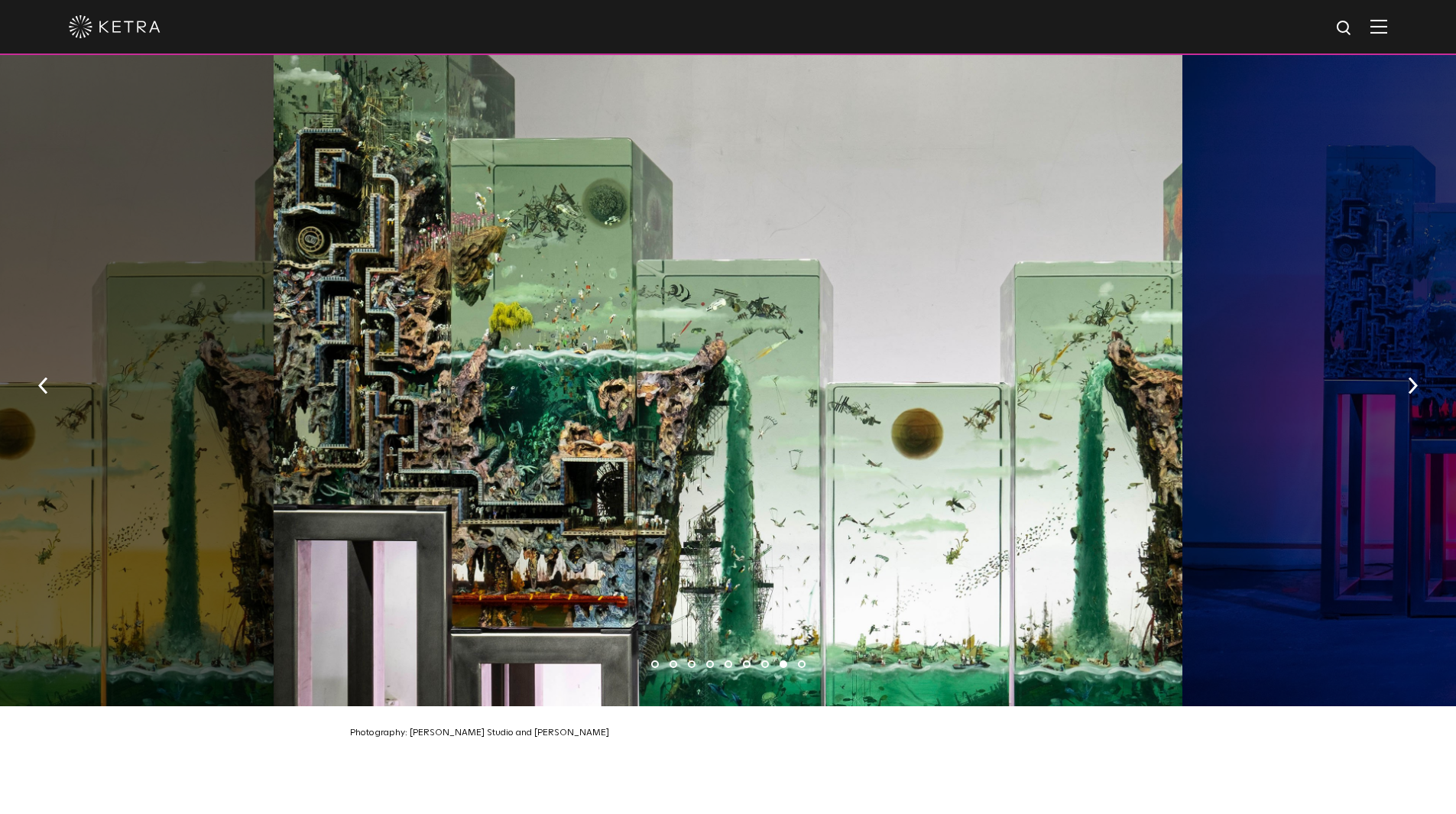
drag, startPoint x: 612, startPoint y: 436, endPoint x: 968, endPoint y: 455, distance: 356.5
click at [957, 455] on div at bounding box center [727, 380] width 909 height 651
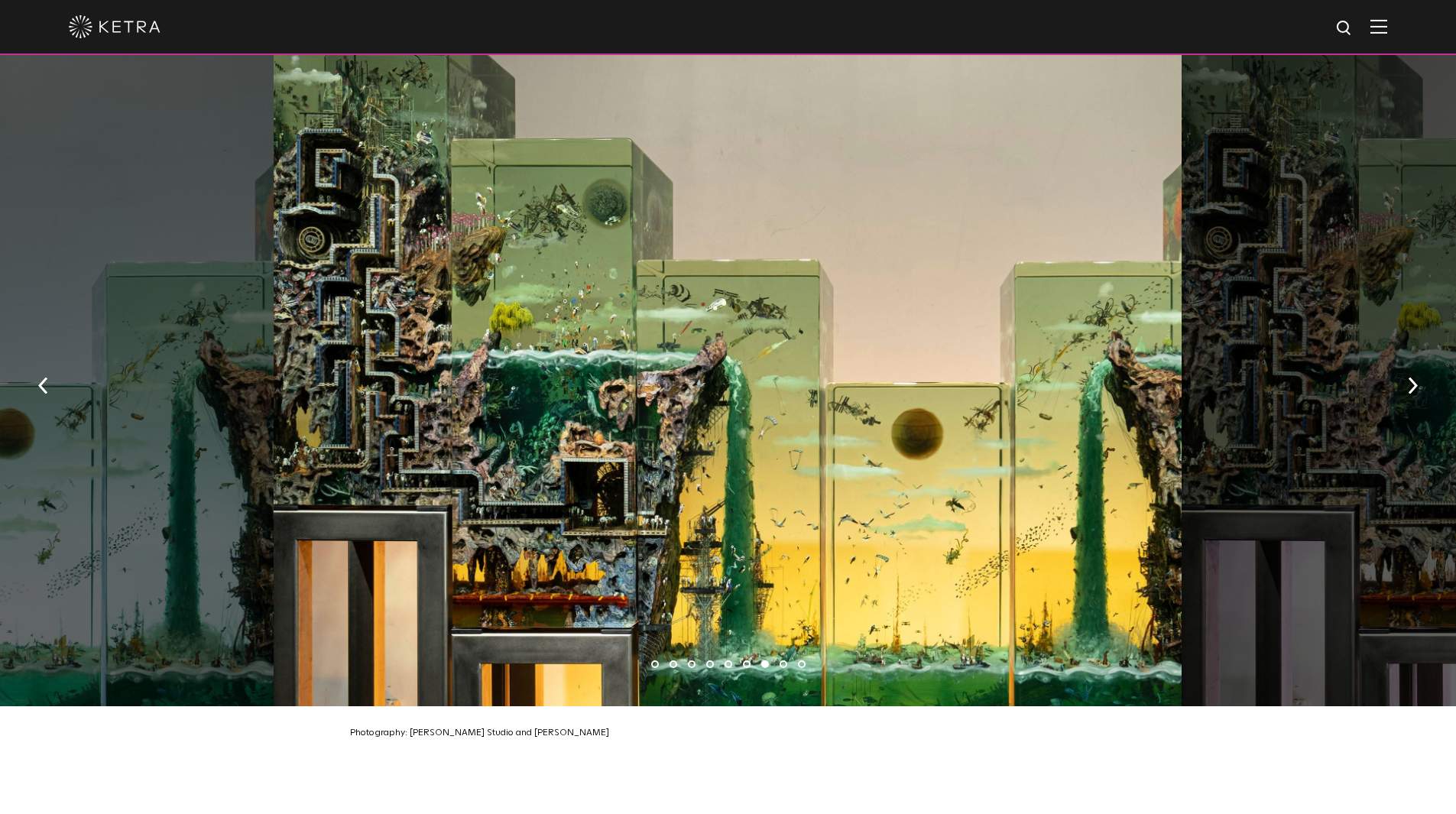
drag, startPoint x: 969, startPoint y: 458, endPoint x: 552, endPoint y: 399, distance: 421.2
click at [633, 420] on div at bounding box center [727, 380] width 909 height 651
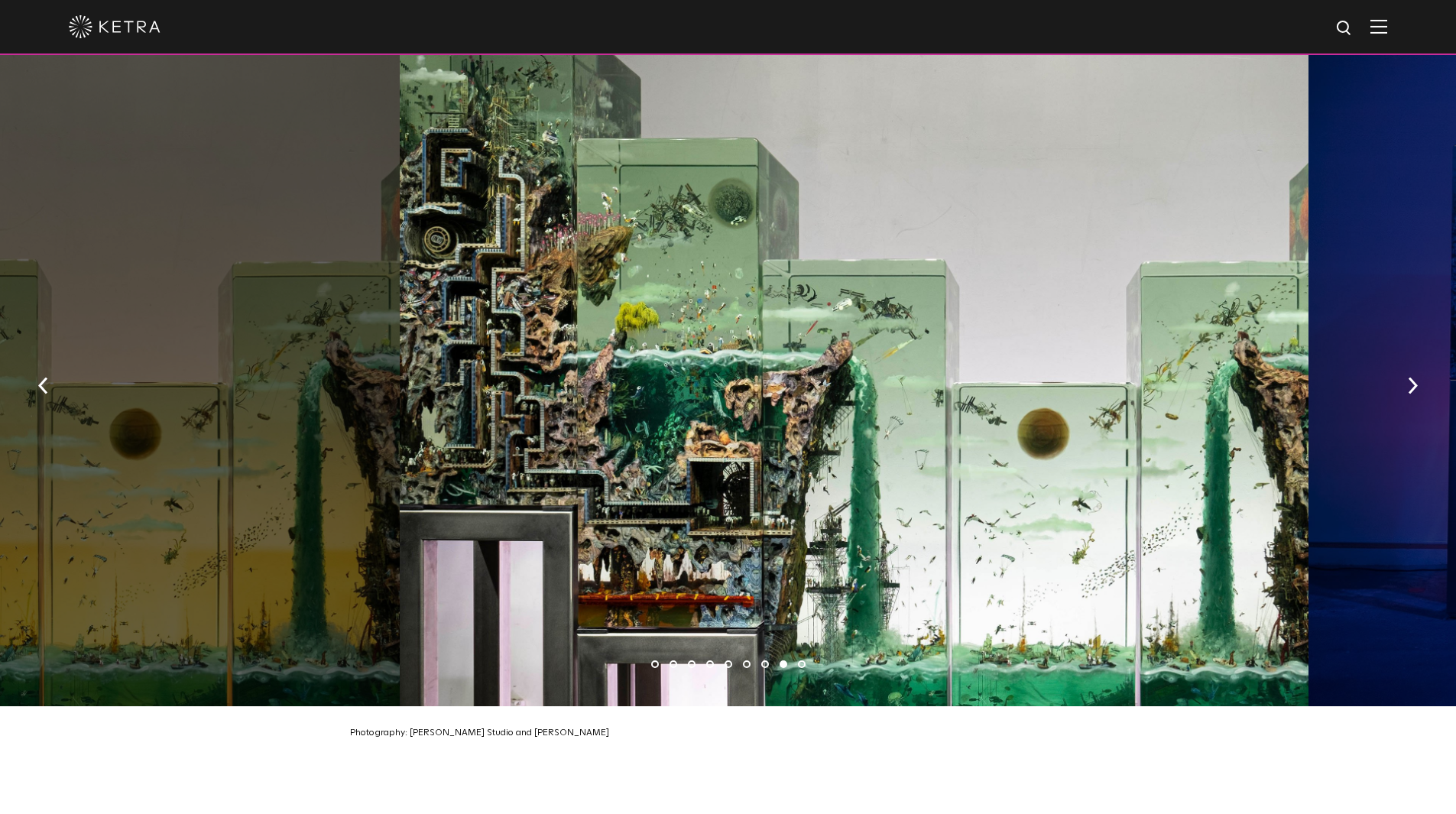
drag, startPoint x: 554, startPoint y: 404, endPoint x: 929, endPoint y: 400, distance: 375.0
click at [916, 403] on div at bounding box center [854, 380] width 909 height 651
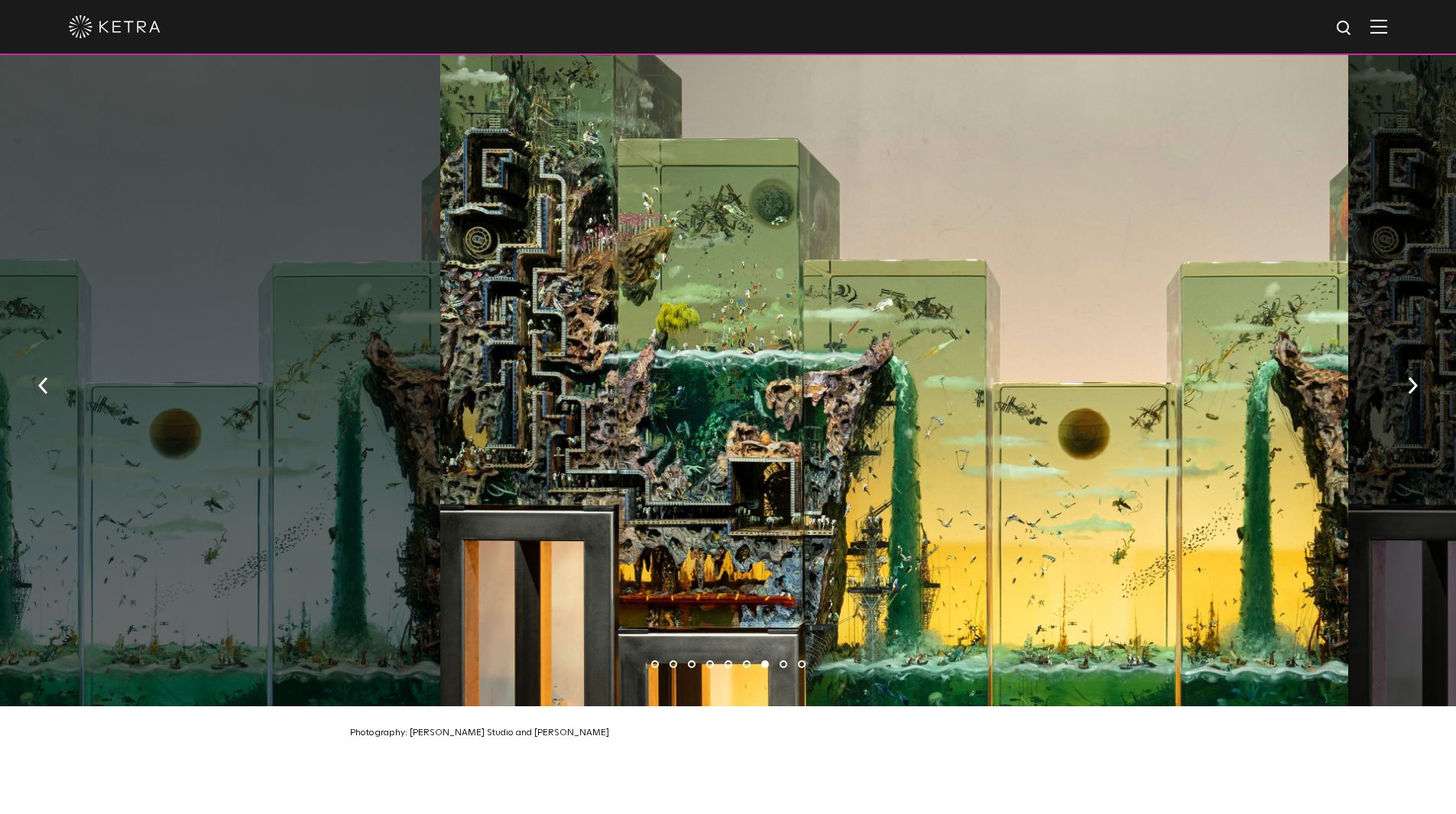
drag, startPoint x: 672, startPoint y: 418, endPoint x: 878, endPoint y: 439, distance: 207.1
click at [878, 439] on div at bounding box center [894, 380] width 909 height 651
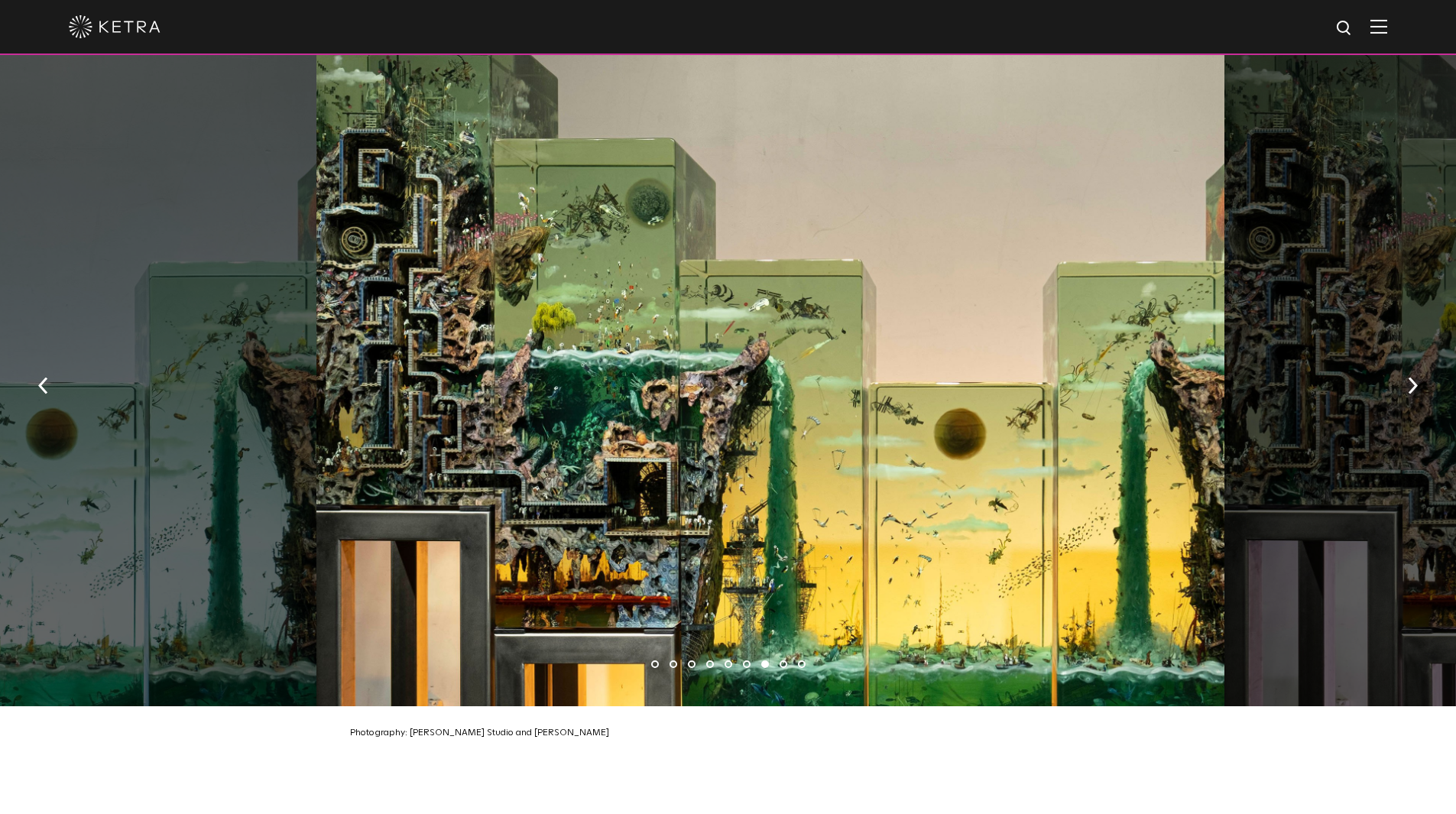
drag, startPoint x: 593, startPoint y: 452, endPoint x: 1138, endPoint y: 499, distance: 547.0
click at [1132, 499] on div at bounding box center [770, 380] width 909 height 651
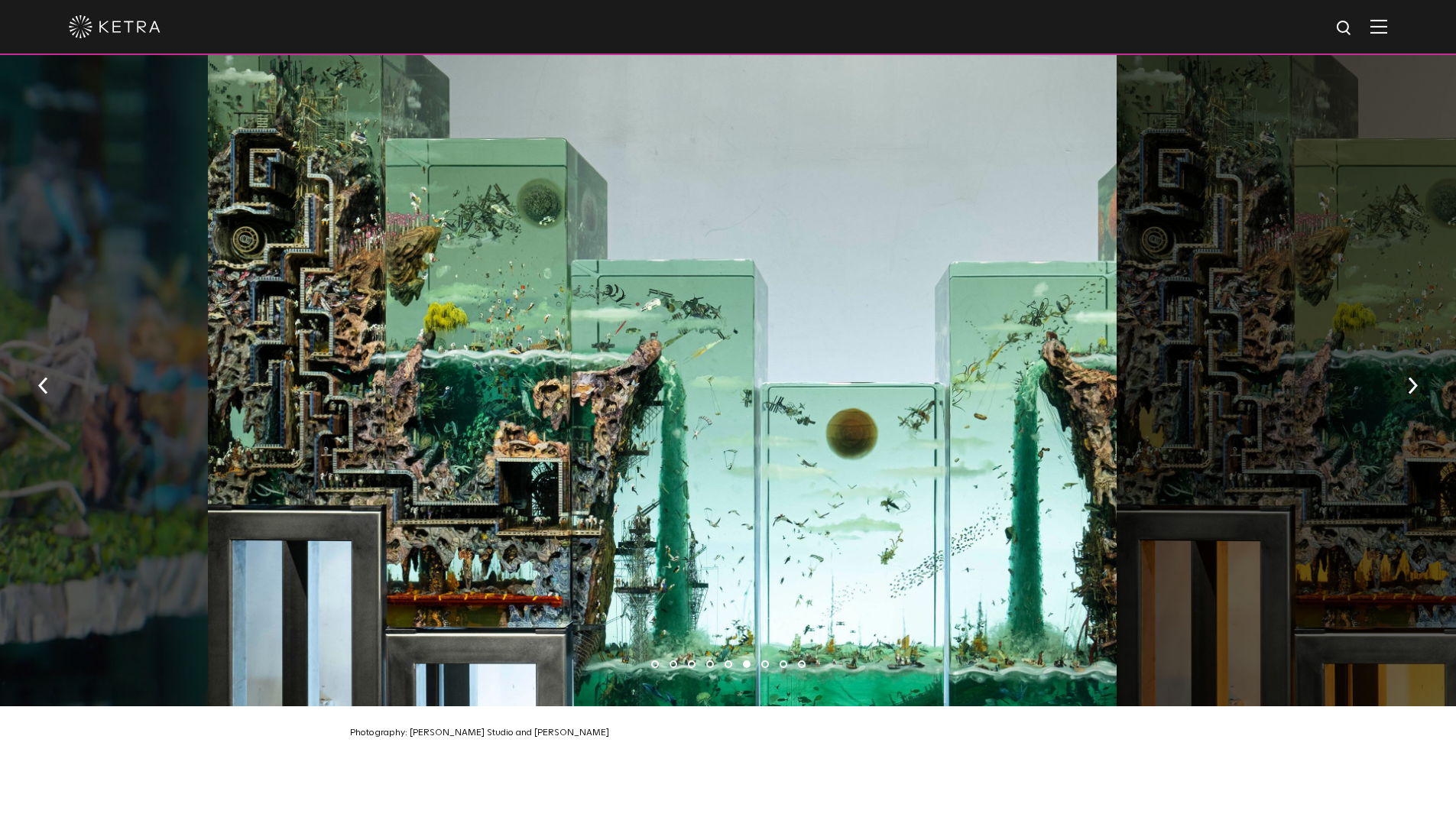
drag, startPoint x: 905, startPoint y: 521, endPoint x: 590, endPoint y: 461, distance: 320.7
click at [646, 465] on div at bounding box center [662, 380] width 909 height 651
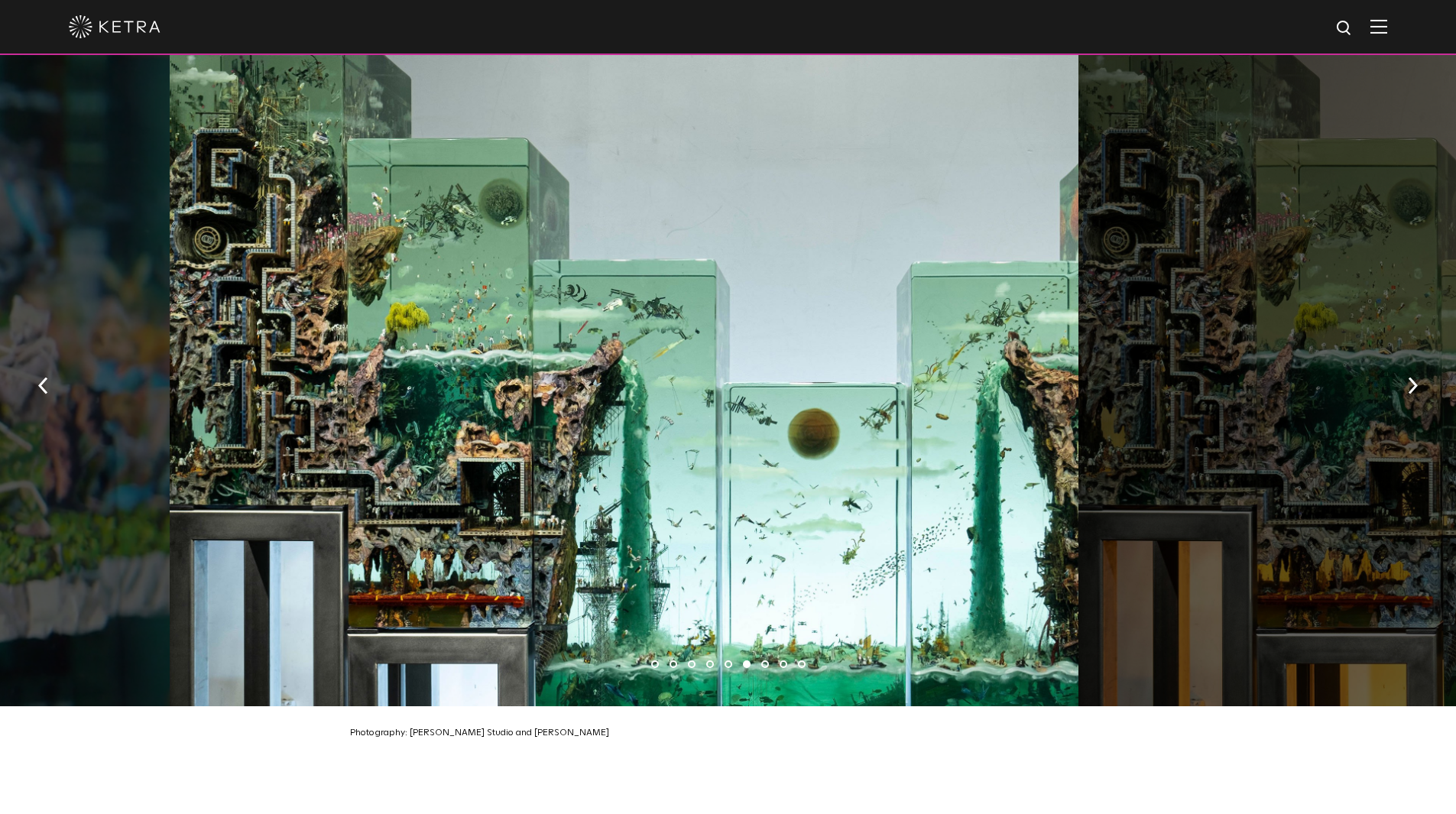
drag, startPoint x: 857, startPoint y: 435, endPoint x: 387, endPoint y: 352, distance: 477.3
click at [539, 387] on div at bounding box center [624, 380] width 909 height 651
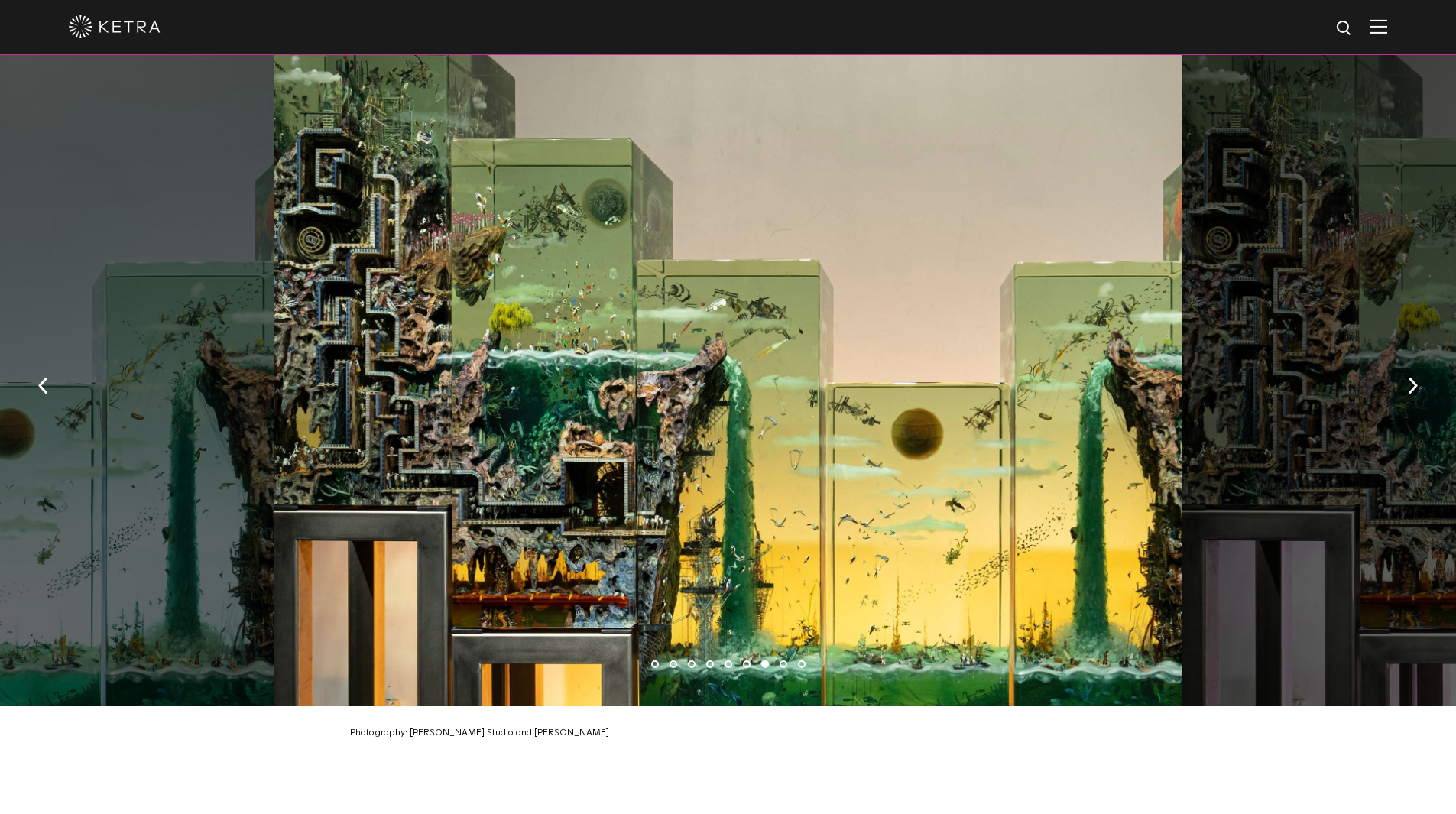
drag, startPoint x: 543, startPoint y: 290, endPoint x: 407, endPoint y: 276, distance: 136.7
click at [516, 284] on div at bounding box center [727, 380] width 909 height 651
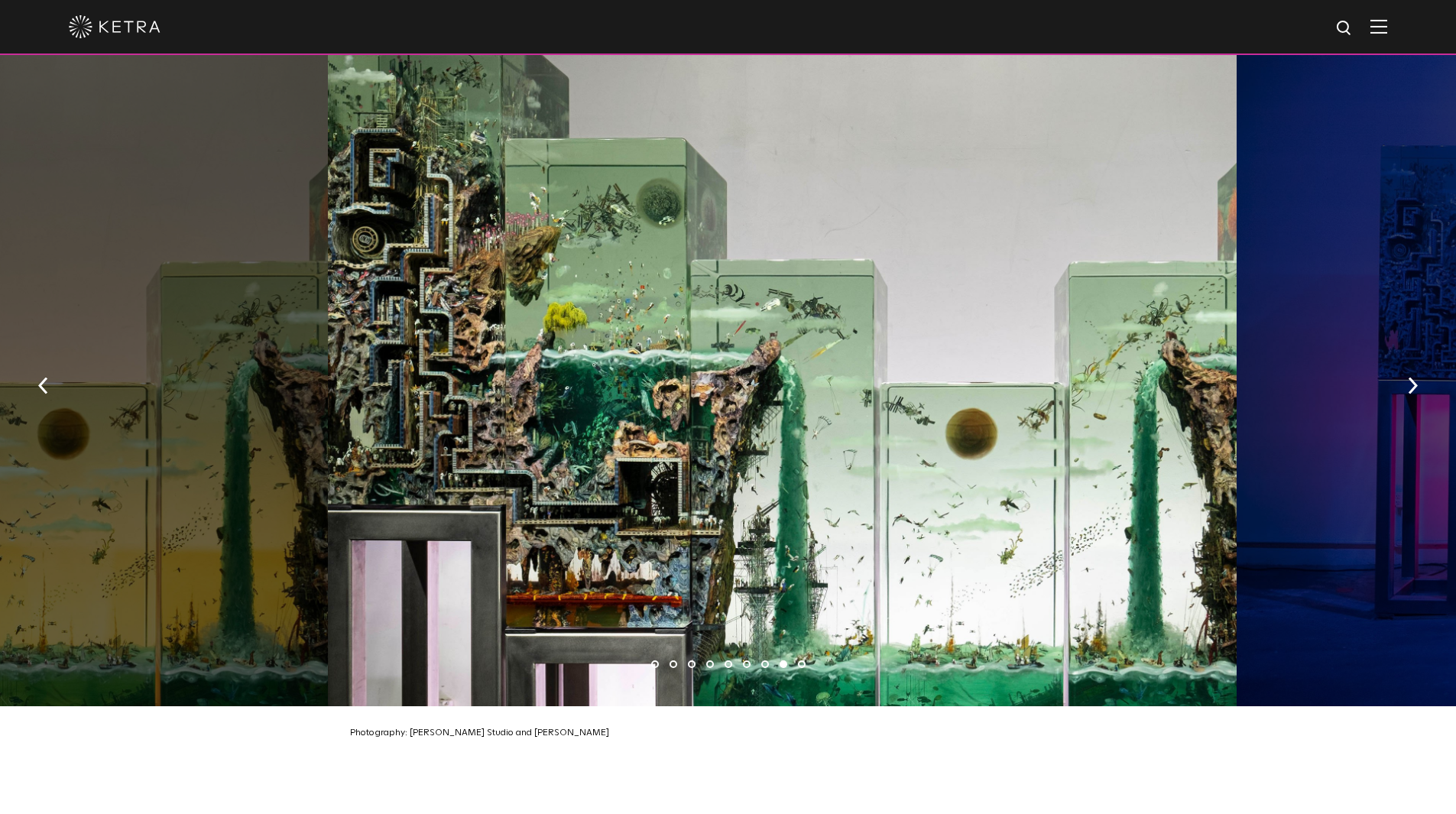
drag, startPoint x: 691, startPoint y: 523, endPoint x: 1089, endPoint y: 551, distance: 399.0
click at [1089, 551] on div at bounding box center [782, 380] width 909 height 651
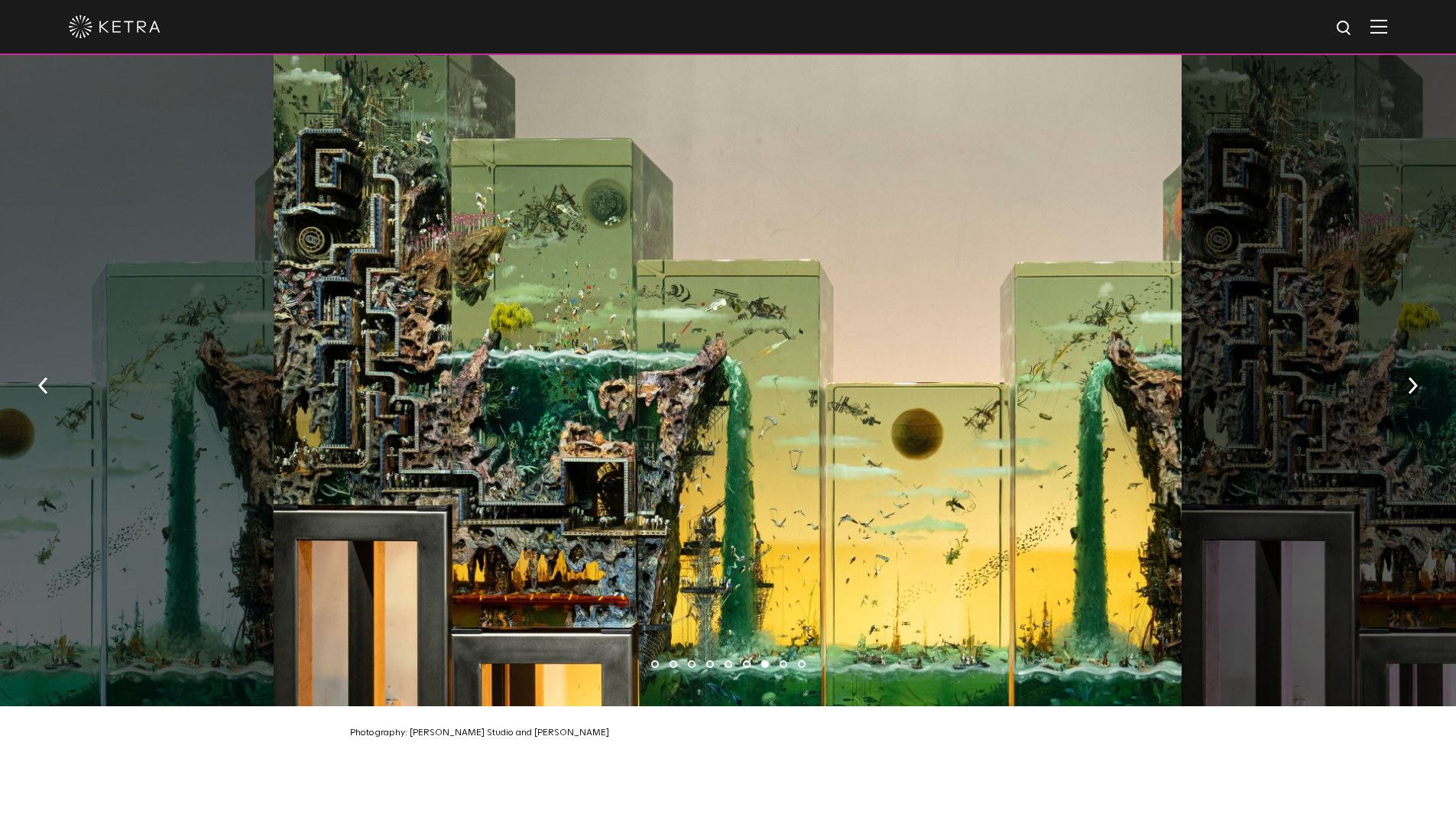
drag, startPoint x: 524, startPoint y: 488, endPoint x: 773, endPoint y: 489, distance: 249.0
click at [754, 491] on div at bounding box center [727, 380] width 909 height 651
drag, startPoint x: 358, startPoint y: 412, endPoint x: 899, endPoint y: 428, distance: 541.2
click at [864, 428] on div at bounding box center [727, 380] width 909 height 651
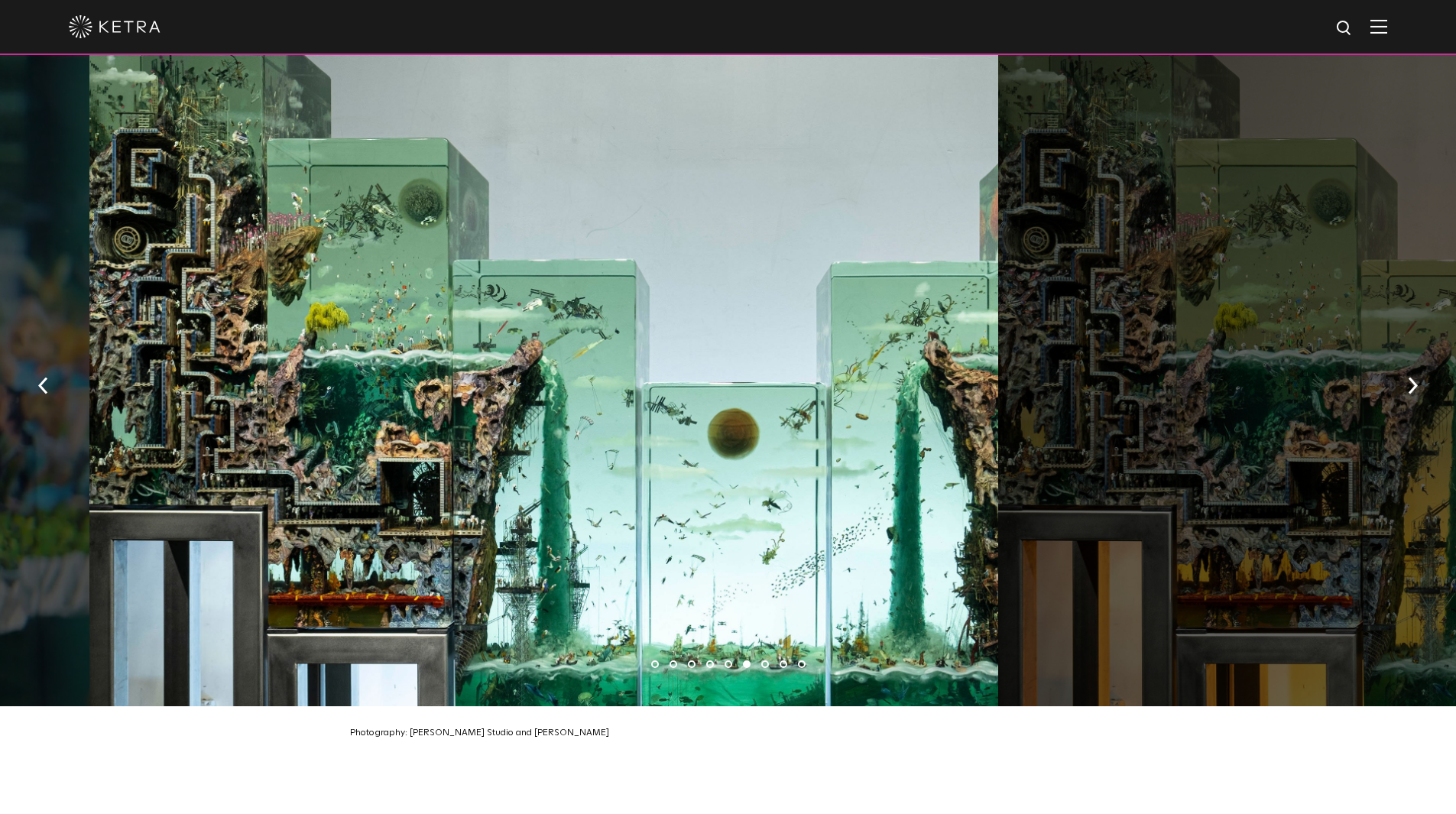
drag, startPoint x: 883, startPoint y: 487, endPoint x: 524, endPoint y: 425, distance: 364.3
click at [673, 445] on div at bounding box center [544, 380] width 909 height 651
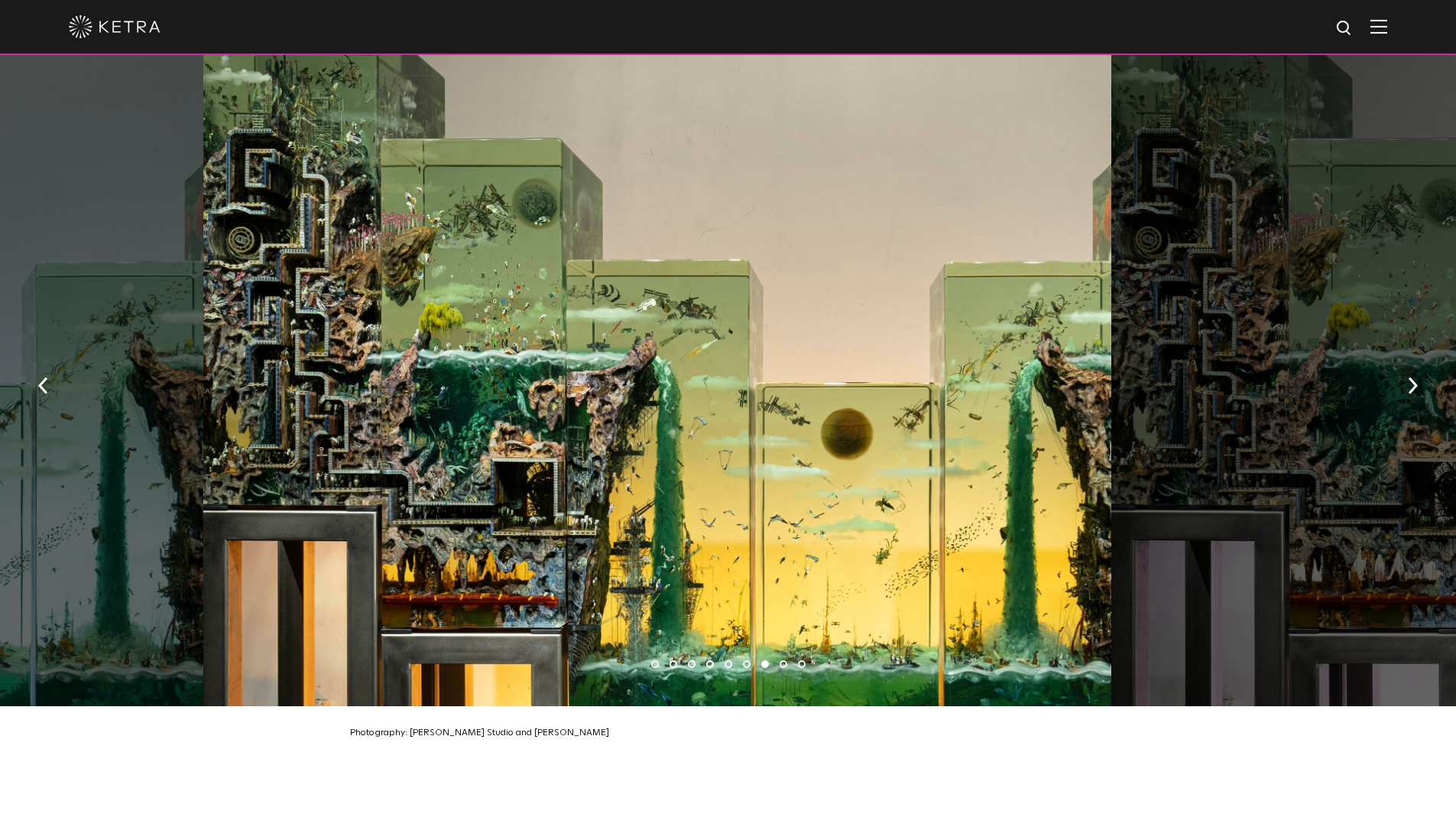
drag, startPoint x: 978, startPoint y: 466, endPoint x: 535, endPoint y: 397, distance: 448.3
click at [712, 427] on div at bounding box center [657, 380] width 909 height 651
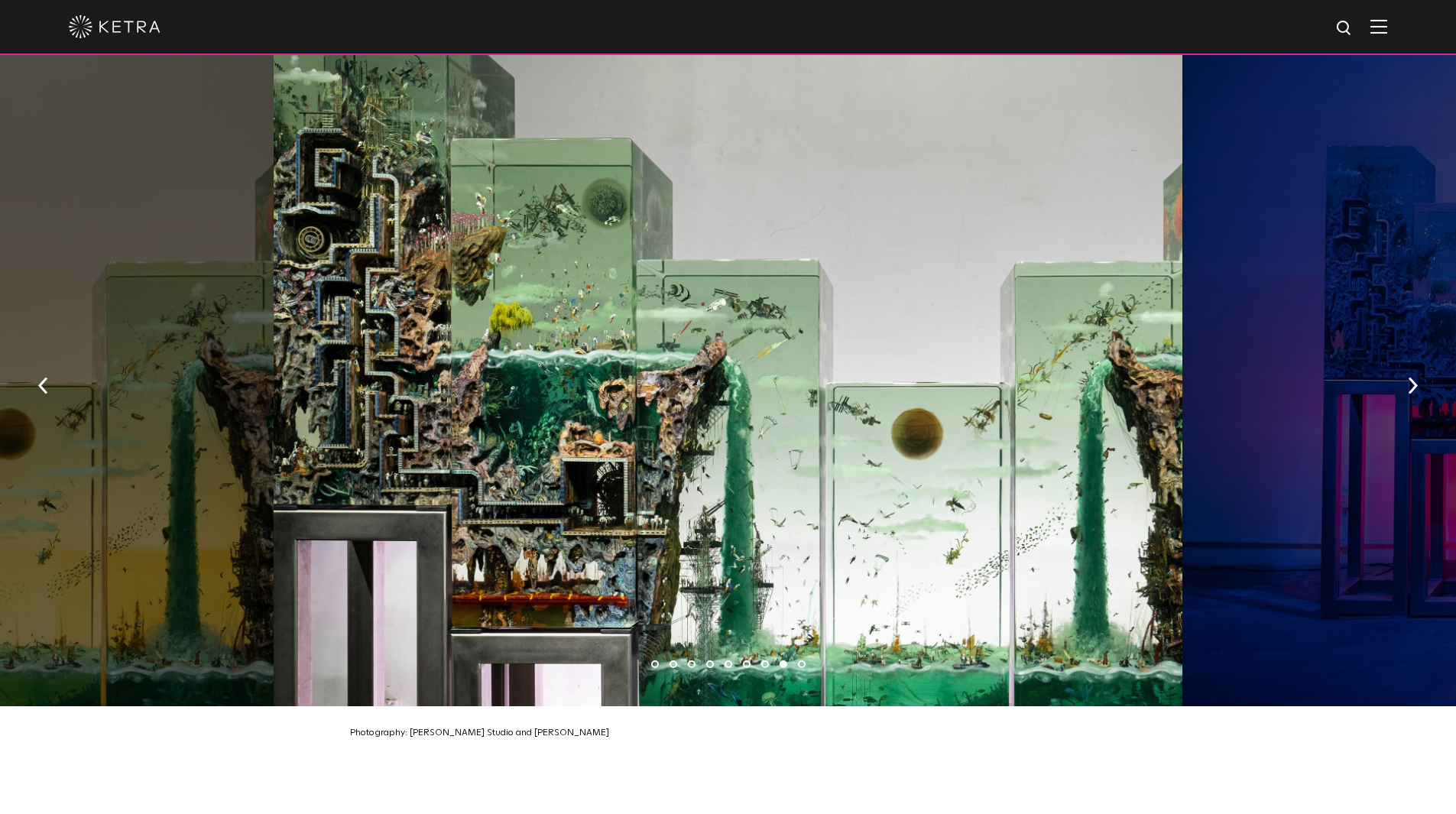
scroll to position [2485, 0]
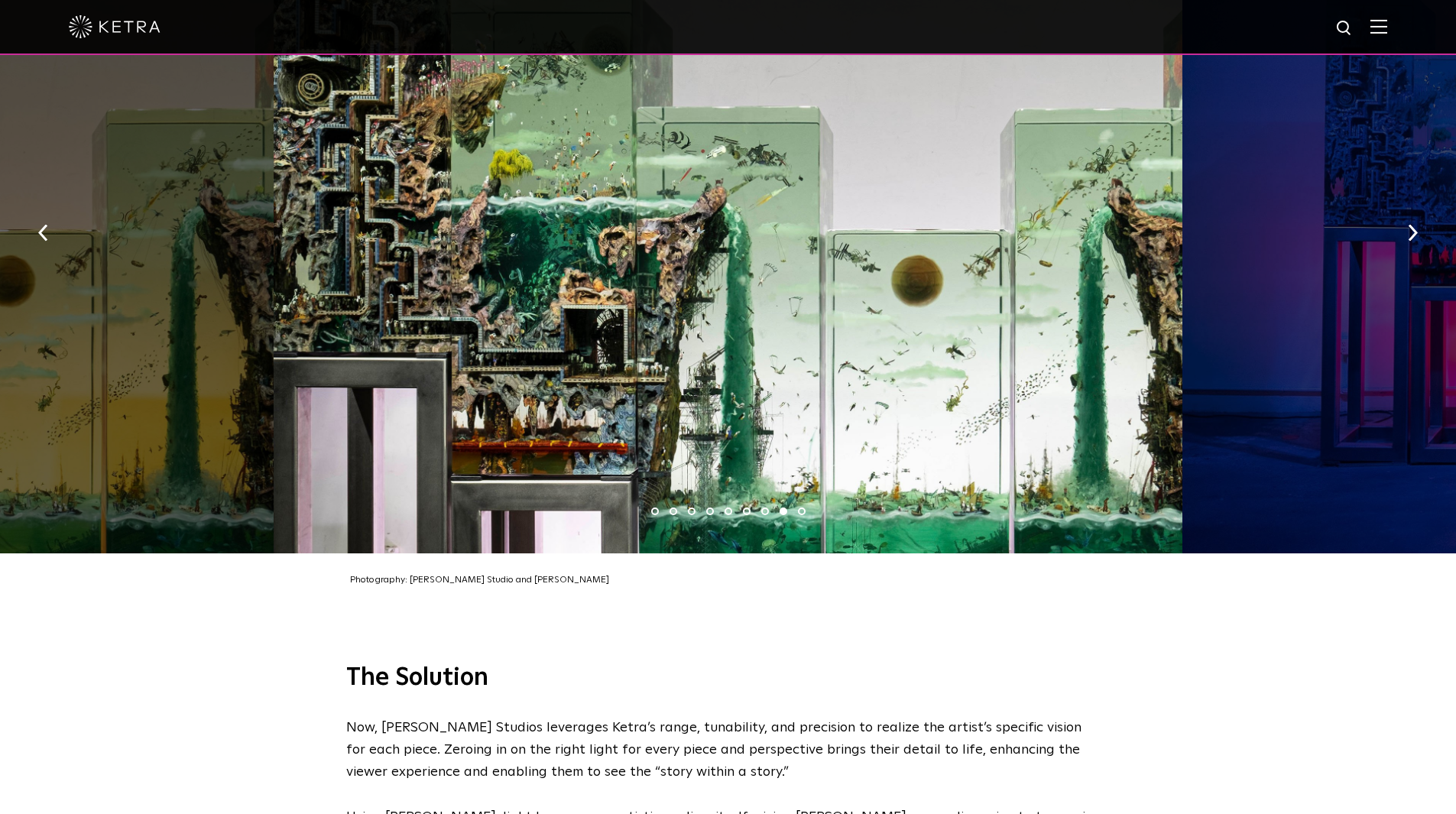
drag, startPoint x: 226, startPoint y: 444, endPoint x: 271, endPoint y: 435, distance: 45.9
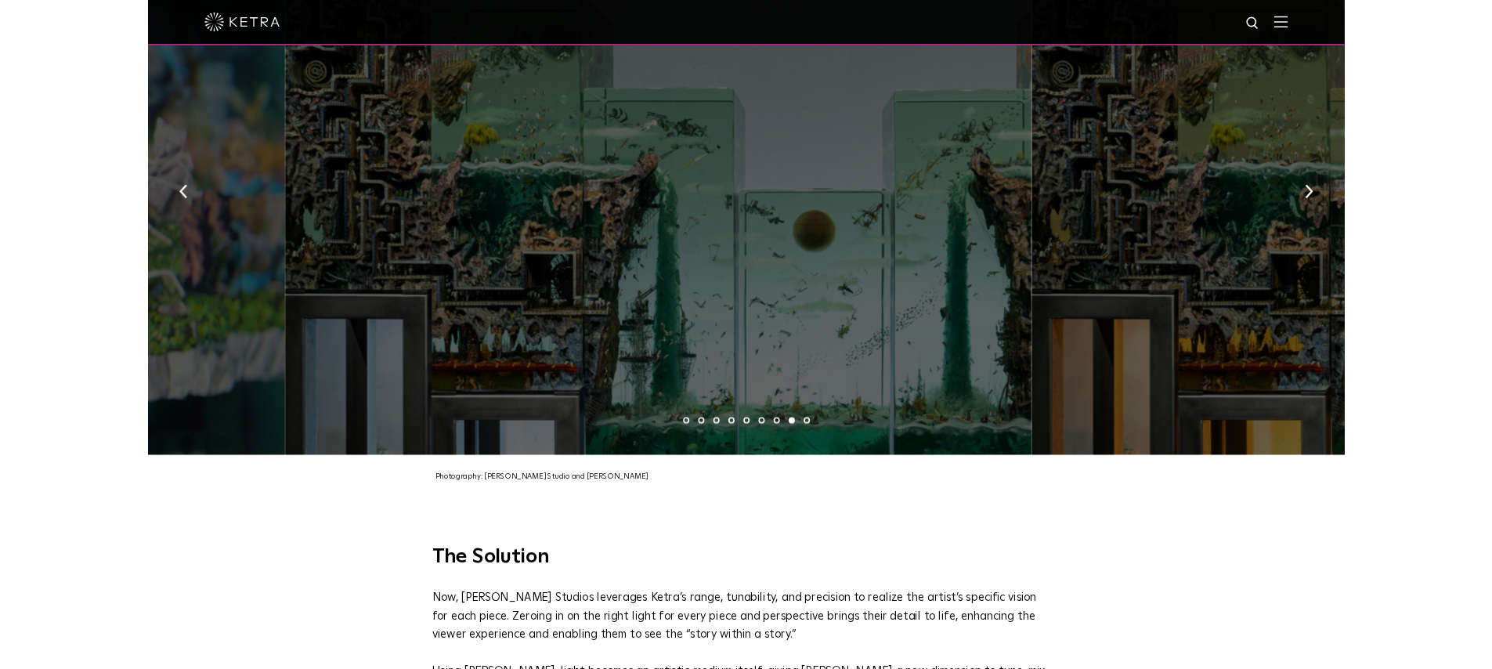
scroll to position [2480, 0]
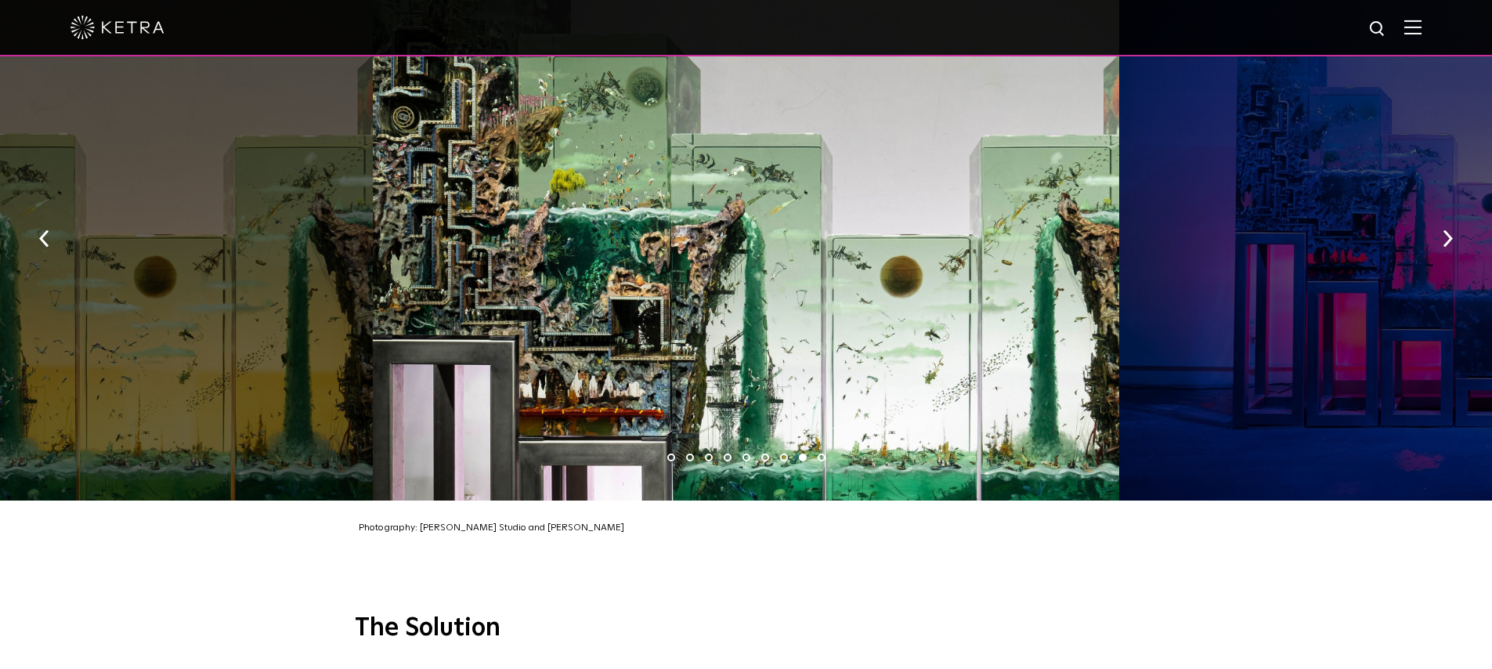
drag, startPoint x: 399, startPoint y: 408, endPoint x: 905, endPoint y: 408, distance: 506.0
click at [890, 446] on ul "1 2 3 4 5 6 7 8 9" at bounding box center [746, 457] width 1492 height 23
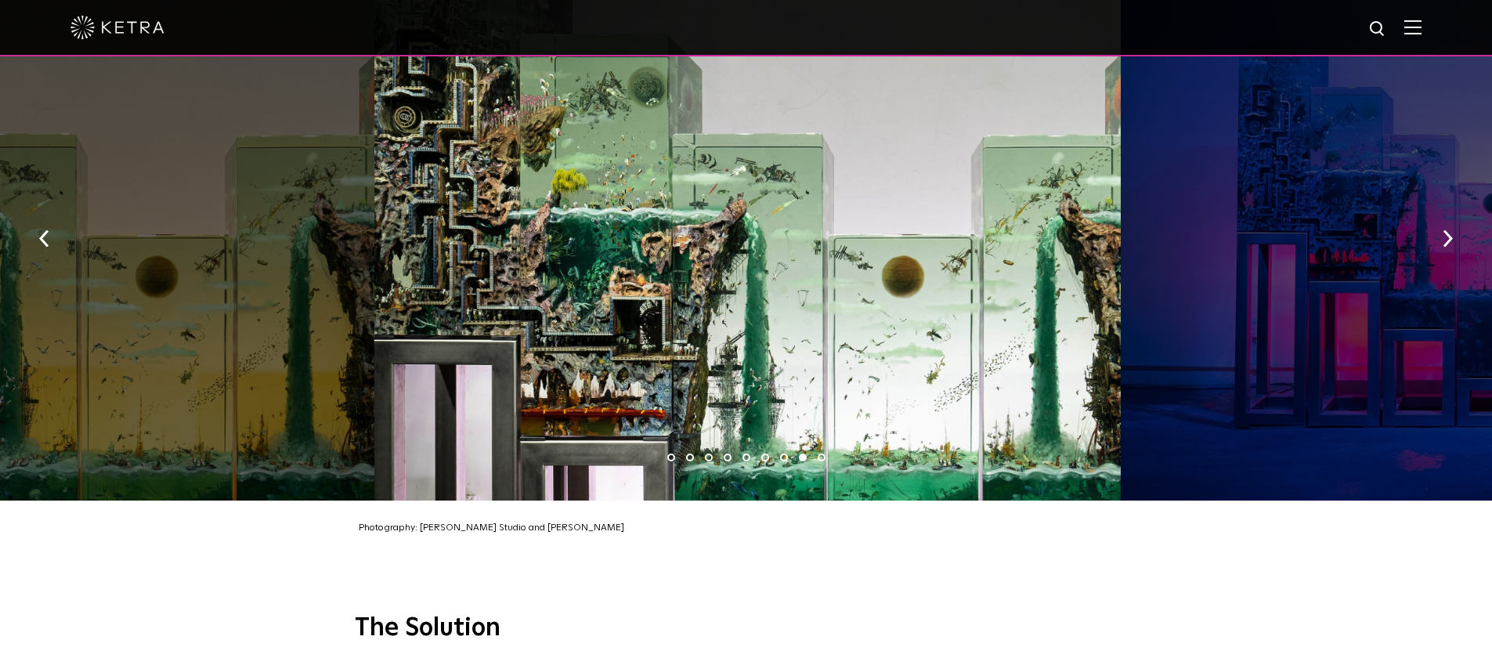
drag, startPoint x: 727, startPoint y: 320, endPoint x: 956, endPoint y: 324, distance: 229.5
click at [940, 323] on div at bounding box center [747, 233] width 746 height 535
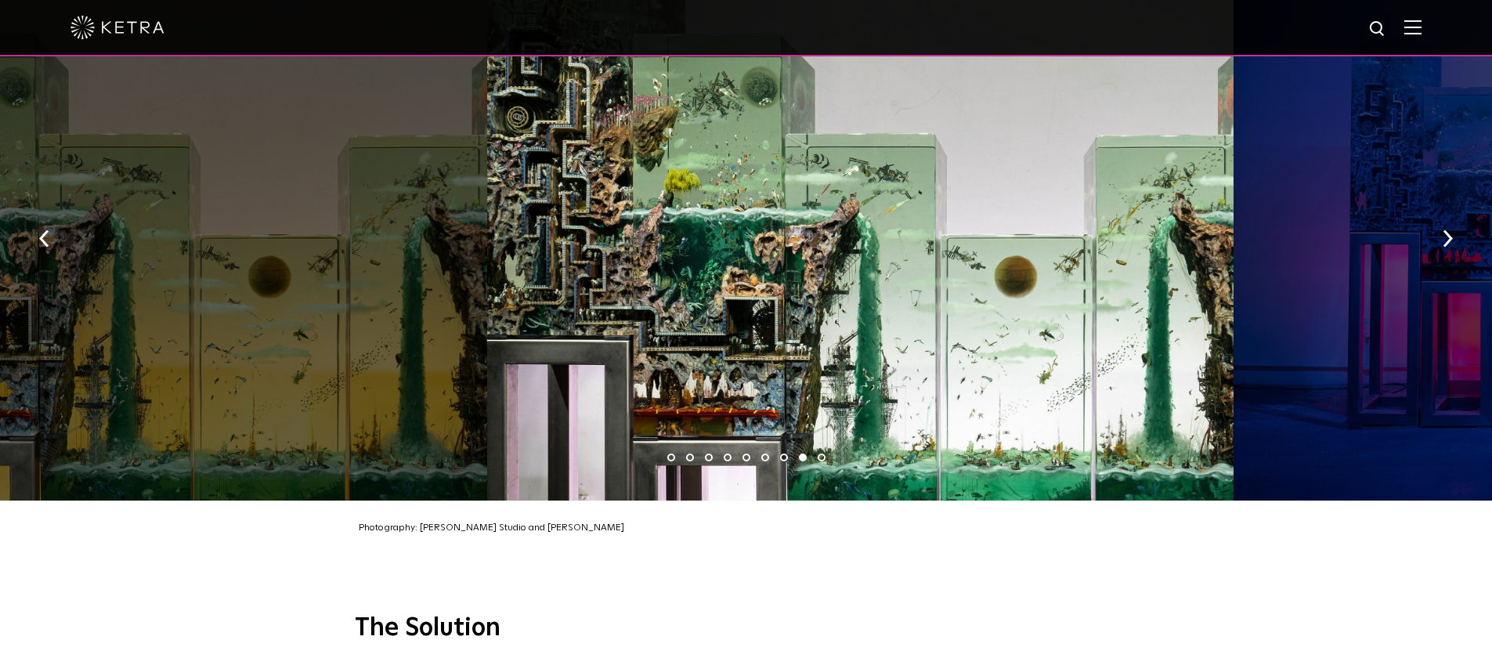
drag, startPoint x: 562, startPoint y: 343, endPoint x: 1003, endPoint y: 374, distance: 442.1
click at [991, 374] on div at bounding box center [860, 233] width 746 height 535
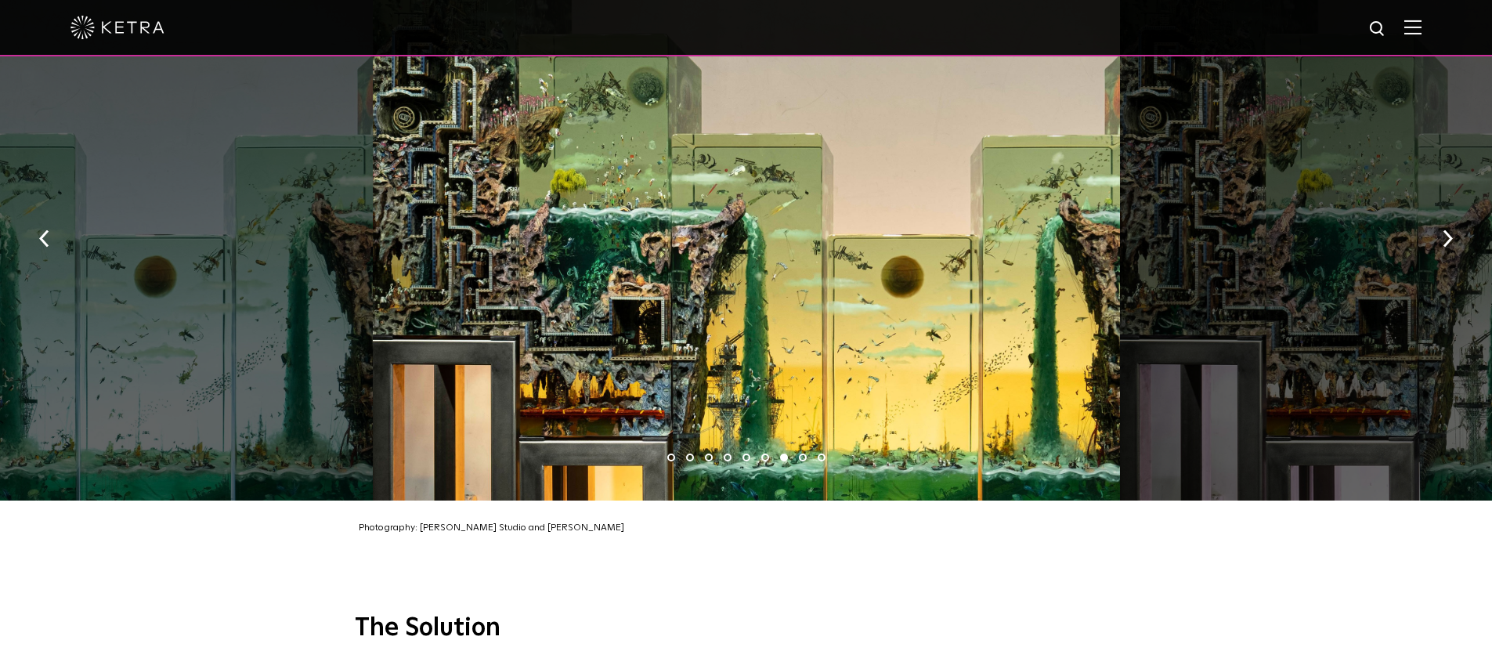
drag, startPoint x: 507, startPoint y: 345, endPoint x: 1013, endPoint y: 345, distance: 506.0
click at [989, 345] on div at bounding box center [746, 233] width 746 height 535
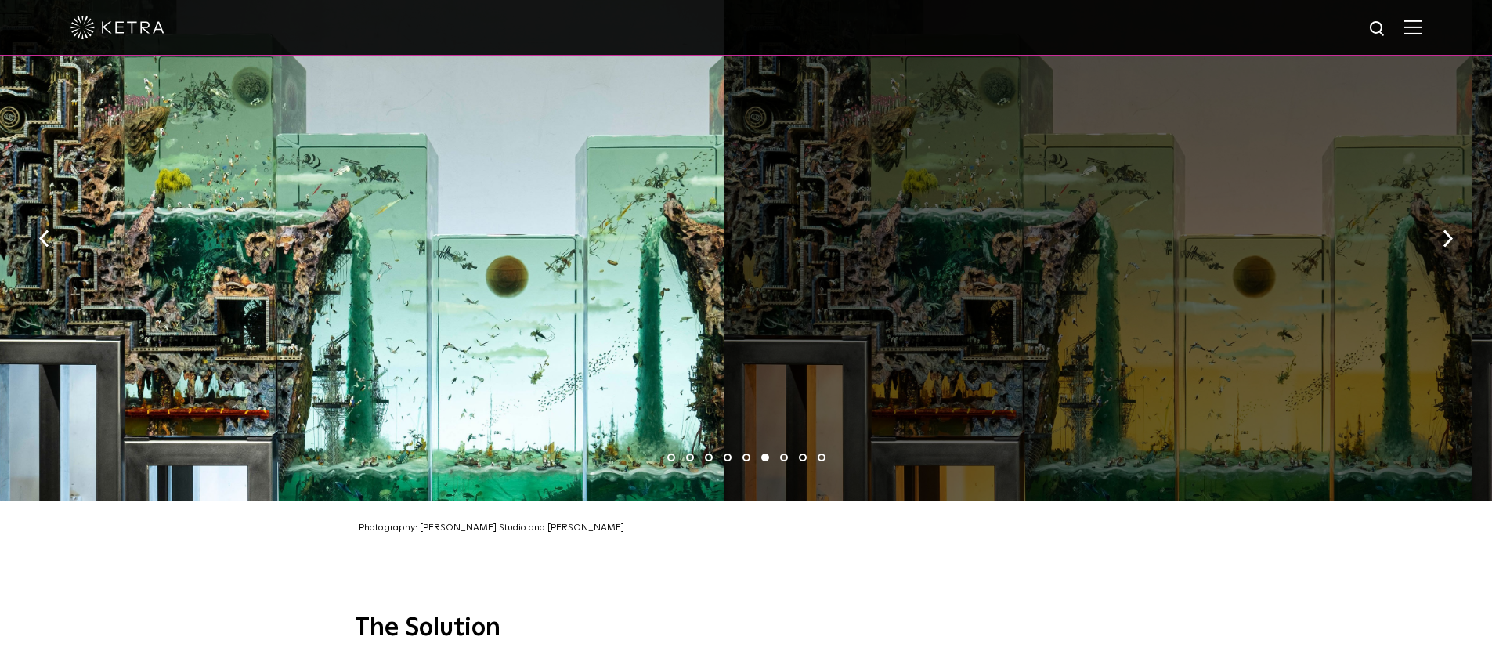
drag, startPoint x: 920, startPoint y: 354, endPoint x: 277, endPoint y: 279, distance: 648.2
click at [341, 281] on div at bounding box center [351, 233] width 746 height 535
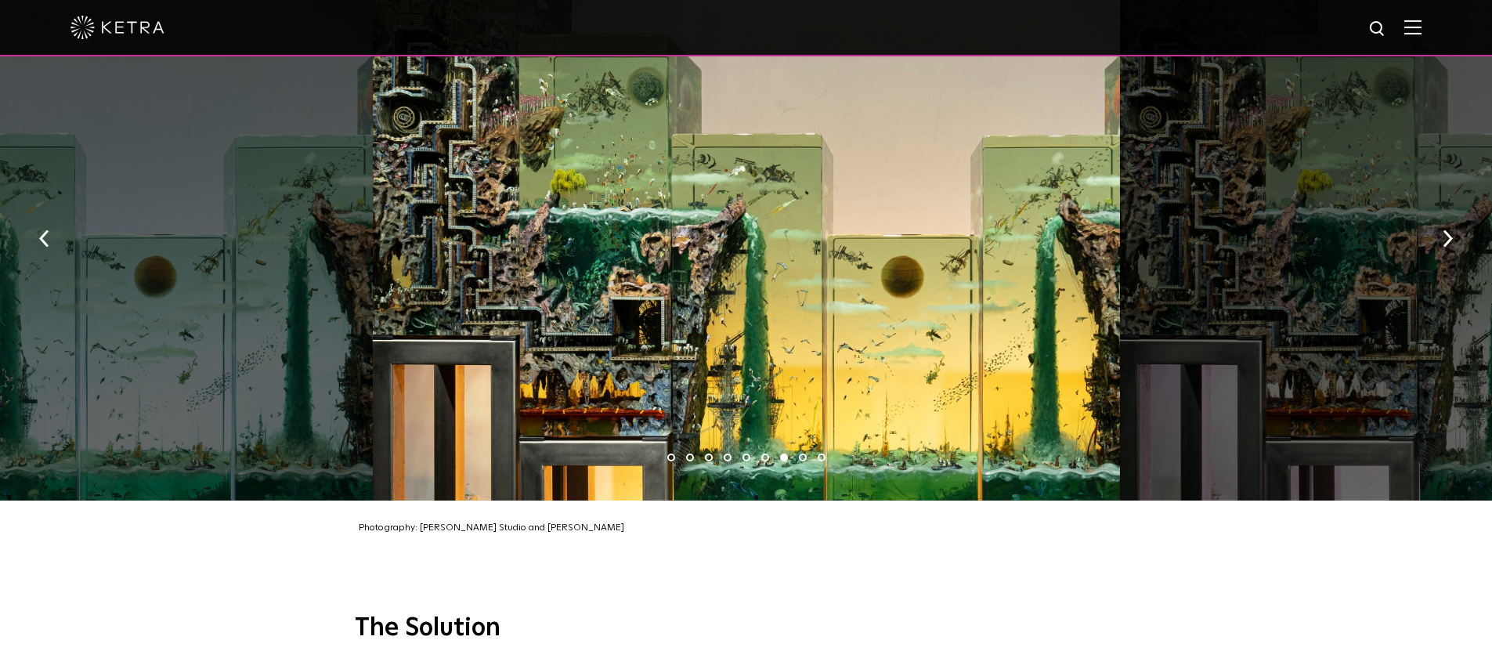
drag, startPoint x: 1136, startPoint y: 350, endPoint x: 663, endPoint y: 269, distance: 480.1
click at [1120, 284] on div at bounding box center [1493, 233] width 746 height 535
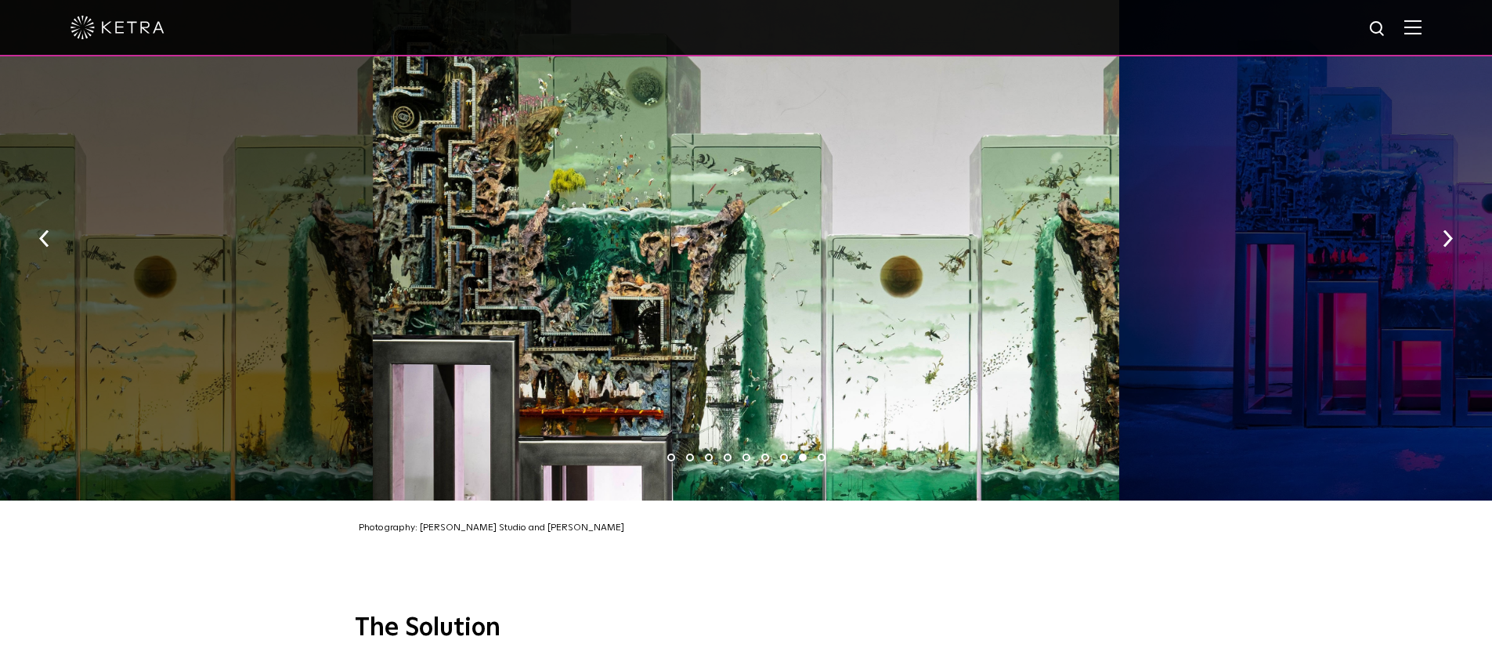
click at [987, 316] on div at bounding box center [746, 233] width 746 height 535
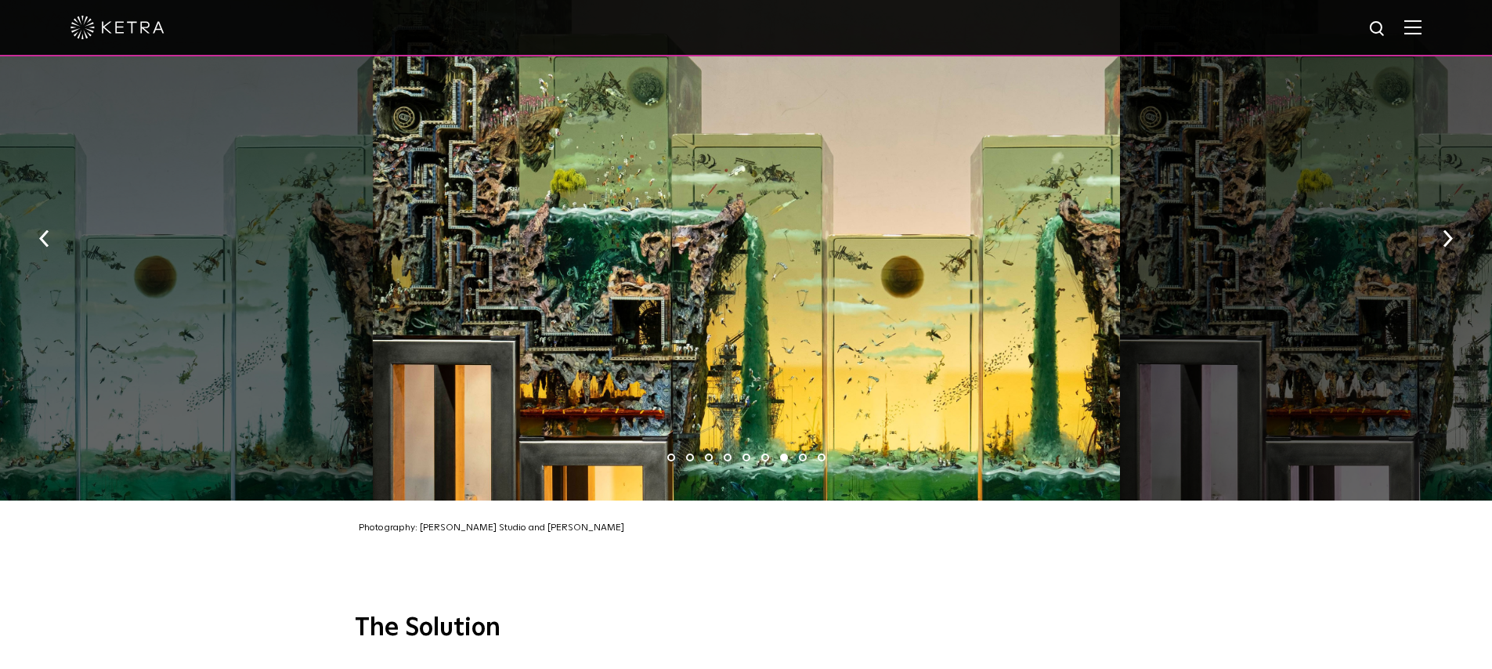
drag, startPoint x: 518, startPoint y: 327, endPoint x: 764, endPoint y: 327, distance: 246.0
click at [743, 327] on div at bounding box center [746, 233] width 746 height 535
drag, startPoint x: 538, startPoint y: 313, endPoint x: 946, endPoint y: 311, distance: 408.1
click at [926, 311] on div at bounding box center [746, 233] width 746 height 535
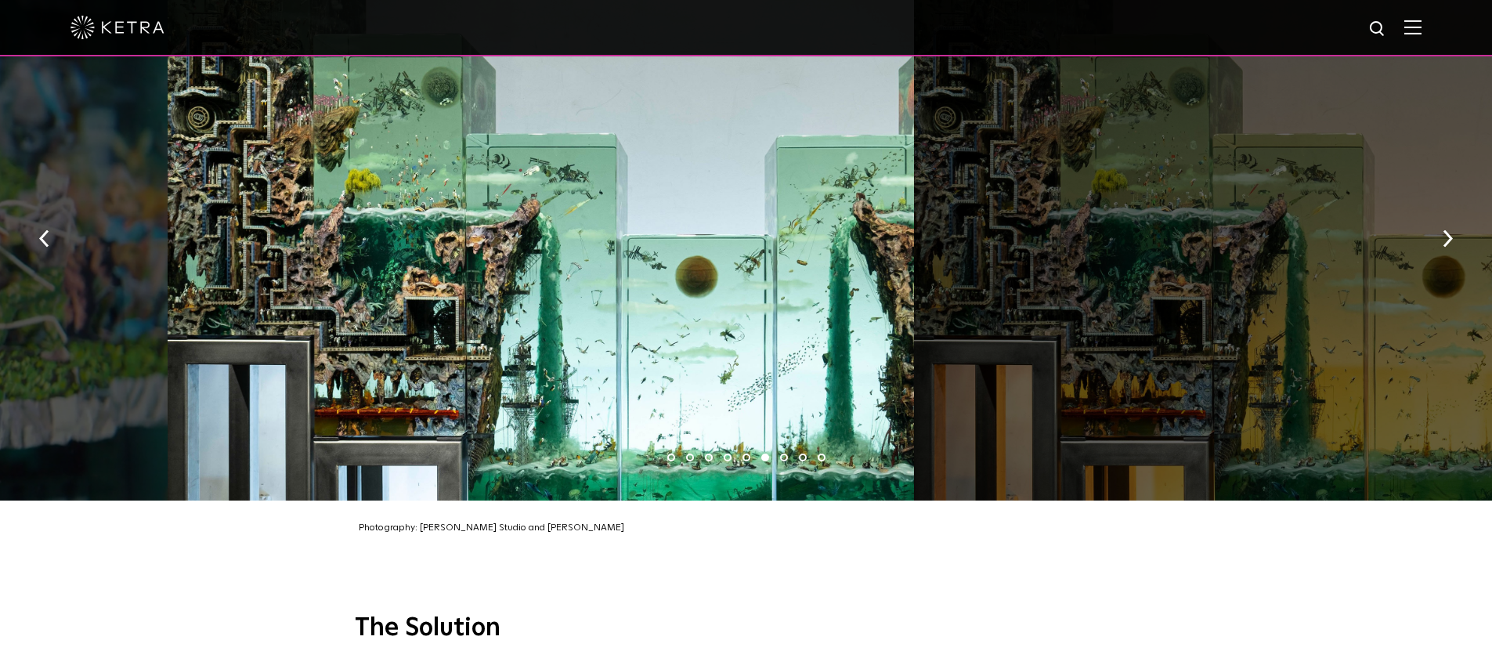
drag, startPoint x: 792, startPoint y: 335, endPoint x: 505, endPoint y: 301, distance: 288.8
click at [612, 325] on div at bounding box center [541, 233] width 746 height 535
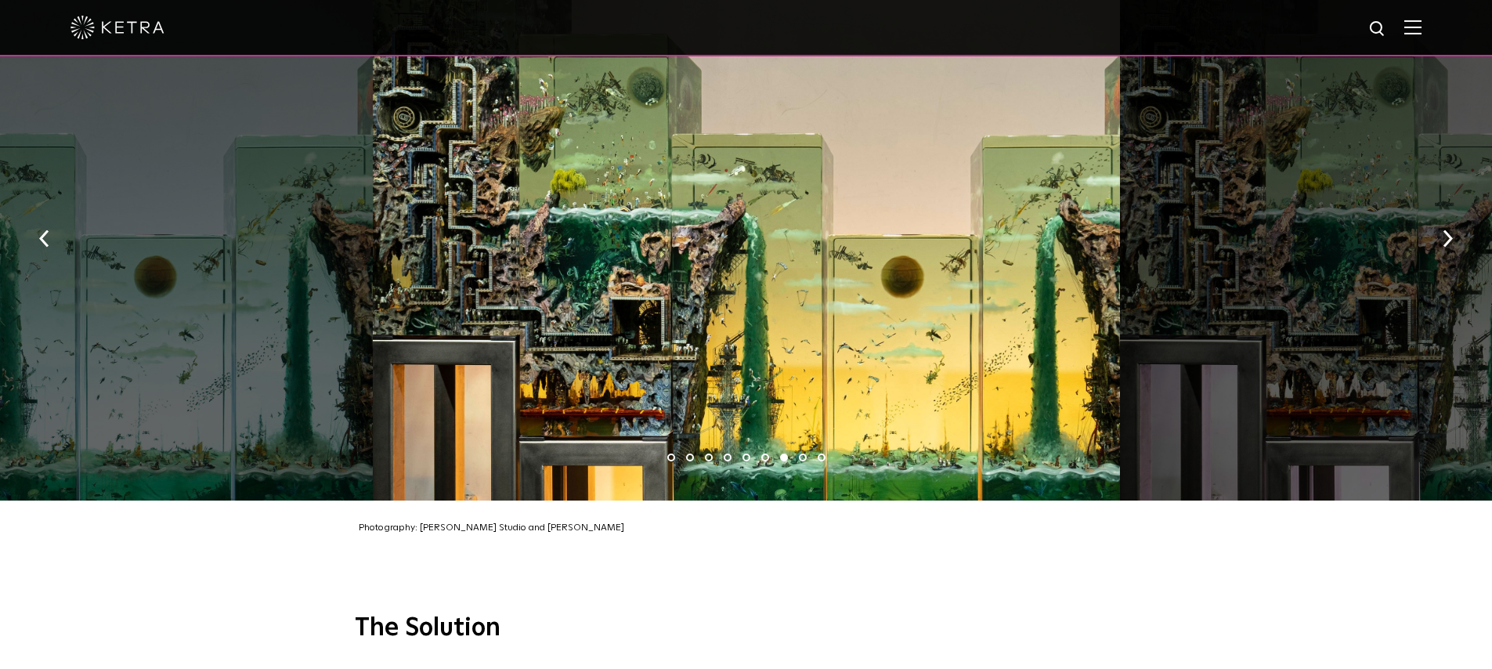
click at [666, 276] on div at bounding box center [746, 233] width 746 height 535
